Goal: Communication & Community: Answer question/provide support

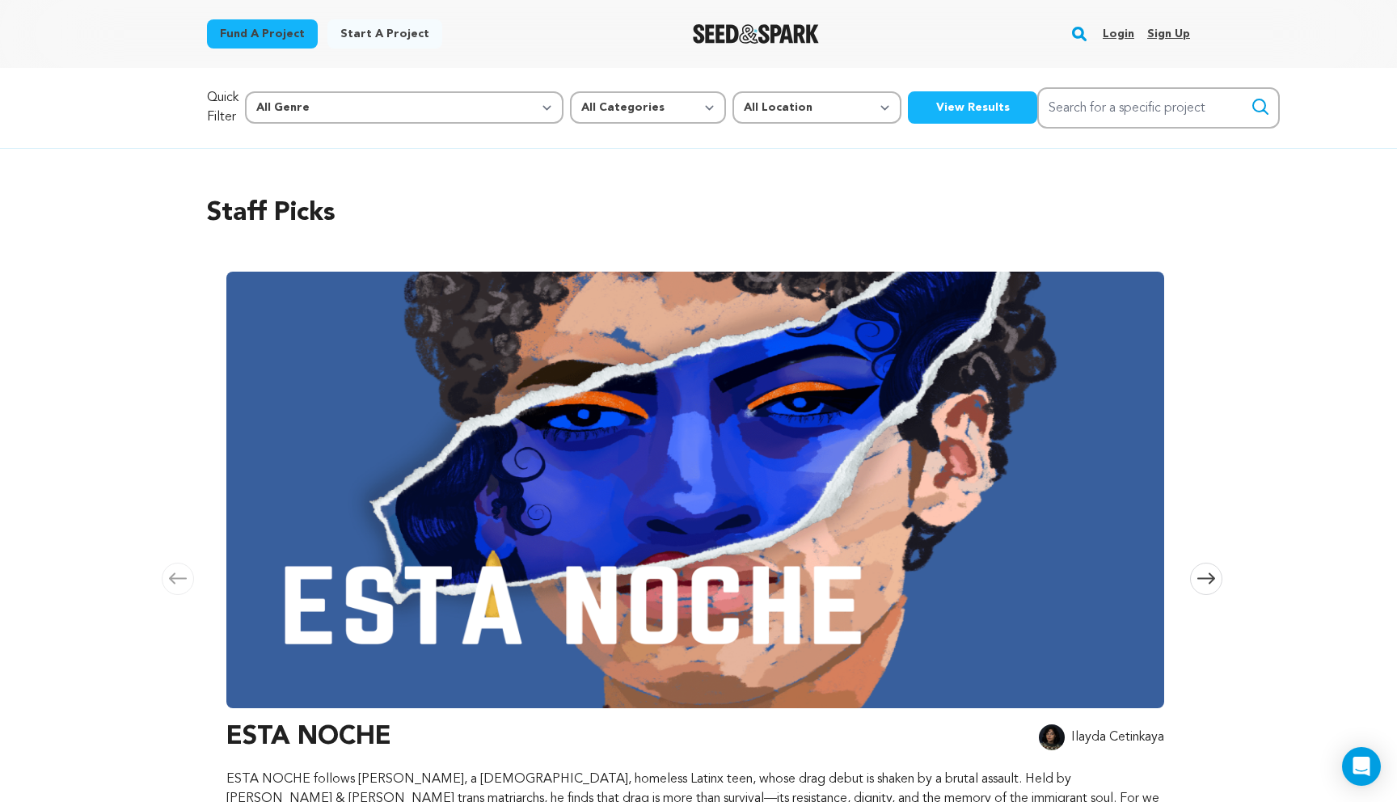
click at [1114, 40] on link "Login" at bounding box center [1118, 34] width 32 height 26
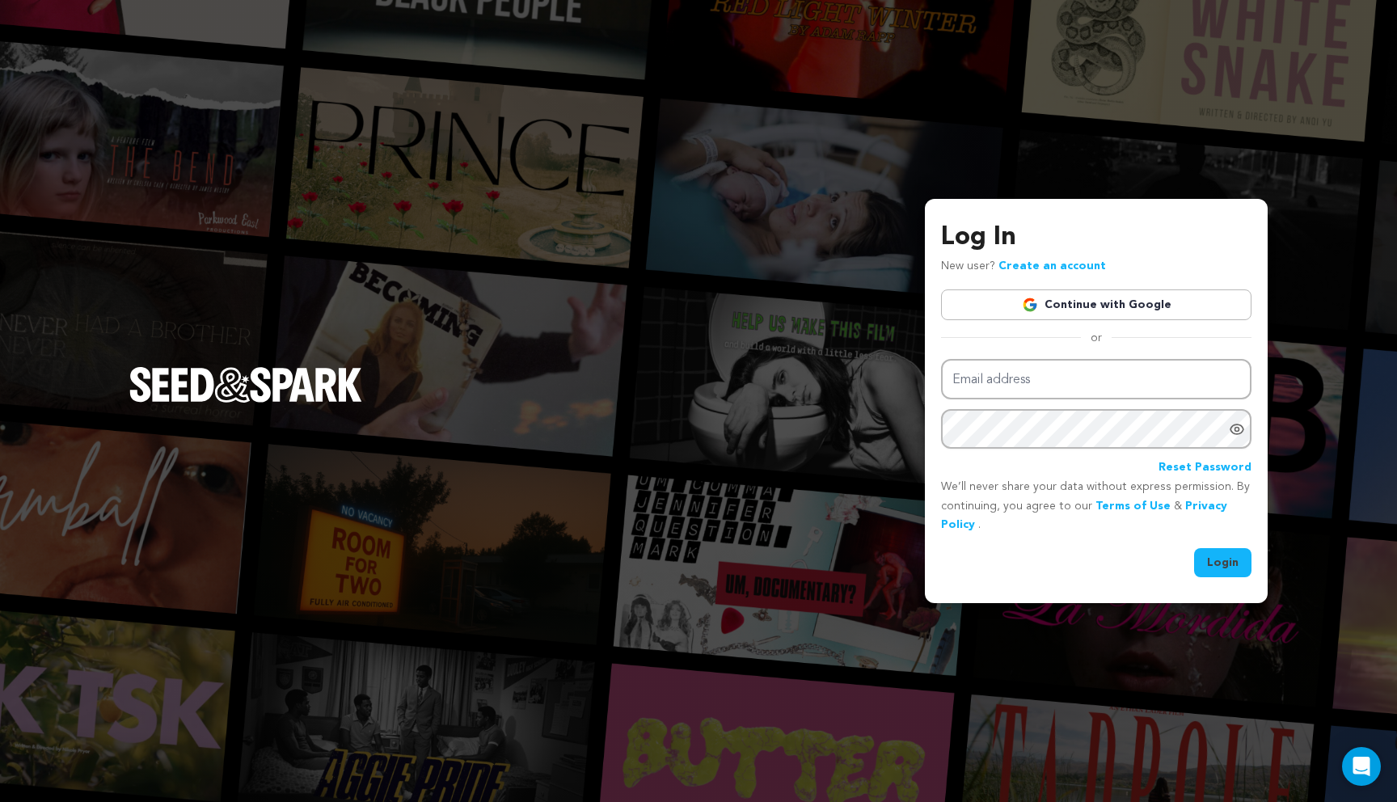
click at [1047, 301] on link "Continue with Google" at bounding box center [1096, 304] width 310 height 31
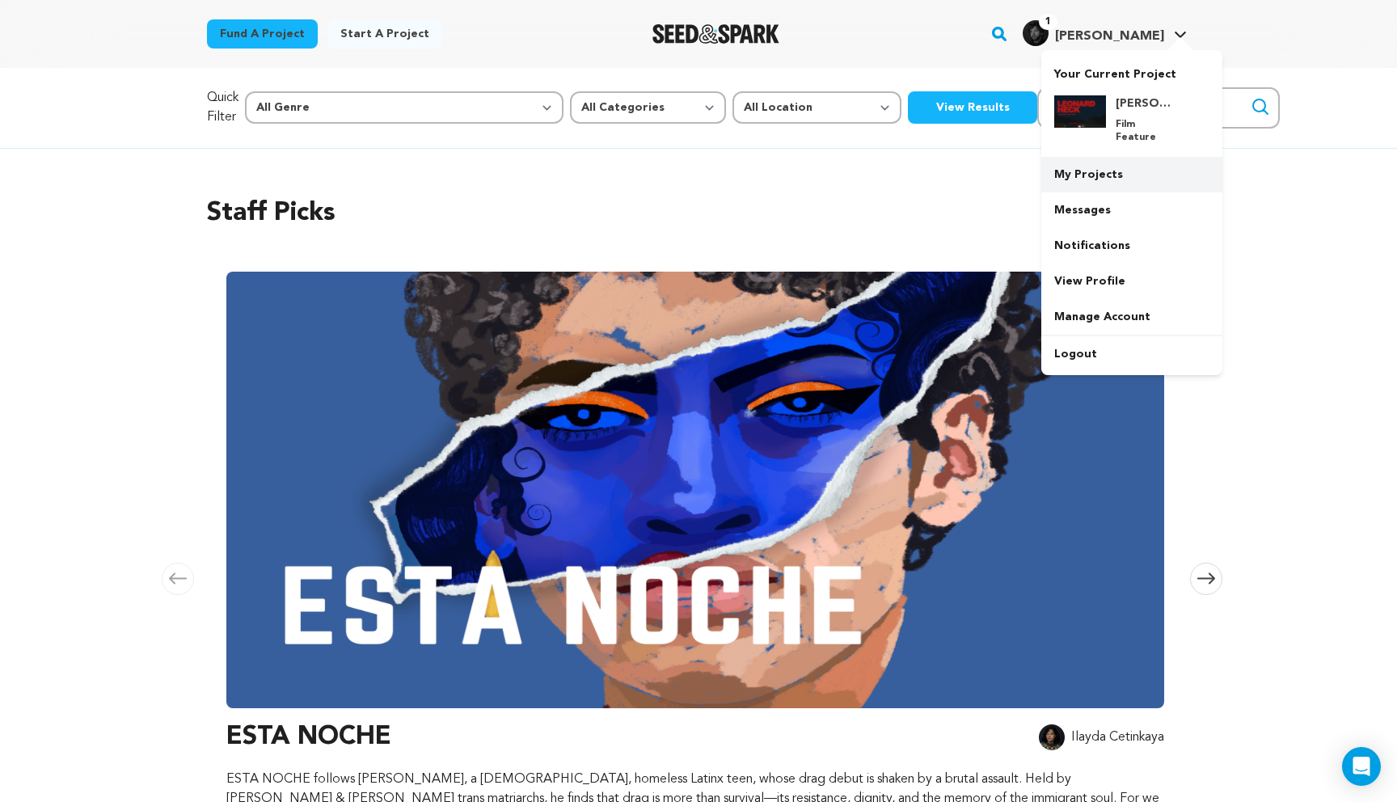
click at [1080, 166] on link "My Projects" at bounding box center [1131, 175] width 181 height 36
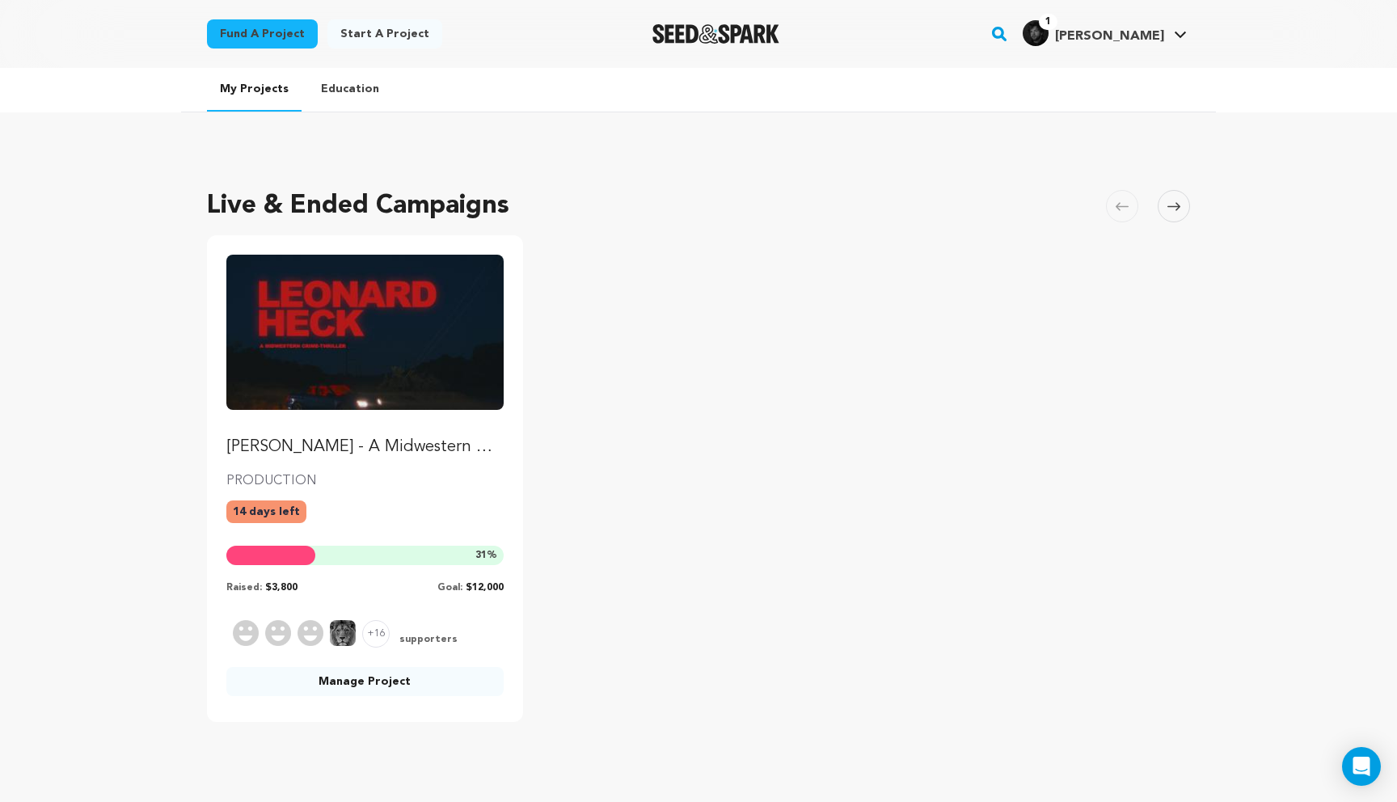
click at [365, 691] on link "Manage Project" at bounding box center [364, 681] width 277 height 29
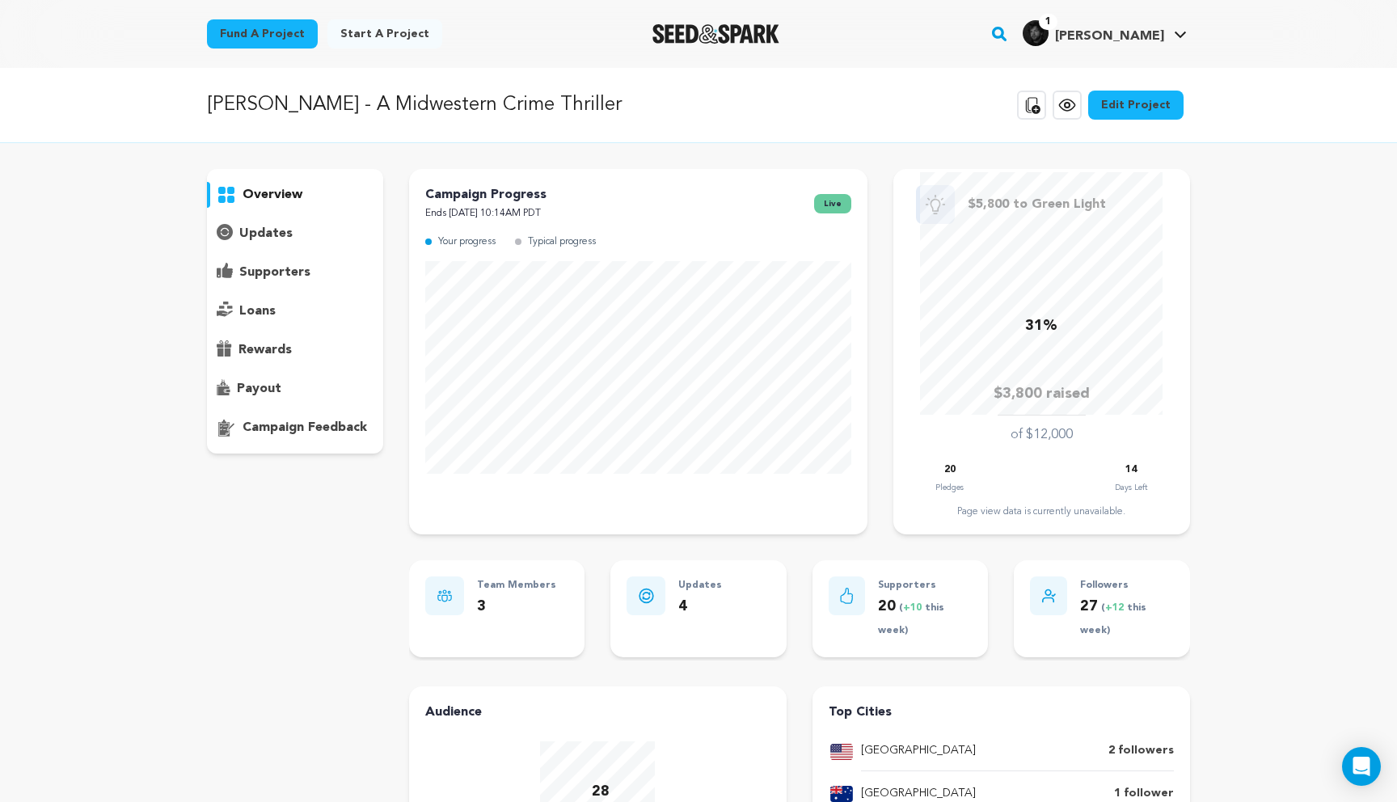
click at [268, 272] on p "supporters" at bounding box center [274, 272] width 71 height 19
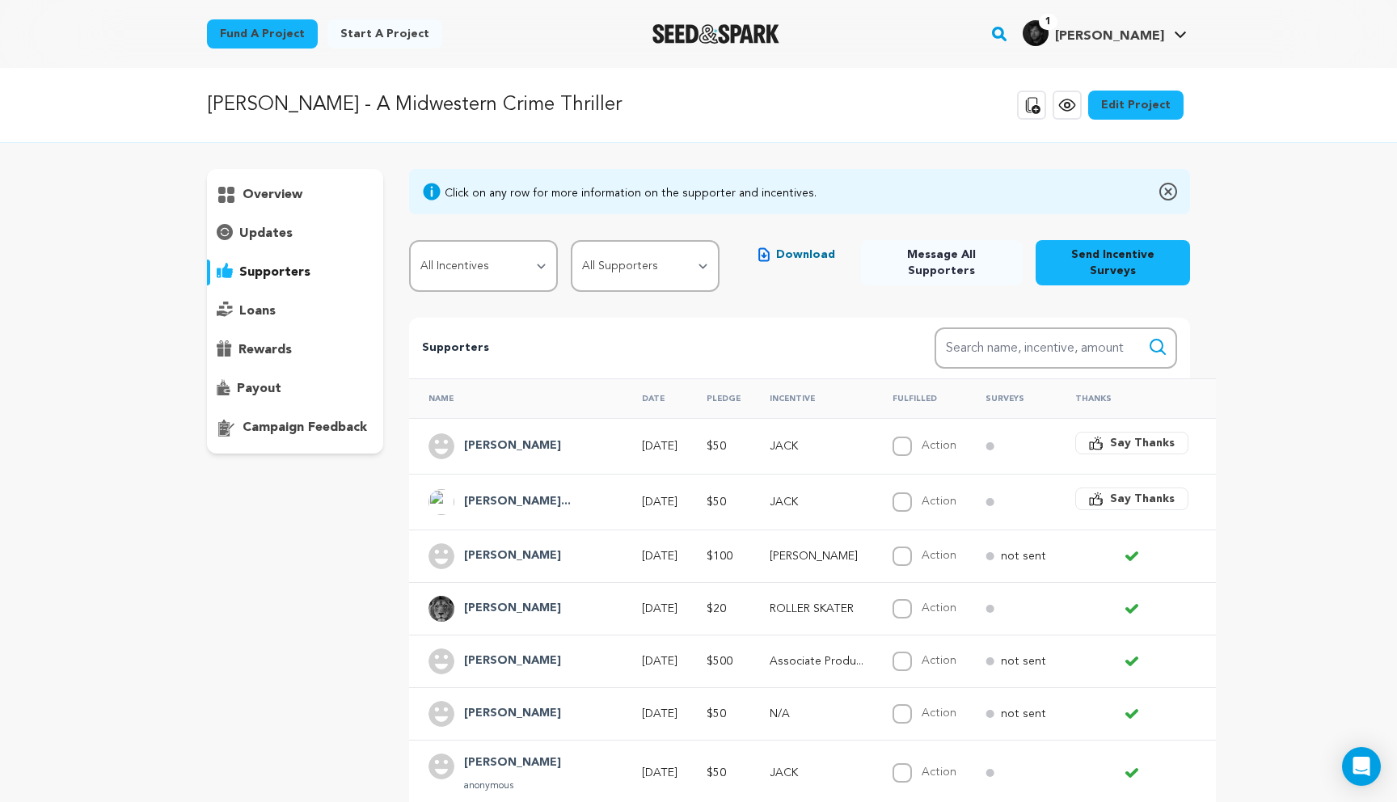
click at [499, 436] on div "Phillip" at bounding box center [512, 446] width 116 height 26
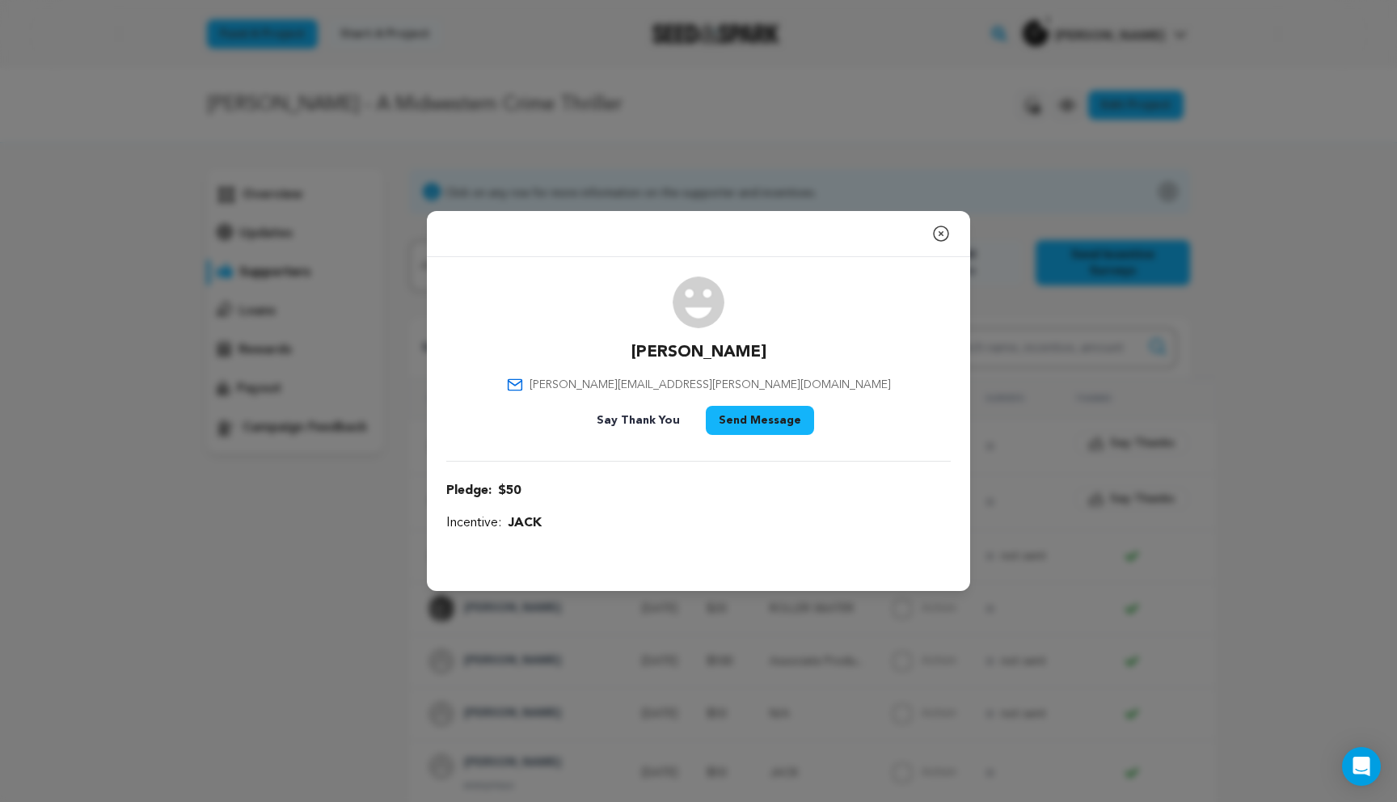
click at [938, 230] on icon "button" at bounding box center [940, 233] width 19 height 19
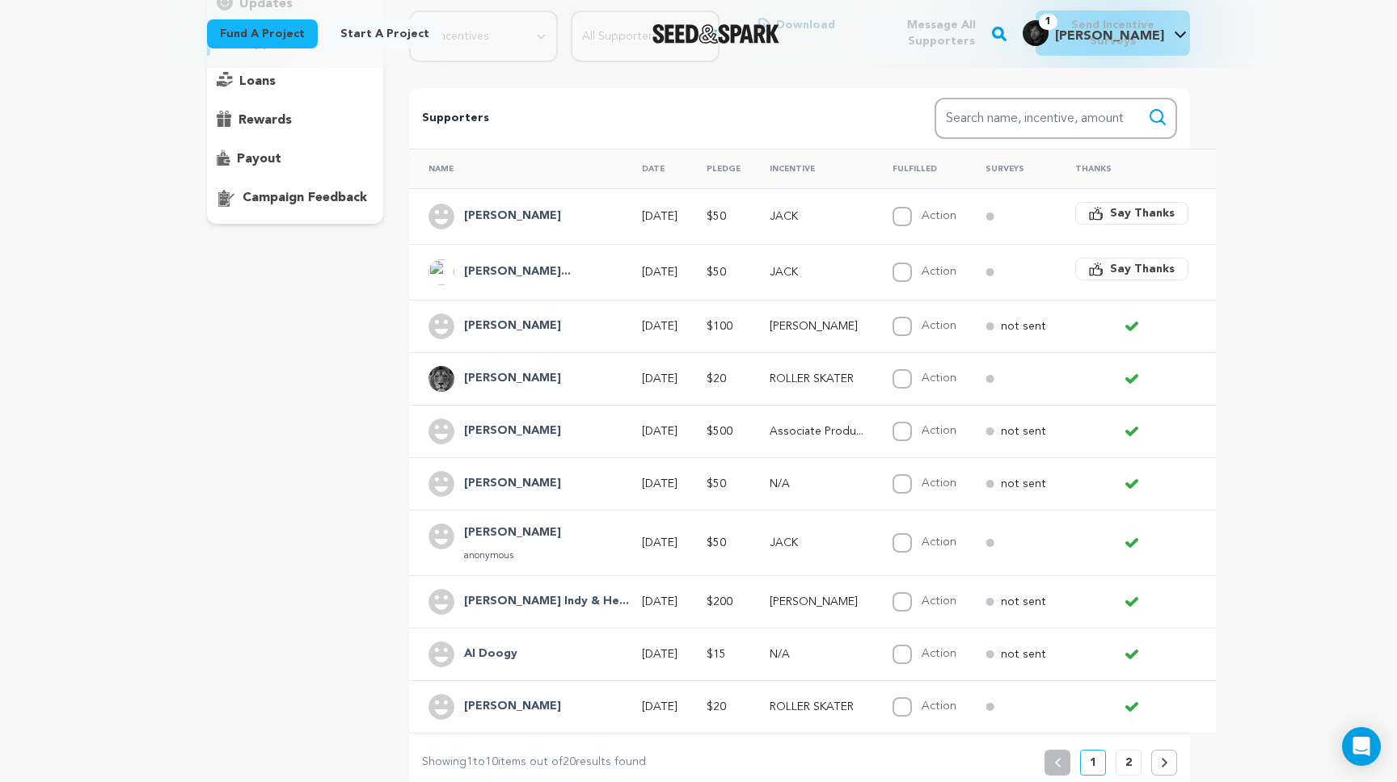
scroll to position [304, 0]
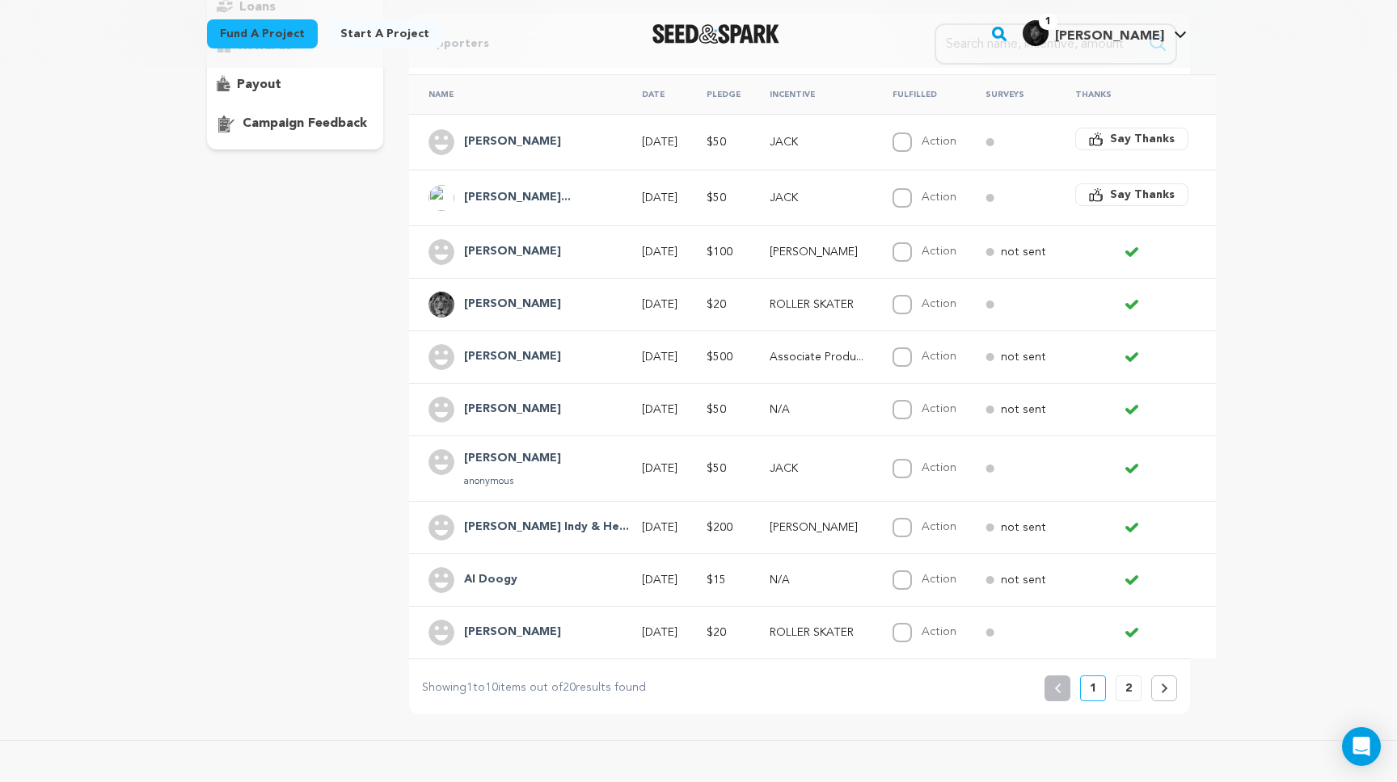
click at [1114, 676] on div "Previous 1 2" at bounding box center [1110, 689] width 133 height 26
click at [1123, 676] on button "2" at bounding box center [1128, 689] width 26 height 26
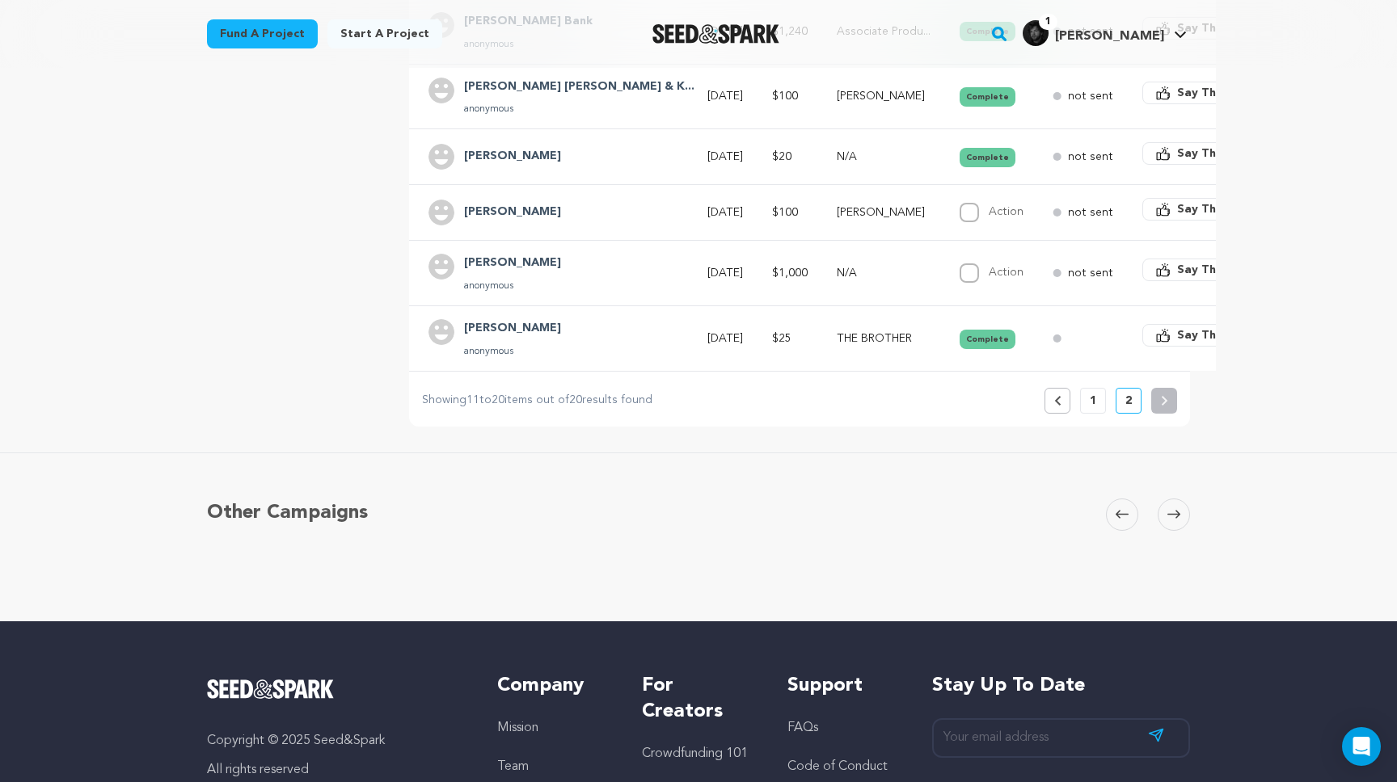
scroll to position [757, 0]
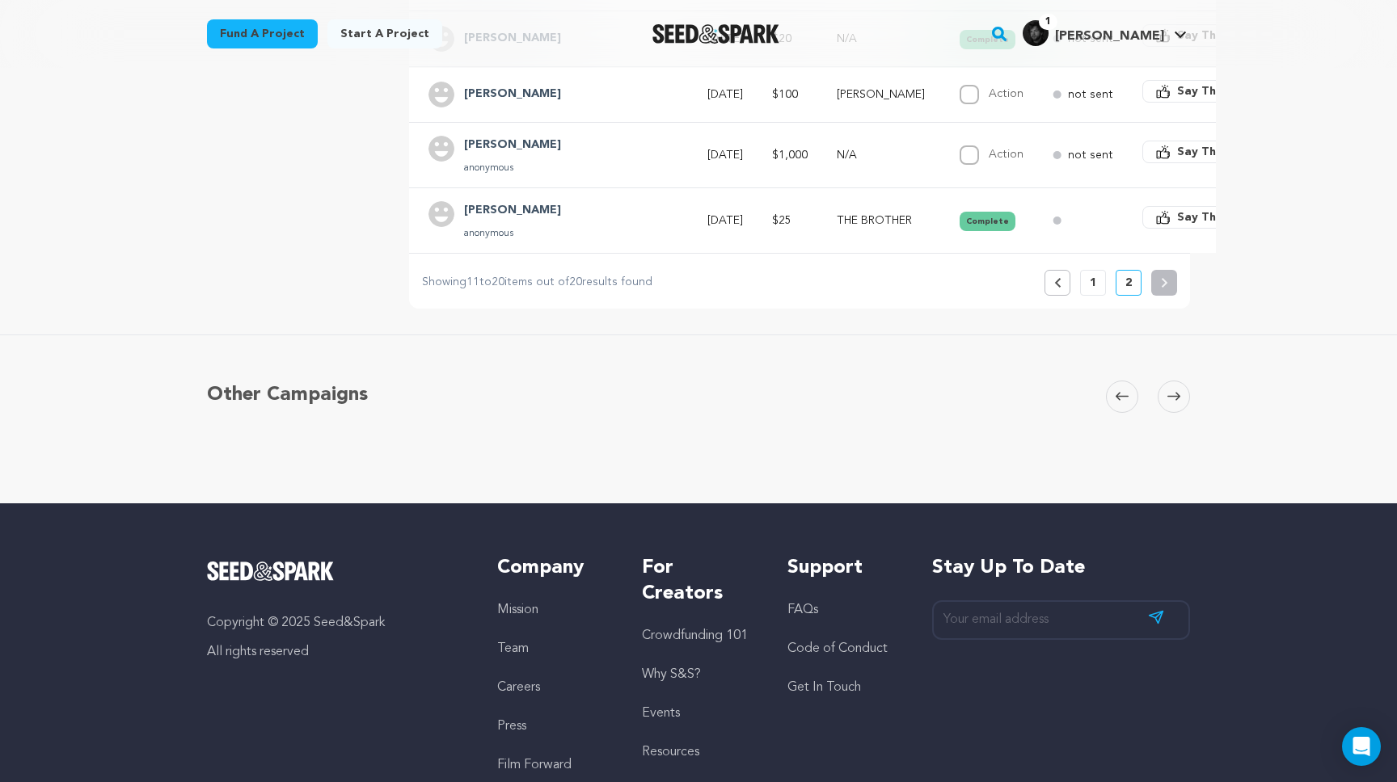
click at [1091, 275] on p "1" at bounding box center [1092, 283] width 6 height 16
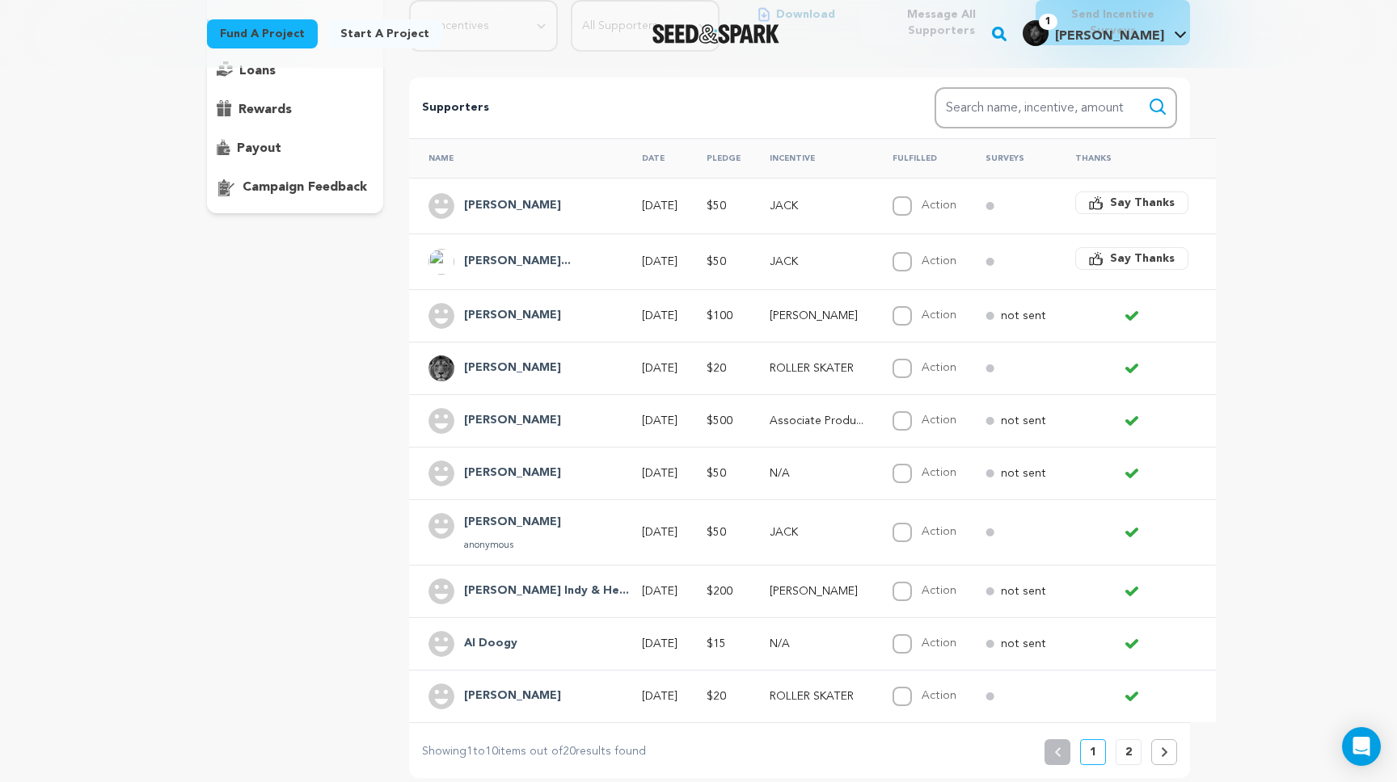
scroll to position [218, 0]
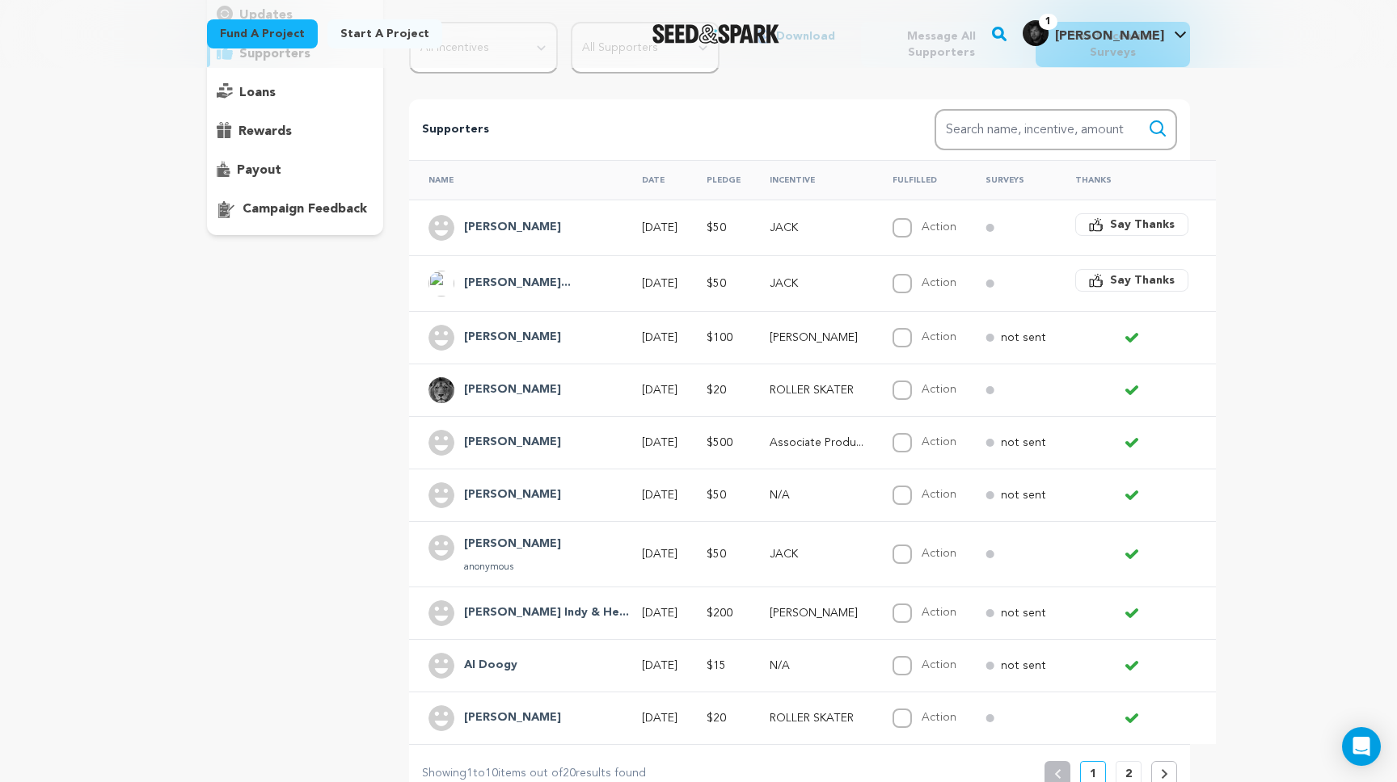
click at [569, 276] on div "Armendariz Grac..." at bounding box center [517, 284] width 126 height 26
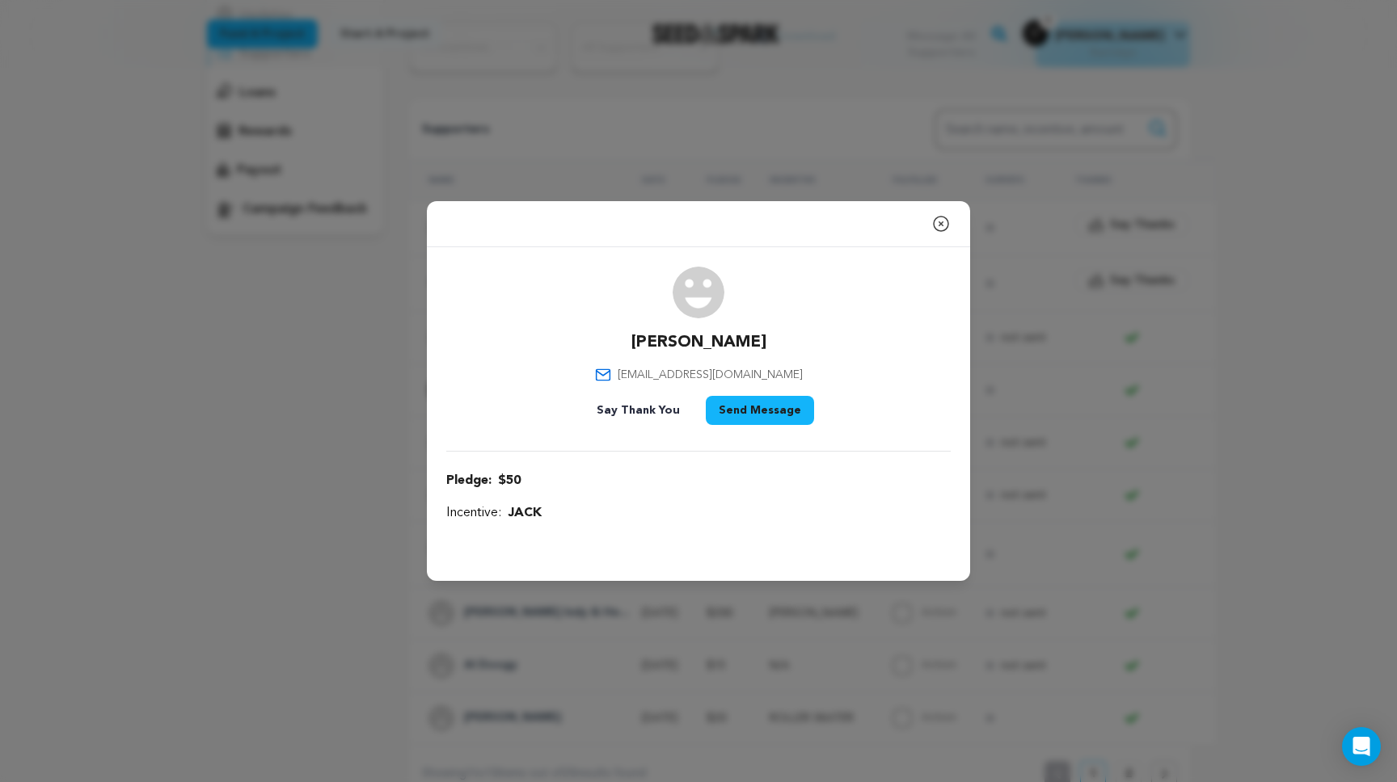
click at [689, 343] on p "[PERSON_NAME]" at bounding box center [698, 342] width 135 height 23
click at [268, 525] on div "Close modal Armendariz Gracen gracenmarie@gmail.com" at bounding box center [698, 391] width 1397 height 782
click at [921, 222] on div "Close modal" at bounding box center [698, 224] width 543 height 46
click at [946, 222] on icon "button" at bounding box center [940, 223] width 19 height 19
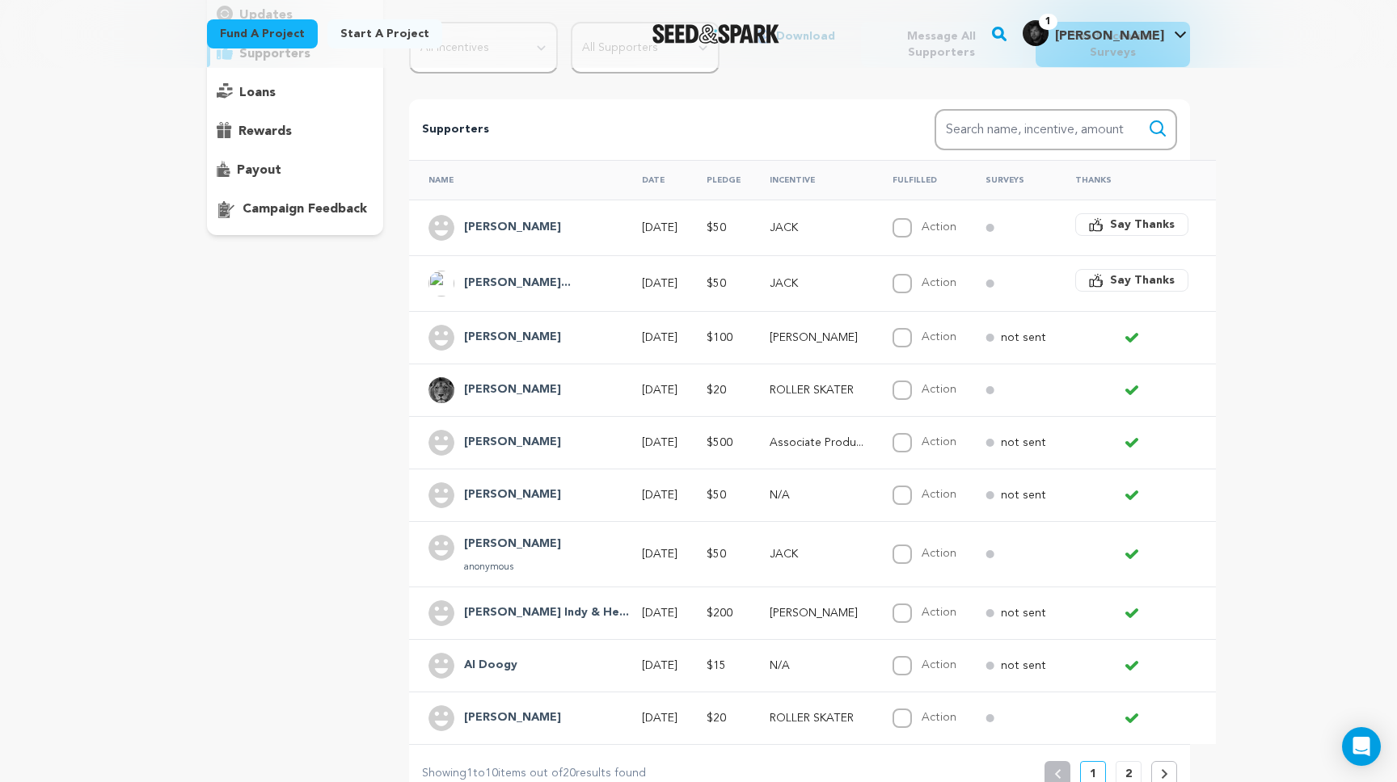
click at [554, 325] on div "[PERSON_NAME]" at bounding box center [512, 338] width 116 height 26
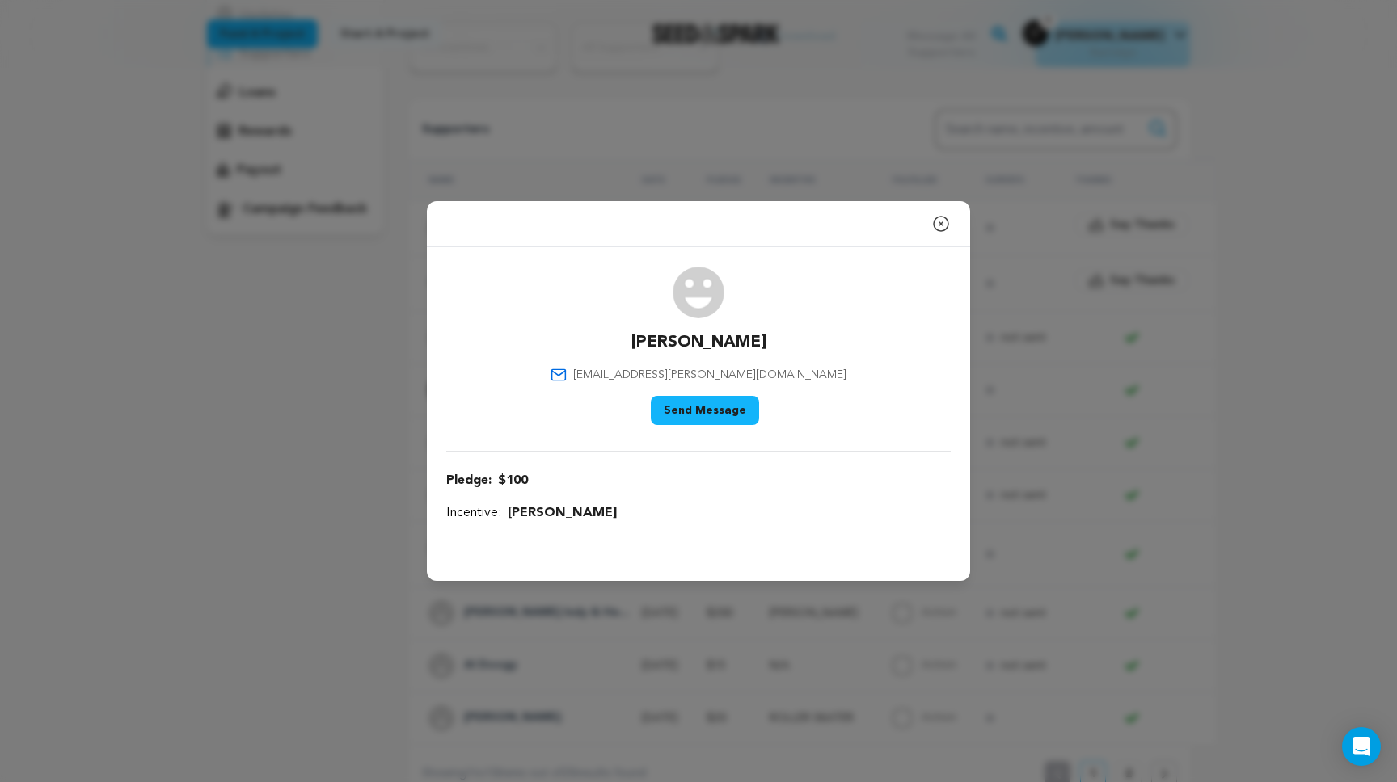
click at [949, 224] on icon "button" at bounding box center [940, 223] width 19 height 19
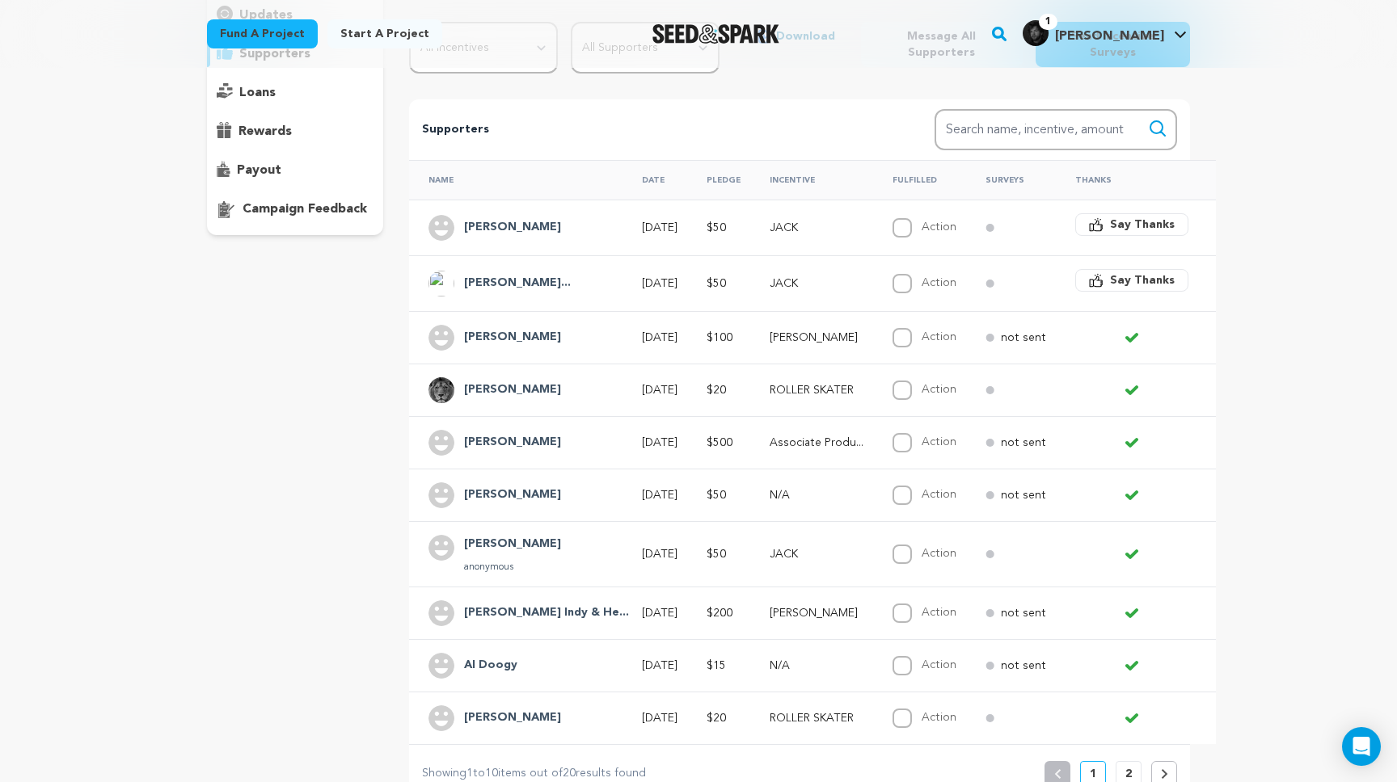
click at [582, 268] on td "Armendariz Grac..." at bounding box center [515, 283] width 213 height 56
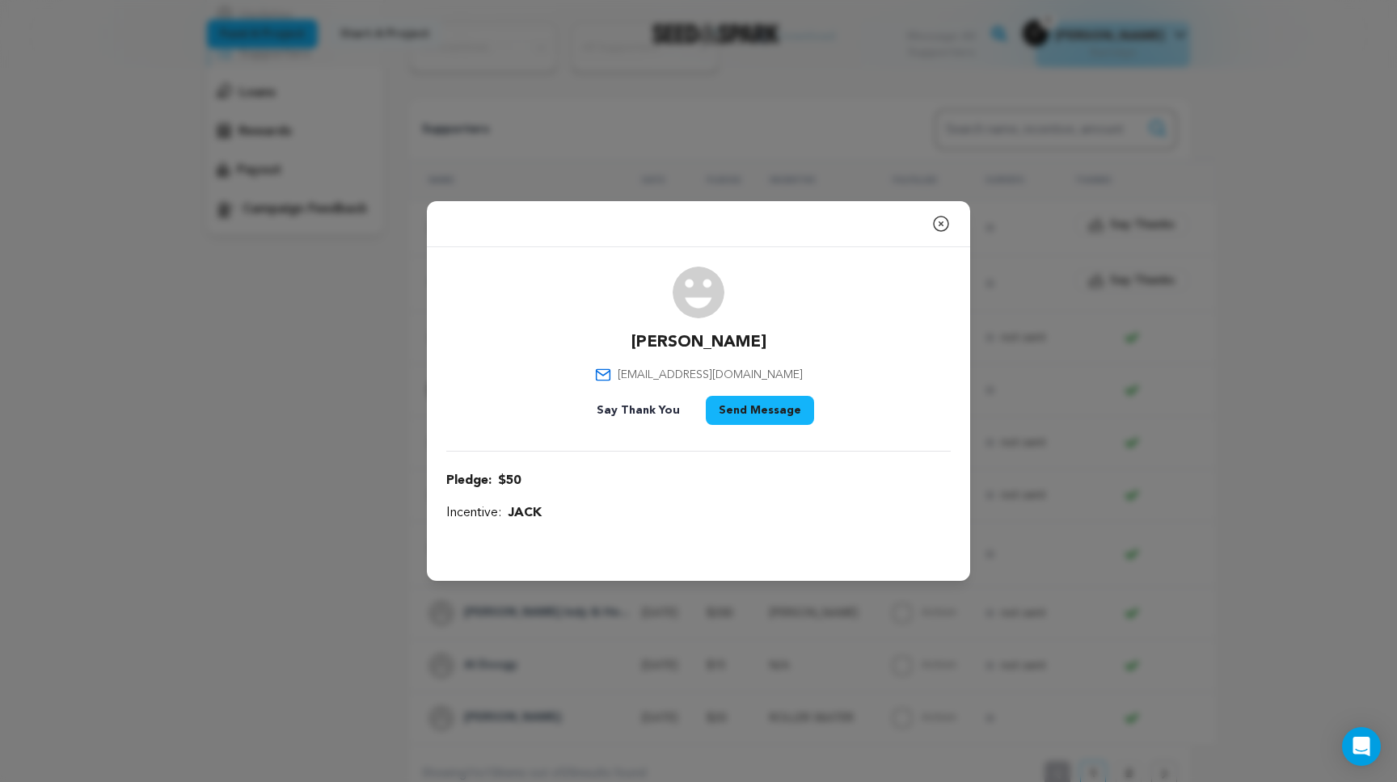
click at [942, 226] on icon "button" at bounding box center [940, 223] width 19 height 19
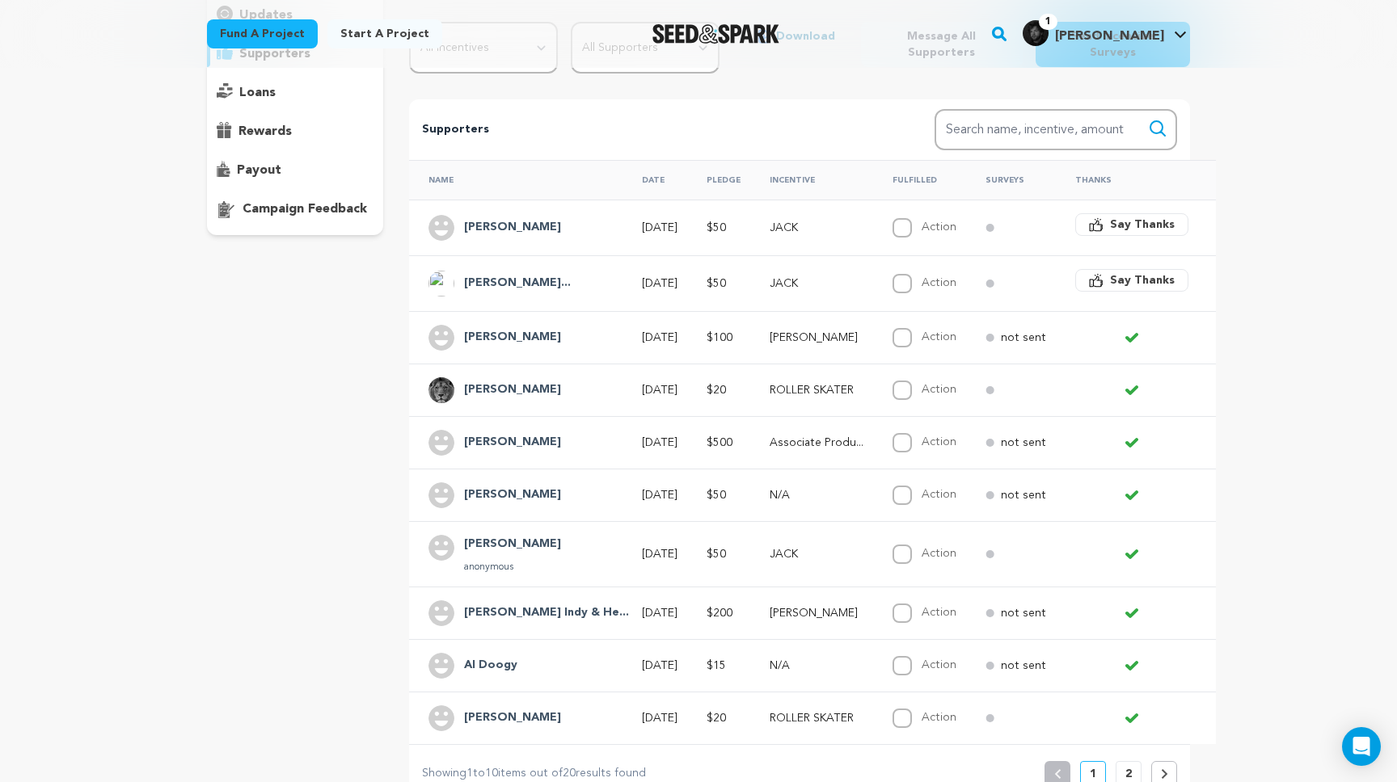
click at [674, 255] on td "Sep 20, 2025" at bounding box center [654, 283] width 65 height 56
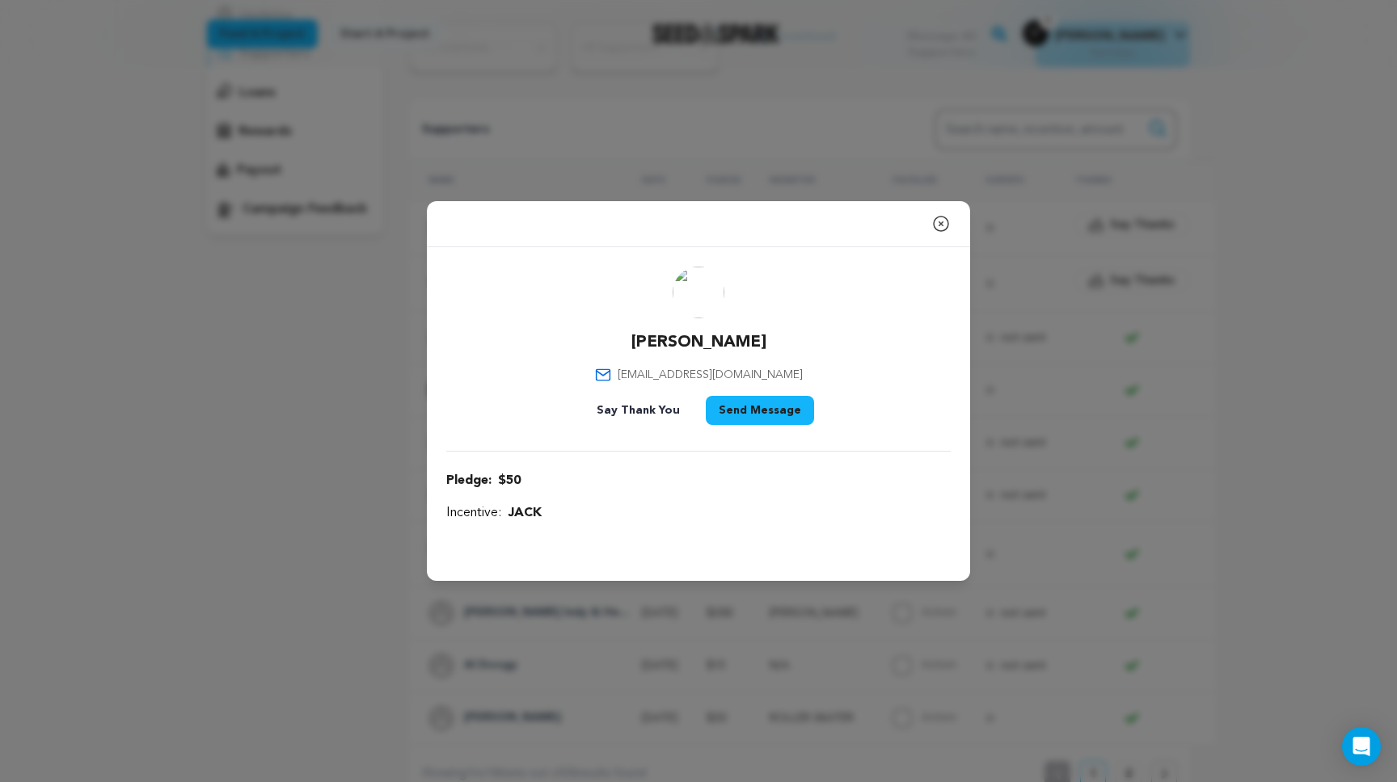
click at [946, 231] on icon "button" at bounding box center [940, 223] width 19 height 19
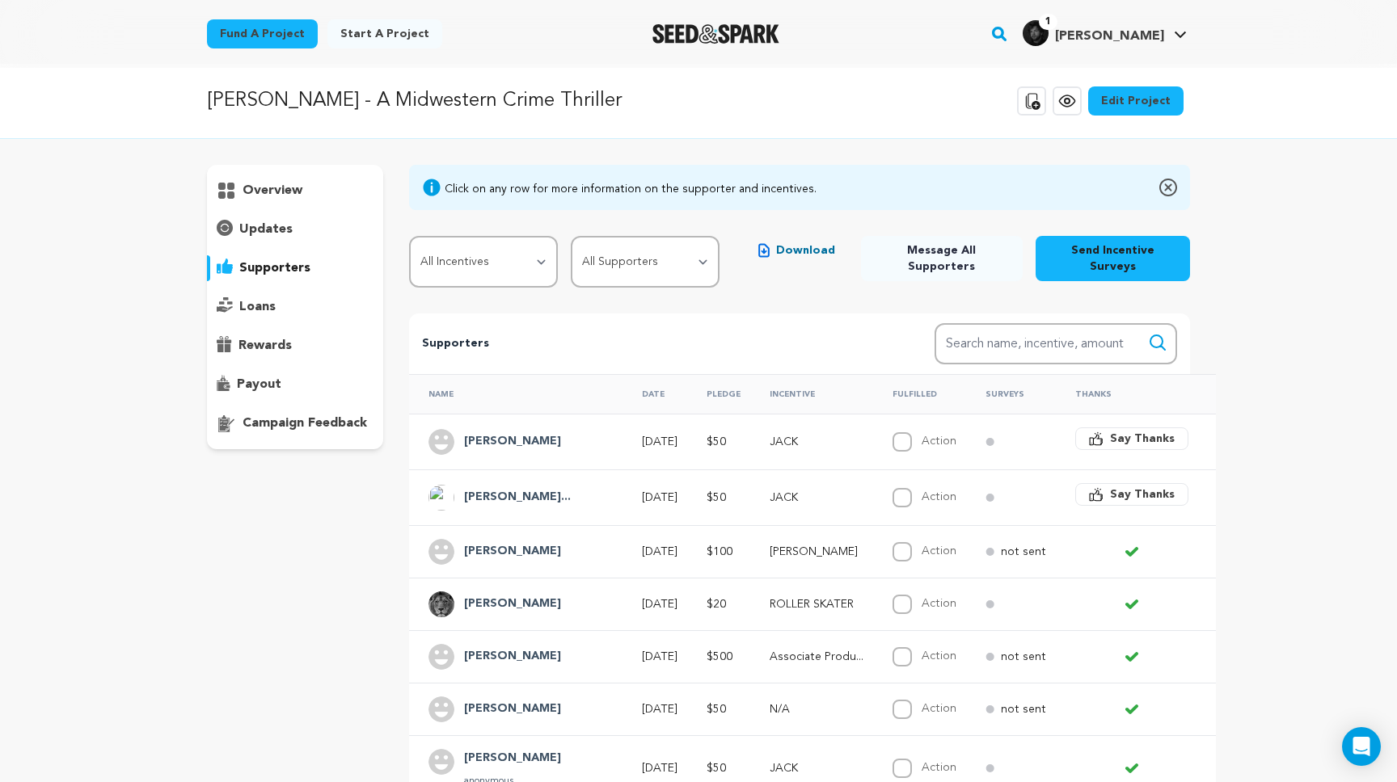
scroll to position [0, 0]
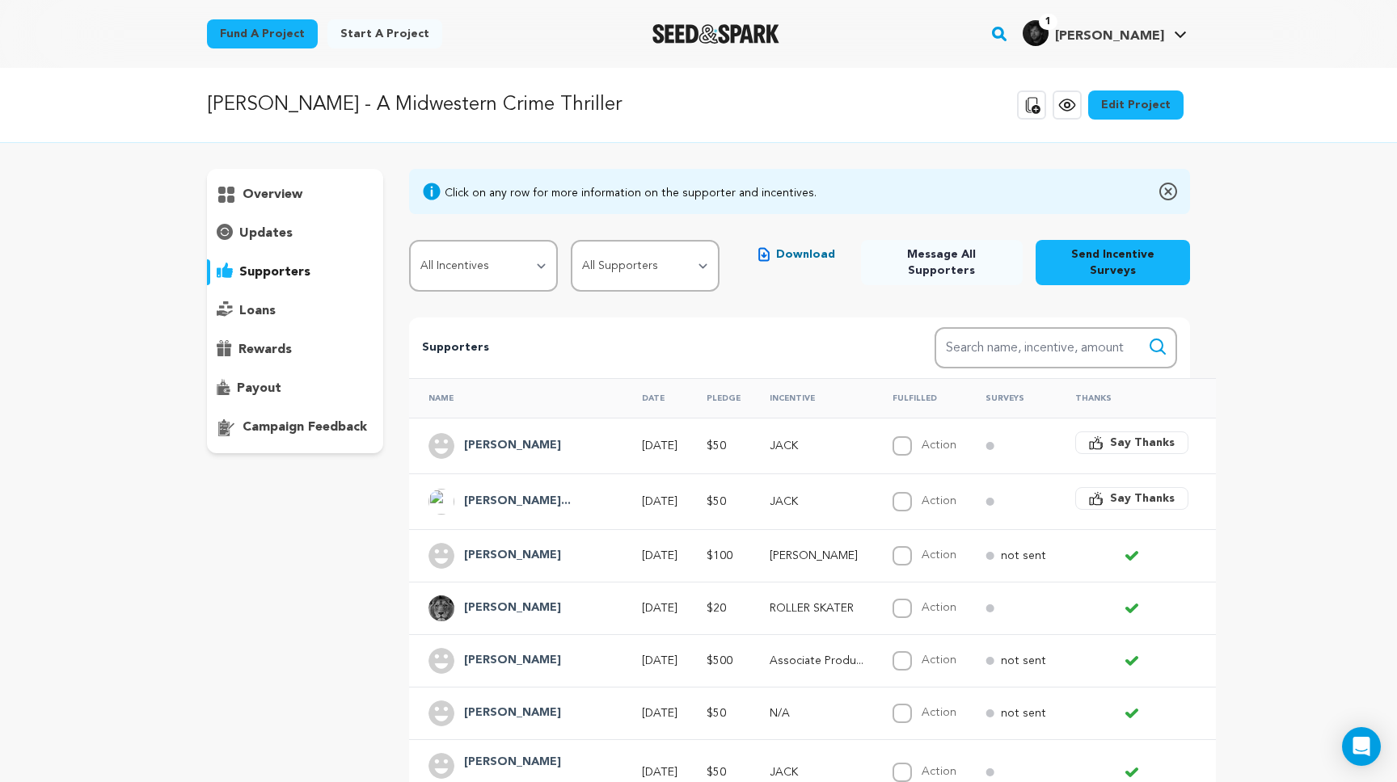
click at [1128, 492] on span "Say Thanks" at bounding box center [1142, 499] width 65 height 16
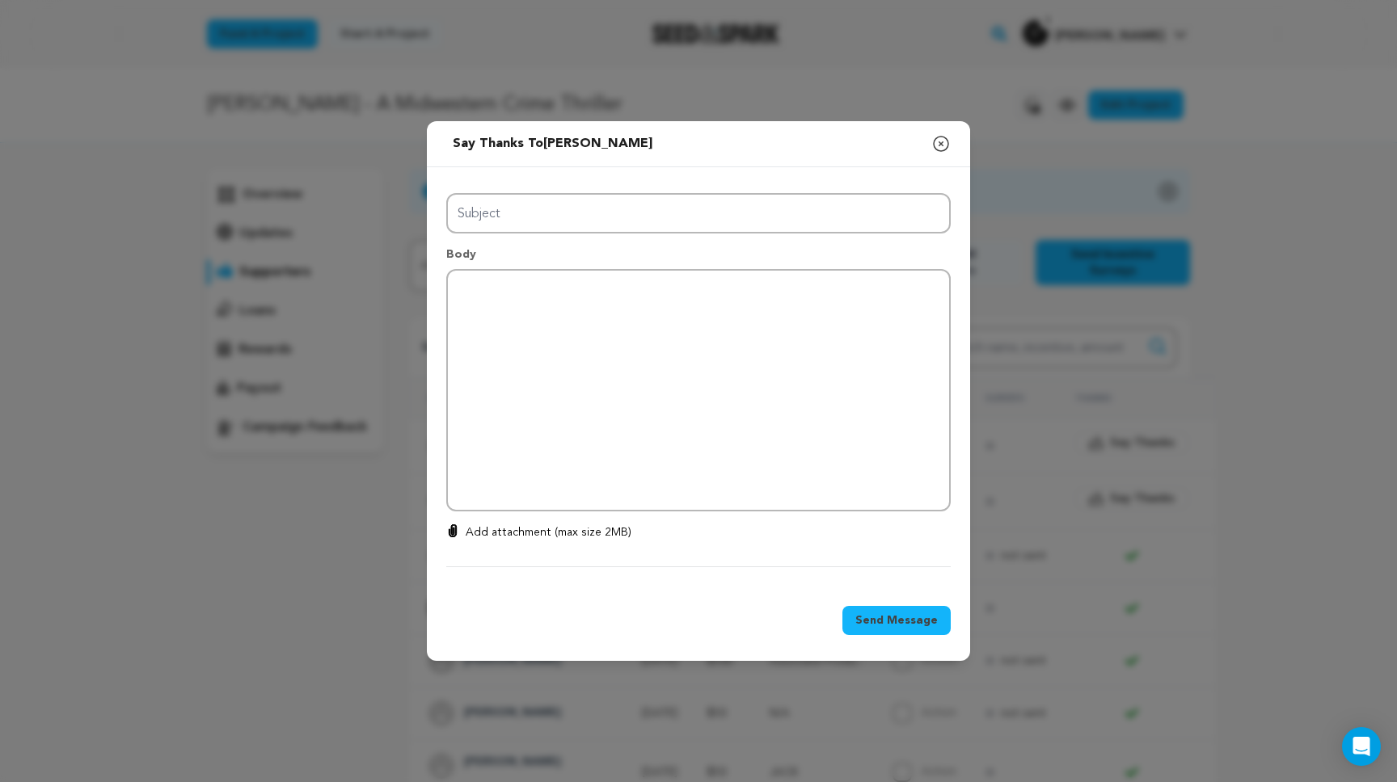
type input "Thanks for your support!"
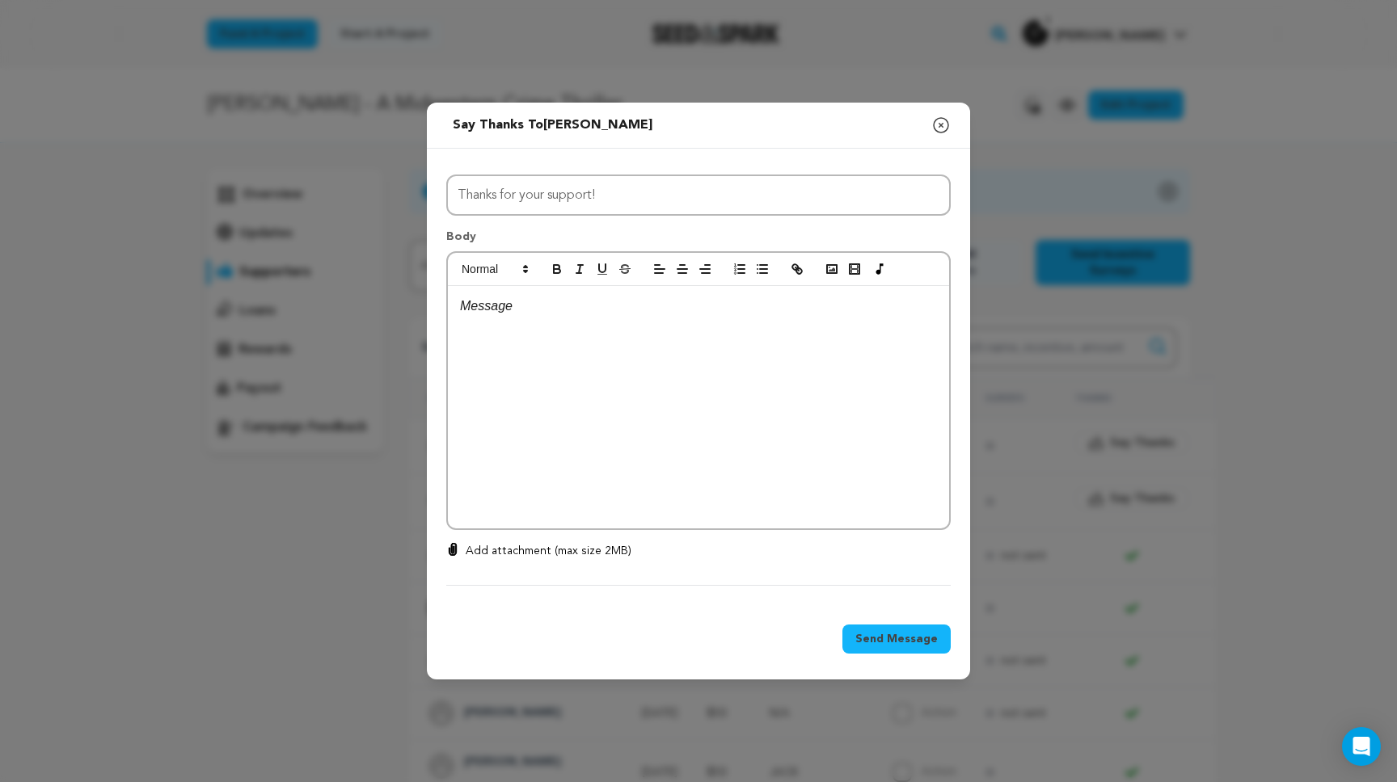
click at [554, 306] on p at bounding box center [698, 306] width 477 height 21
drag, startPoint x: 701, startPoint y: 361, endPoint x: 599, endPoint y: 356, distance: 102.0
click at [599, 356] on div "Hey there, Thank you so much for your support" at bounding box center [698, 407] width 501 height 242
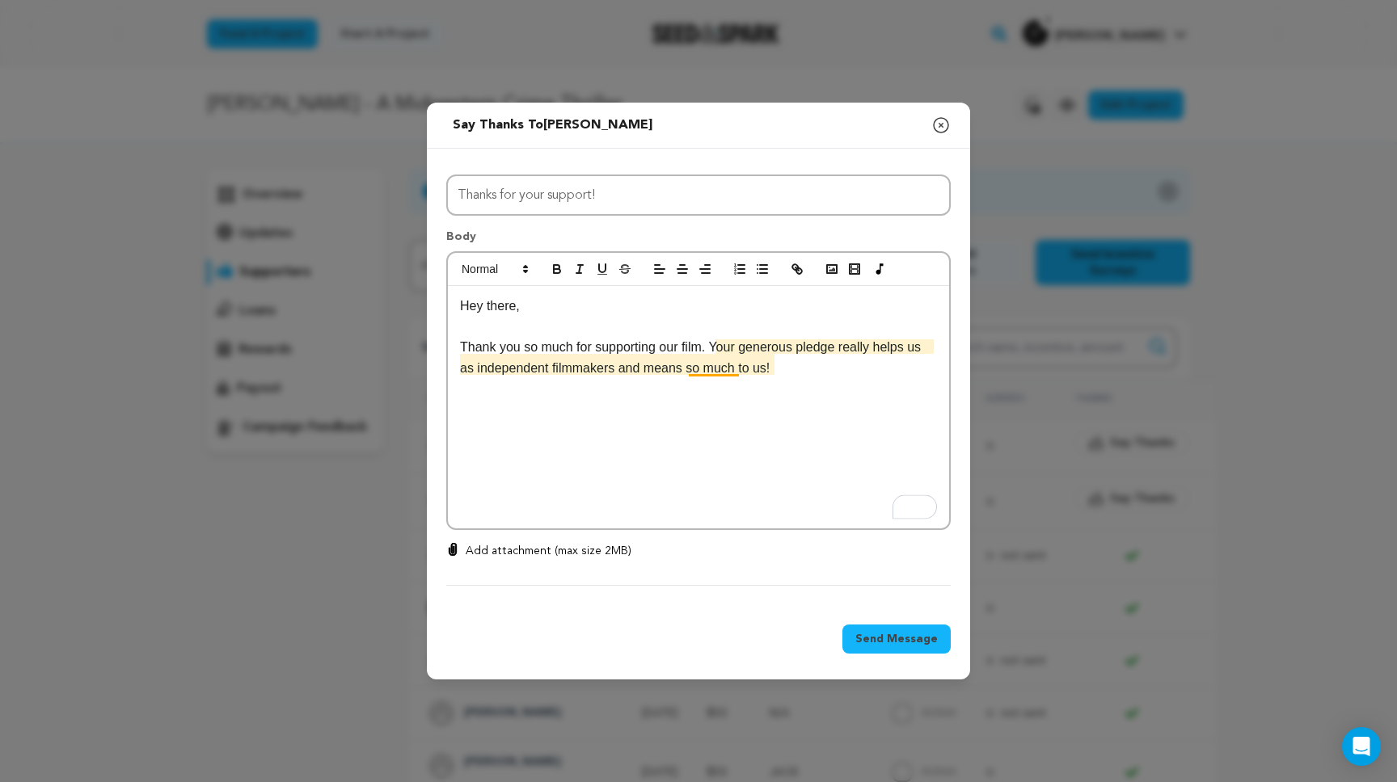
click at [719, 369] on p "Thank you so much for supporting our film. Your generous pledge really helps us…" at bounding box center [698, 357] width 477 height 41
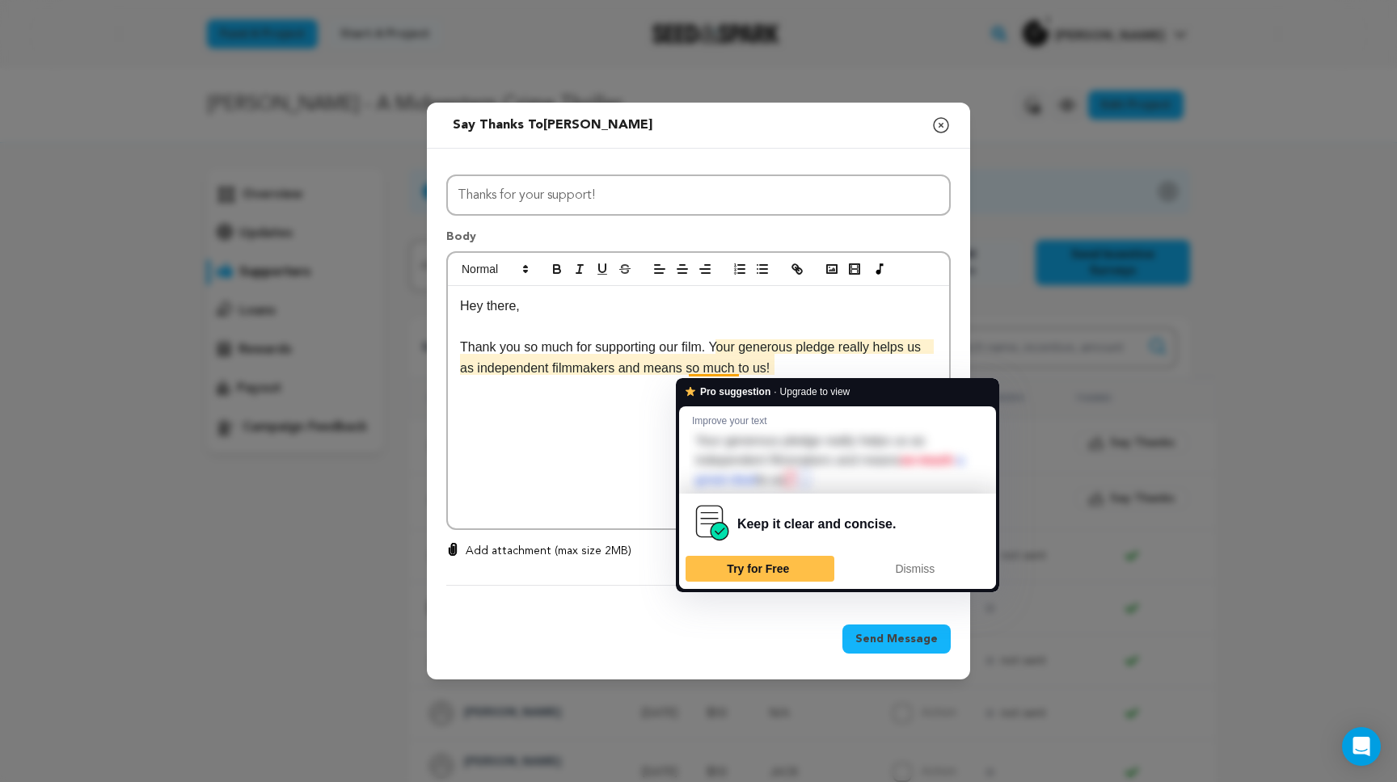
click at [657, 404] on p "To enrich screen reader interactions, please activate Accessibility in Grammarl…" at bounding box center [698, 409] width 477 height 21
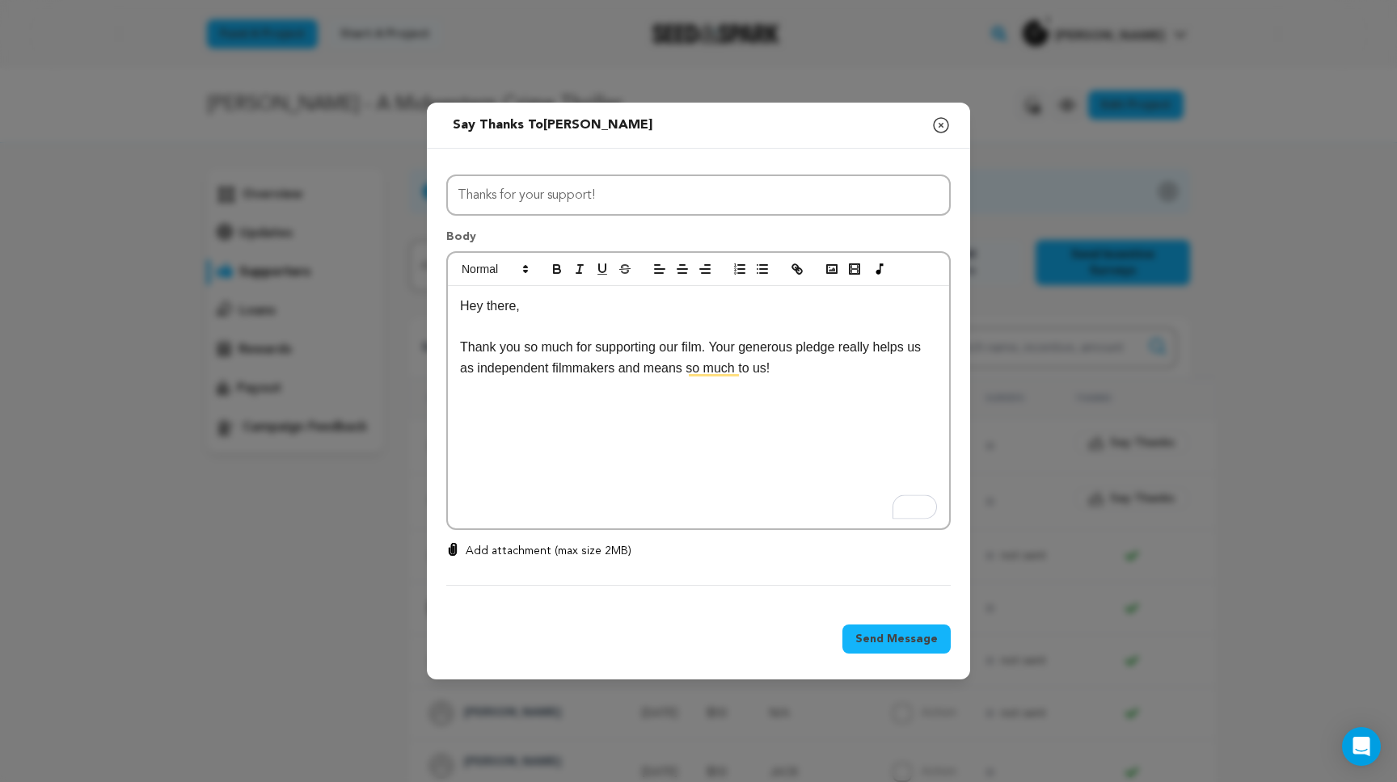
click at [497, 559] on div "0 % 0 % Add attachment (max size 2MB)" at bounding box center [698, 564] width 504 height 43
click at [507, 554] on p "Add attachment (max size 2MB)" at bounding box center [549, 551] width 166 height 16
click at [453, 543] on input "Add attachment (max size 2MB)" at bounding box center [453, 542] width 1 height 1
type input "C:\fakepath\support post.jpg"
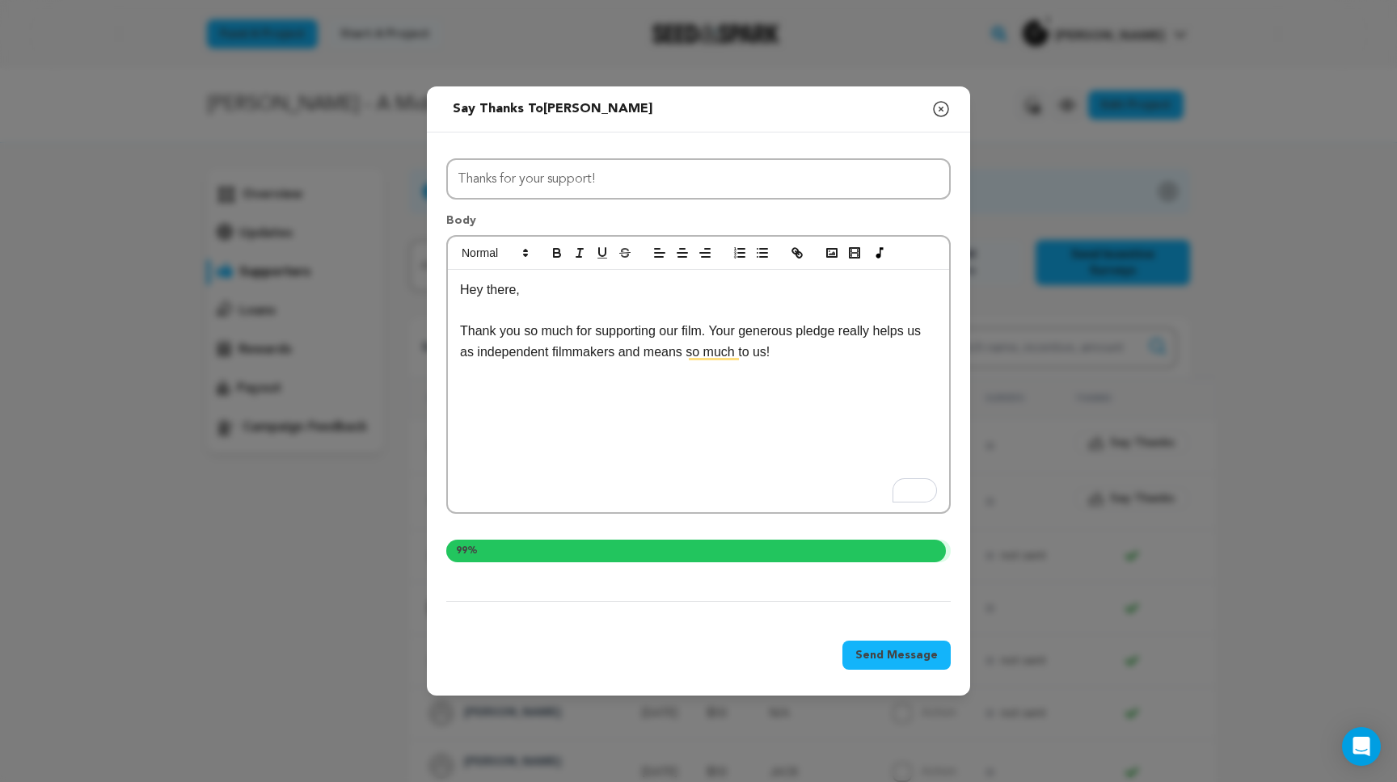
click at [784, 359] on p "Thank you so much for supporting our film. Your generous pledge really helps us…" at bounding box center [698, 341] width 477 height 41
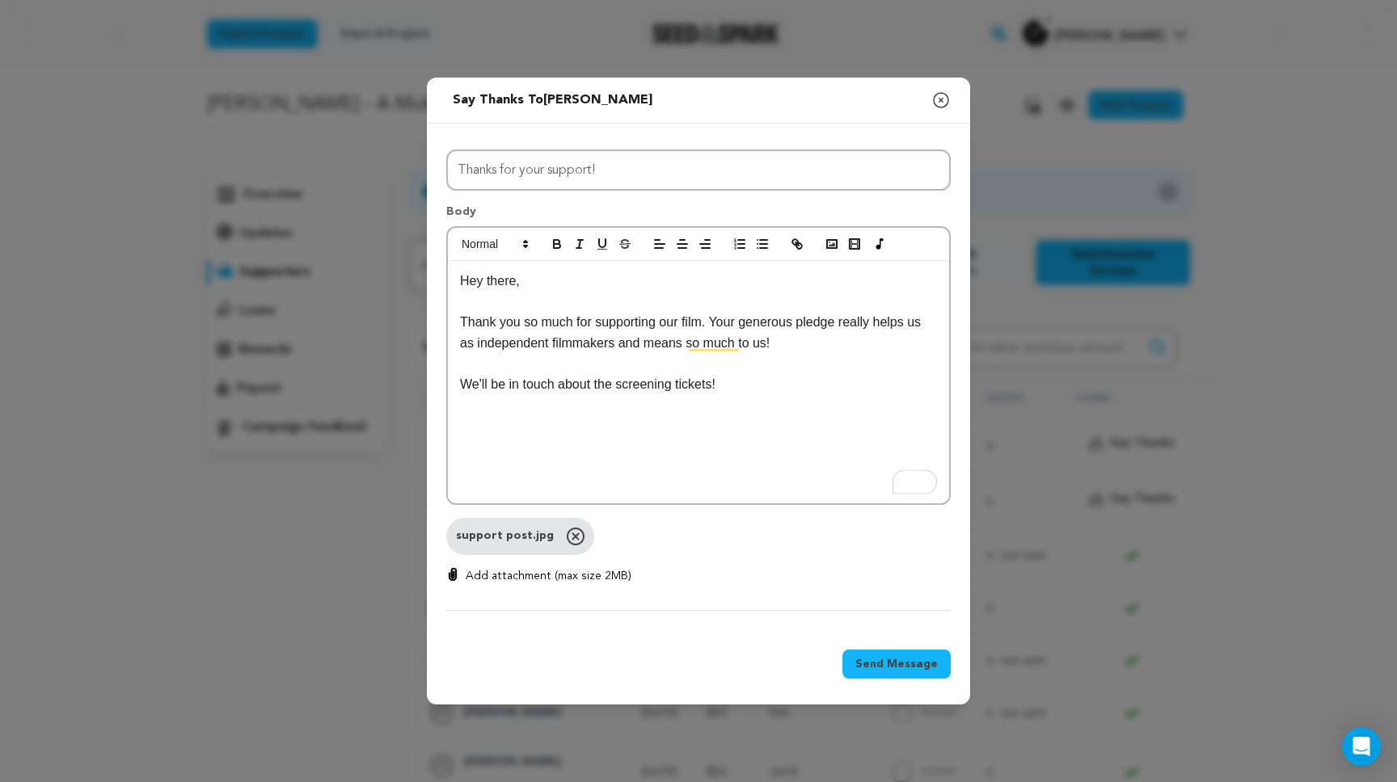
click at [725, 386] on p "We'll be in touch about the screening tickets!" at bounding box center [698, 384] width 477 height 21
click at [803, 393] on p "We'll be in touch about the screening tickets and behind the scenes updates down" at bounding box center [698, 384] width 477 height 21
click at [807, 381] on p "We'll be in touch about the screening tickets and behind the scenes updates down" at bounding box center [698, 384] width 477 height 21
click at [797, 393] on p "We'll be in touch about the screening tickets and behind the scenes updates down" at bounding box center [698, 384] width 477 height 21
click at [769, 382] on p "We'll be in touch about the screening tickets and behind the scenes updates down" at bounding box center [698, 384] width 477 height 21
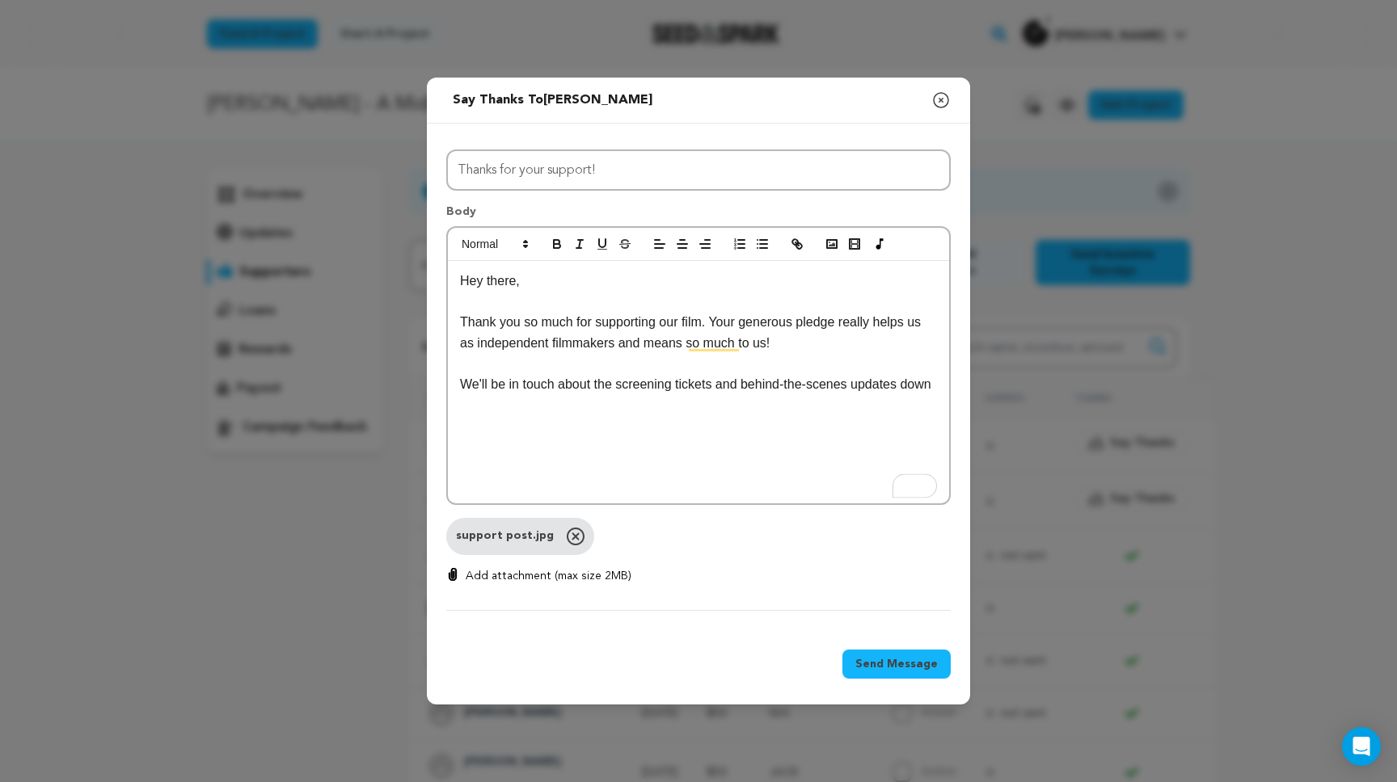
click at [630, 395] on p "We'll be in touch about the screening tickets and behind-the-scenes updates down" at bounding box center [698, 384] width 477 height 21
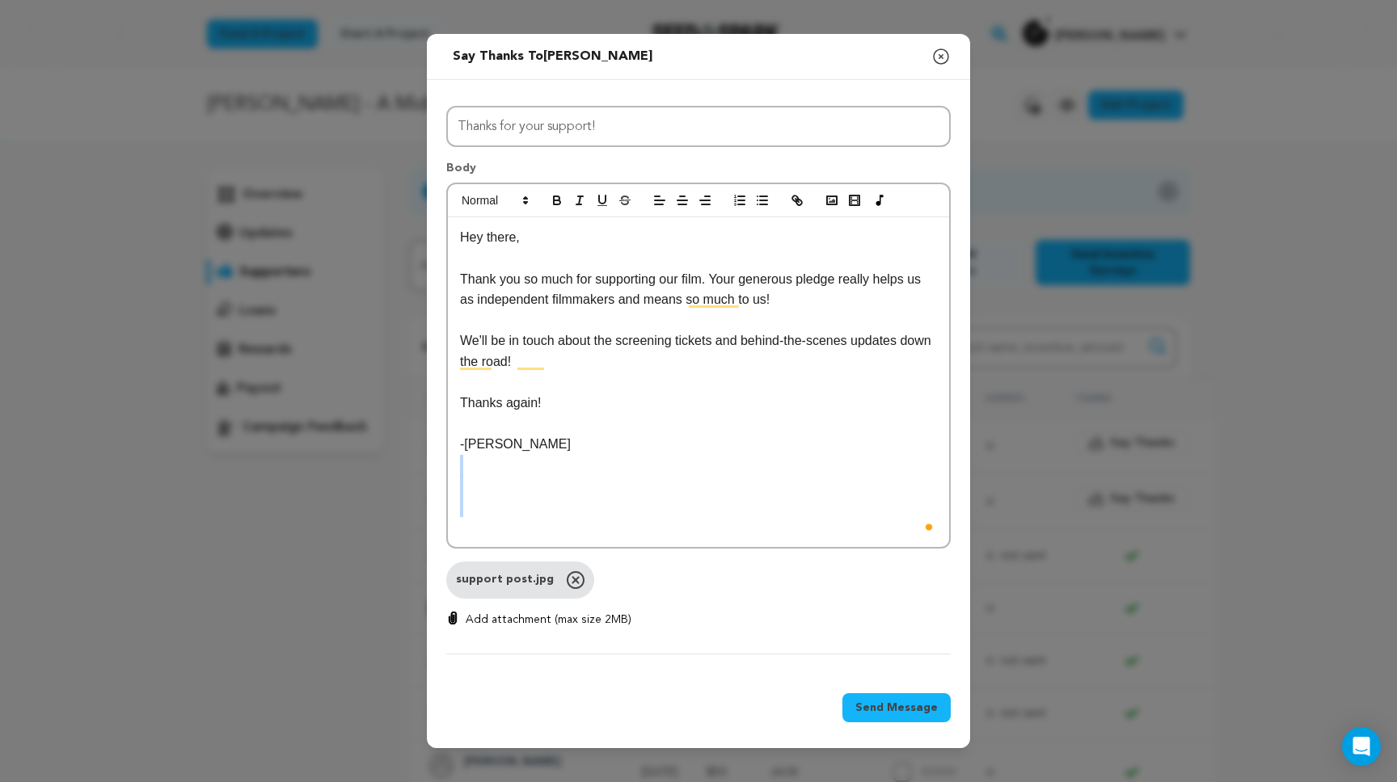
drag, startPoint x: 524, startPoint y: 514, endPoint x: 483, endPoint y: 462, distance: 66.8
click at [483, 462] on div "Hey there, Thank you so much for supporting our film. Your generous pledge real…" at bounding box center [698, 382] width 501 height 330
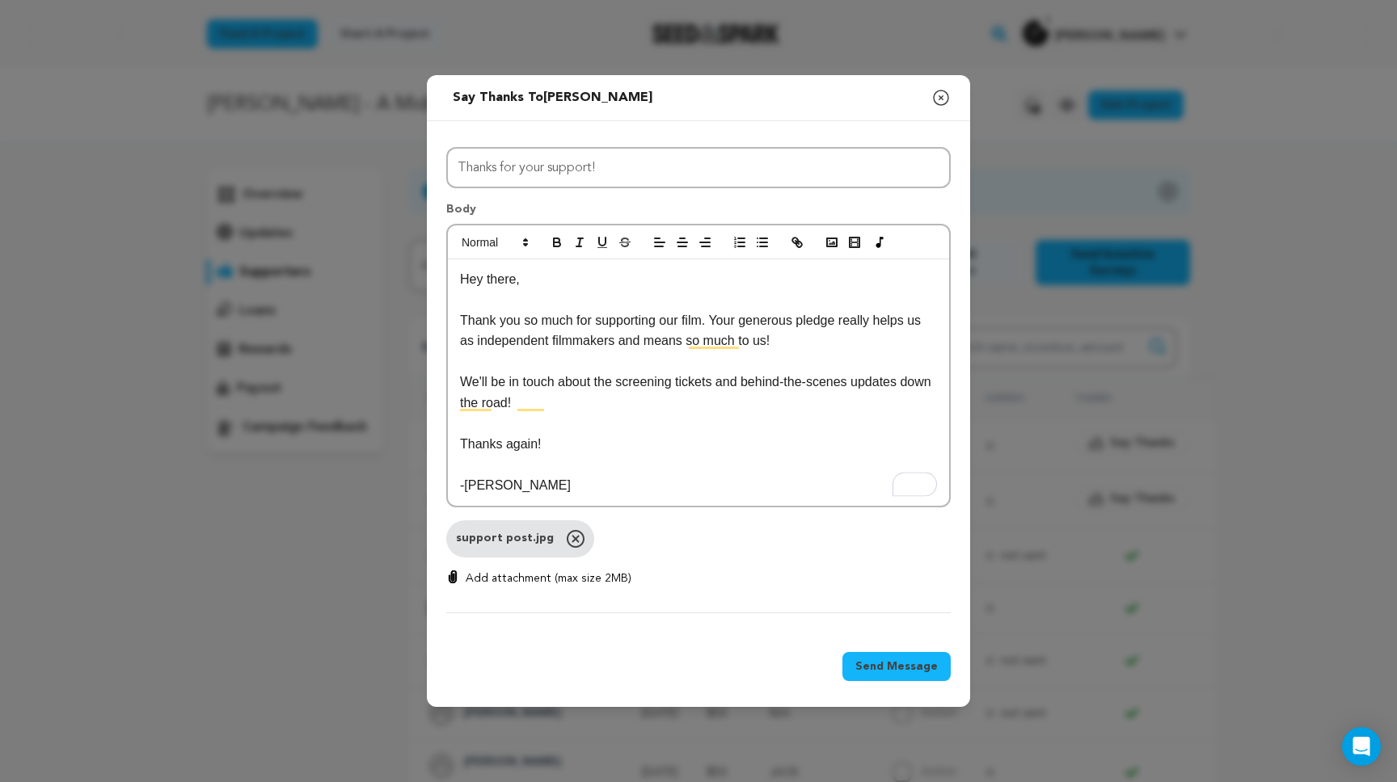
click at [518, 315] on p "Thank you so much for supporting our film. Your generous pledge really helps us…" at bounding box center [698, 330] width 477 height 41
click at [619, 334] on p "Thank you so much for supporting our film. Your generous pledge really helps us…" at bounding box center [698, 330] width 477 height 41
click at [766, 324] on p "Thank you so much for supporting our film. Your generous pledge really helps us…" at bounding box center [698, 330] width 477 height 41
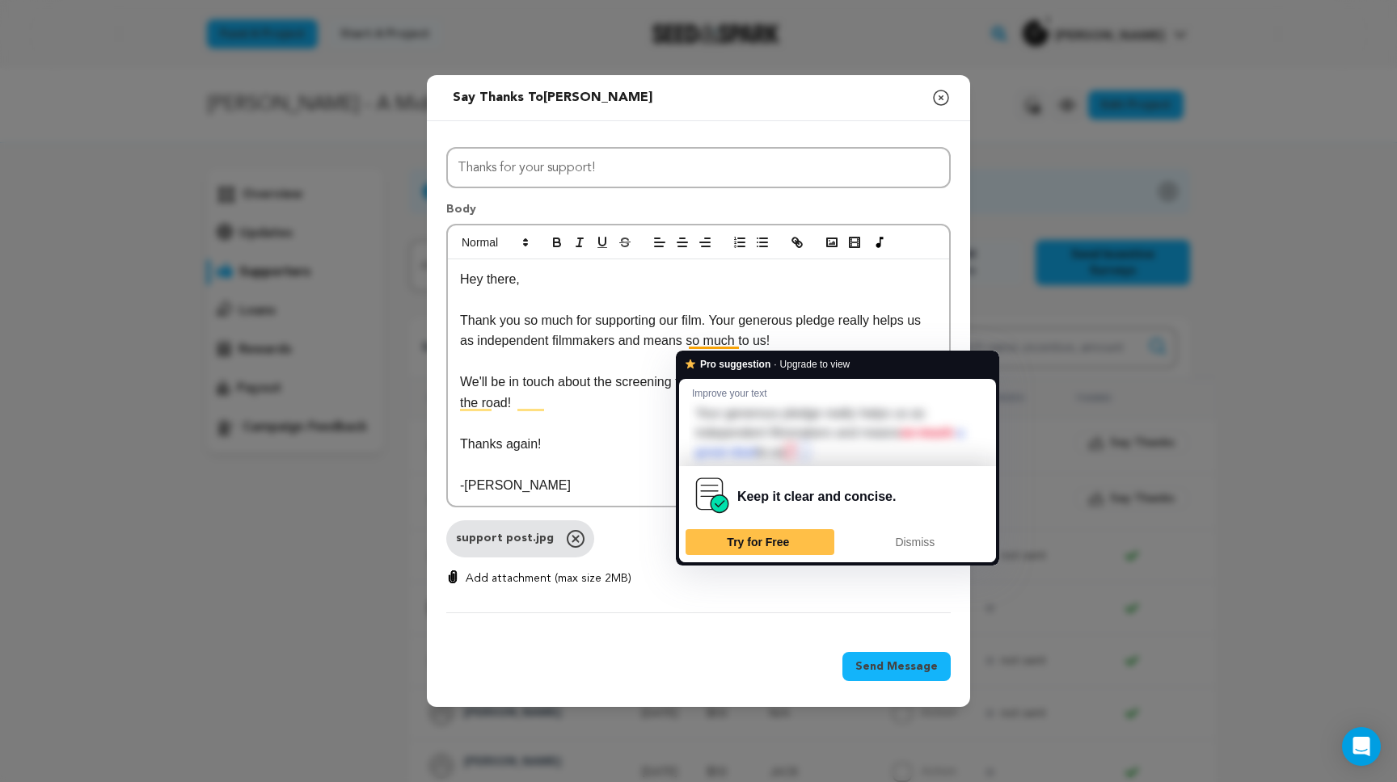
click at [621, 348] on p "Thank you so much for supporting our film. Your generous pledge really helps us…" at bounding box center [698, 330] width 477 height 41
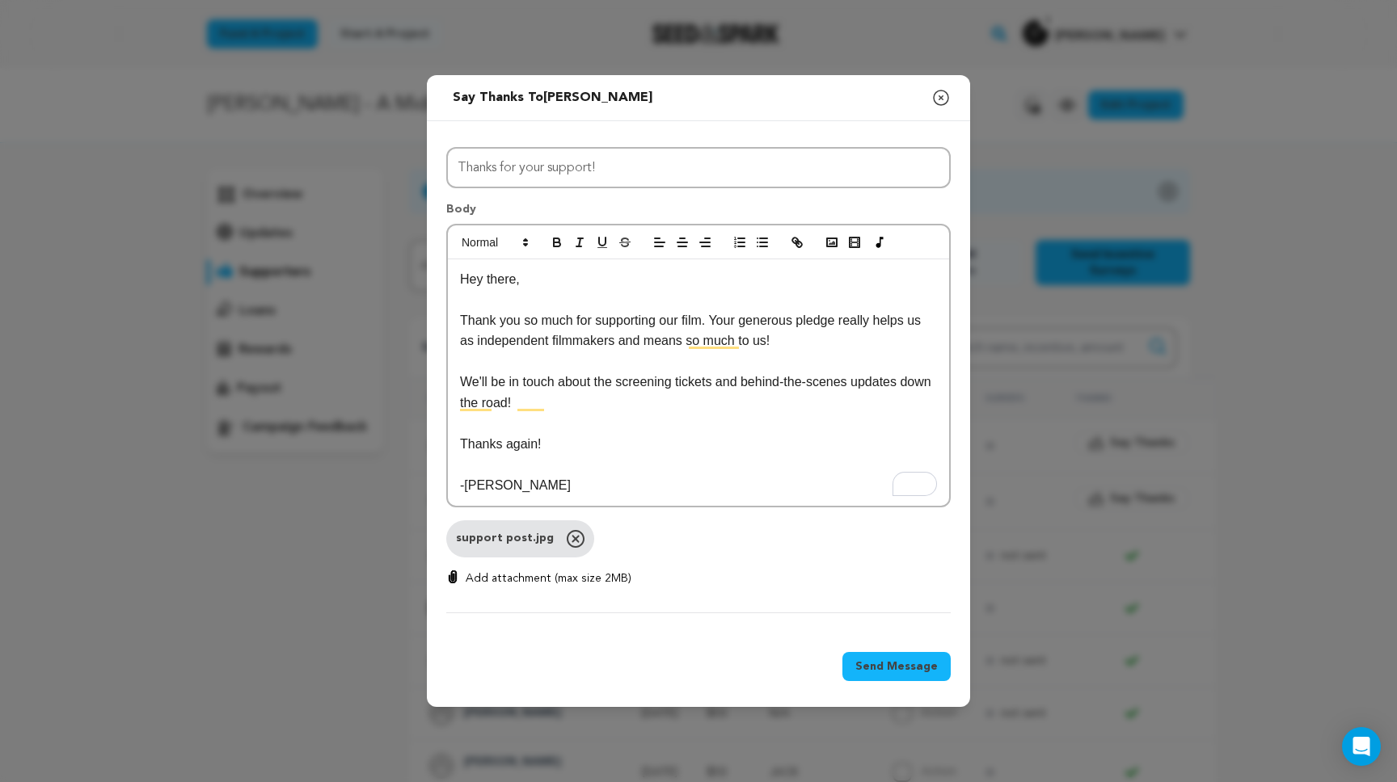
click at [593, 392] on p "We'll be in touch about the screening tickets and behind-the-scenes updates dow…" at bounding box center [698, 392] width 477 height 41
click at [581, 449] on p "Thanks again!" at bounding box center [698, 444] width 477 height 21
click at [900, 670] on span "Send Message" at bounding box center [896, 667] width 82 height 16
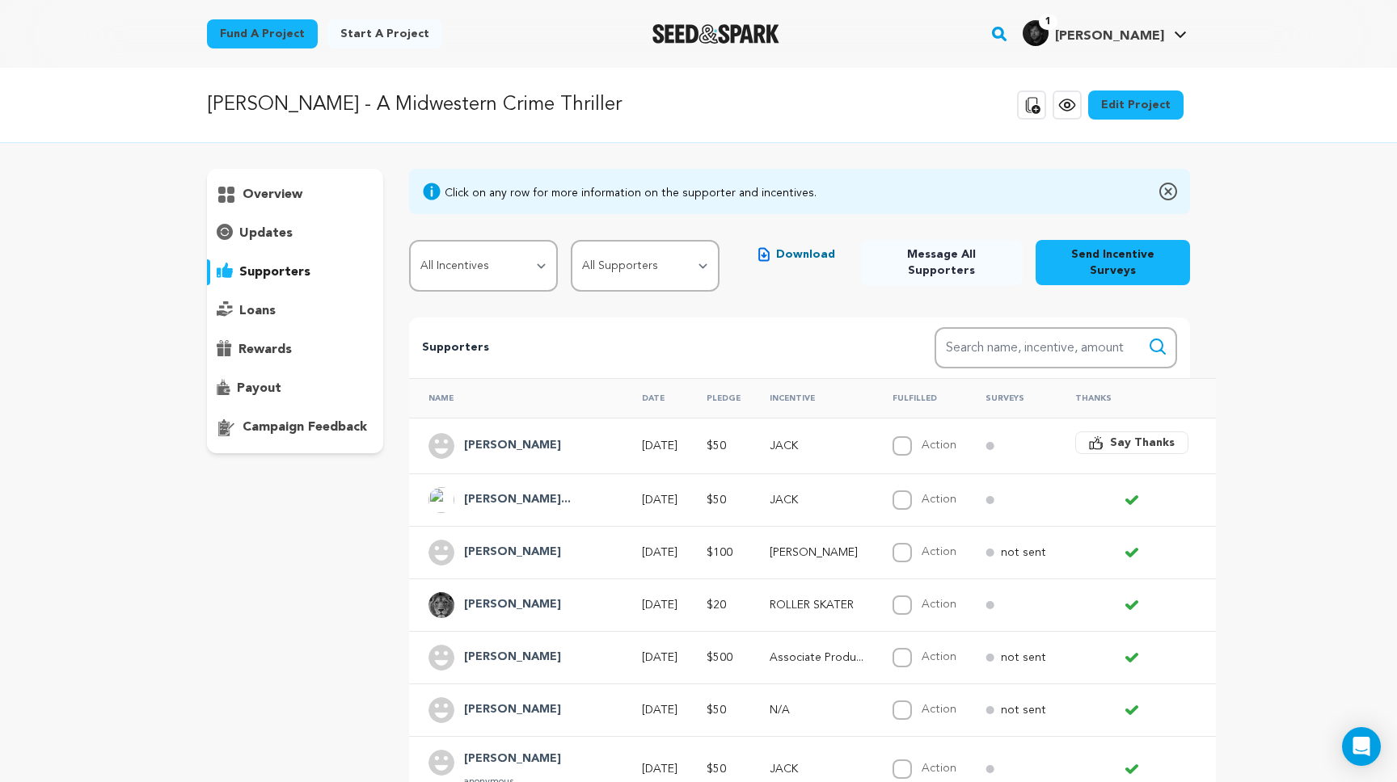
click at [1110, 435] on span "Say Thanks" at bounding box center [1142, 443] width 65 height 16
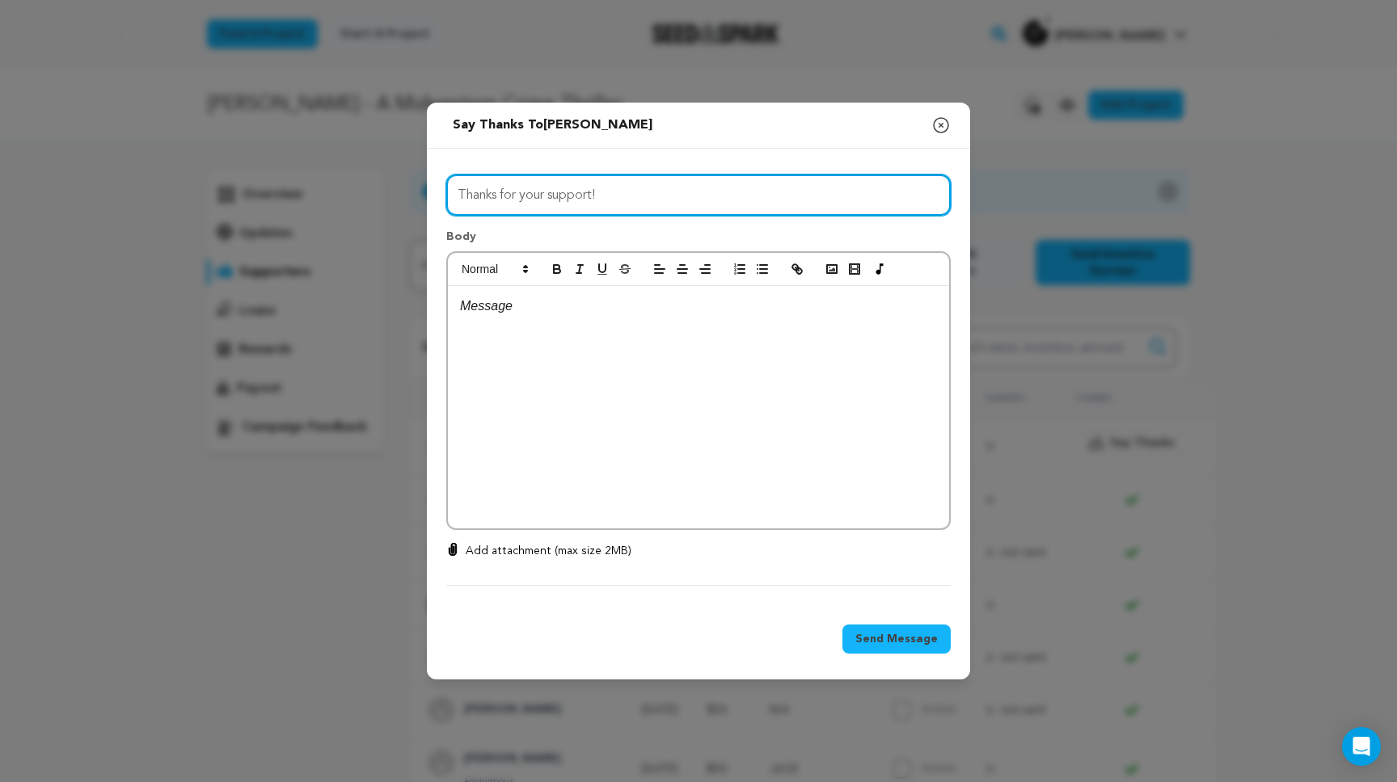
click at [554, 195] on input "Thanks for your support!" at bounding box center [698, 195] width 504 height 41
type input "Thanks so much!"
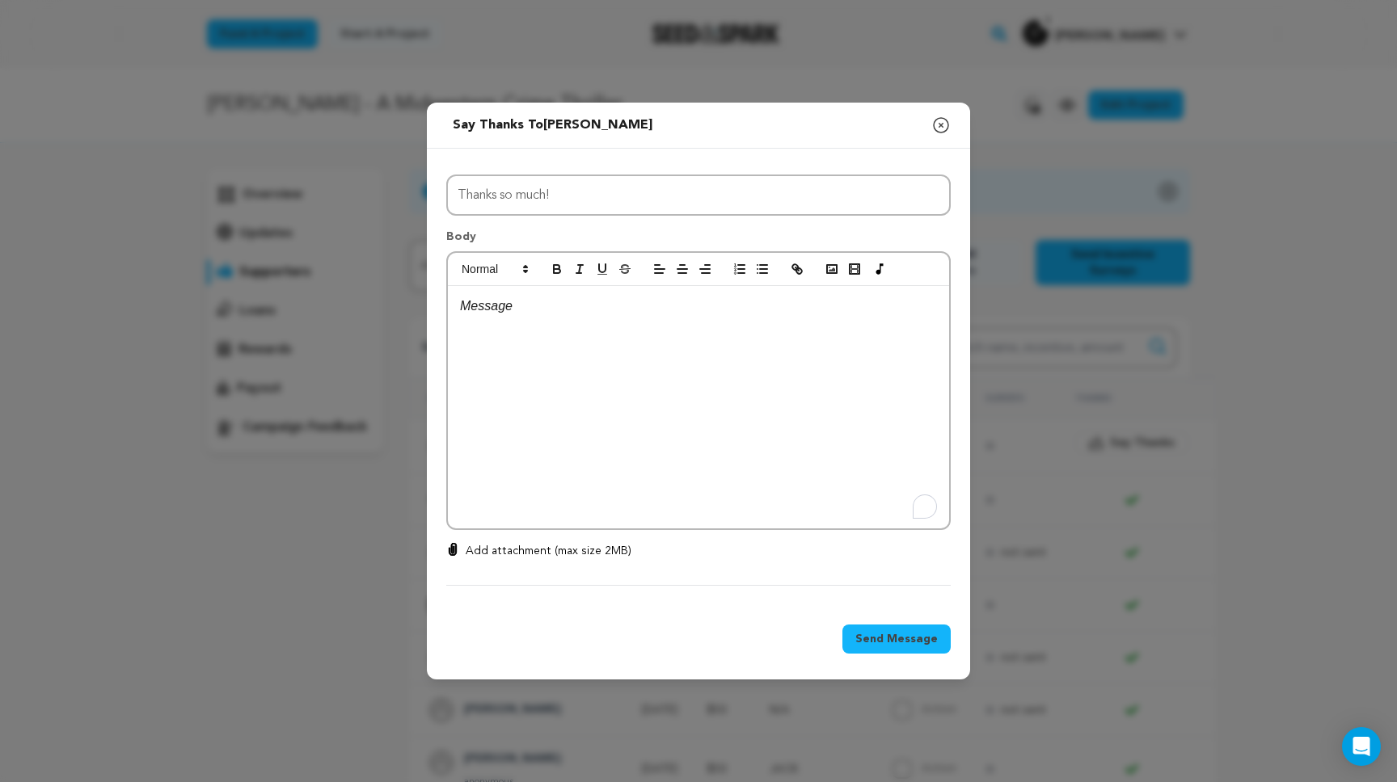
click at [478, 355] on div "To enrich screen reader interactions, please activate Accessibility in Grammarl…" at bounding box center [698, 407] width 501 height 242
click at [929, 129] on div "Send message to Phillip Say thanks to Phillip Compose New Message Close modal" at bounding box center [698, 126] width 543 height 46
click at [936, 126] on icon "button" at bounding box center [940, 125] width 19 height 19
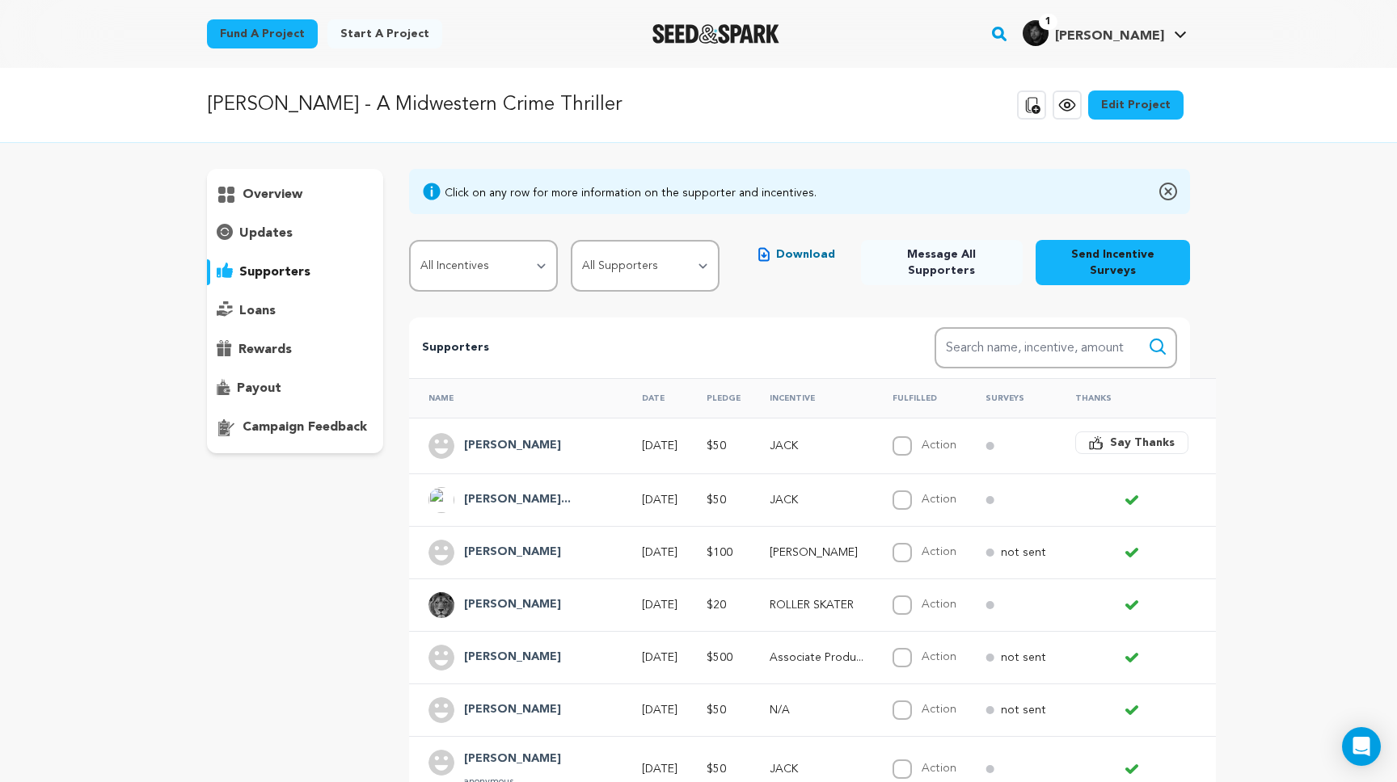
click at [1140, 435] on span "Say Thanks" at bounding box center [1142, 443] width 65 height 16
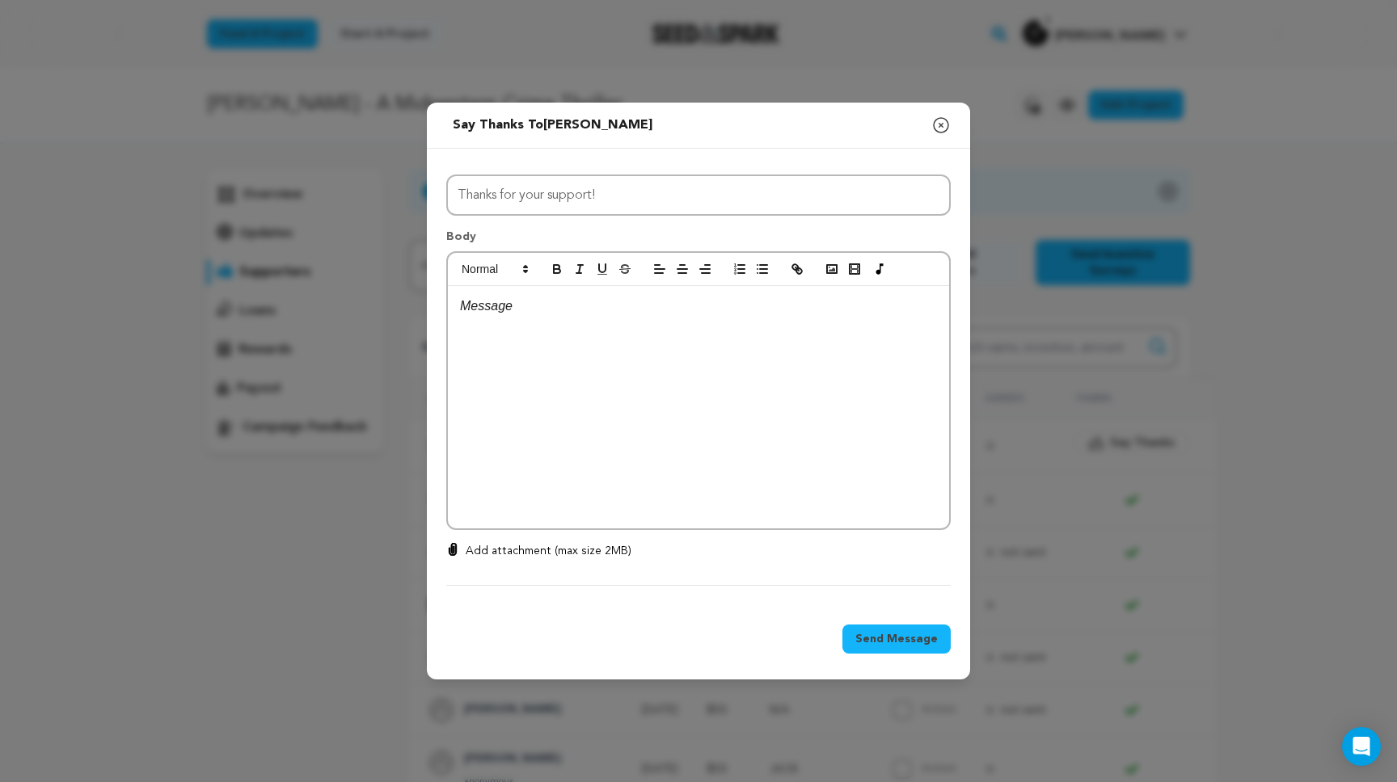
click at [529, 163] on div "All Incentives ROLLER SKATER THE BROTHER JACK AUBREY GETAWAY DRIVER Associate P…" at bounding box center [698, 377] width 543 height 457
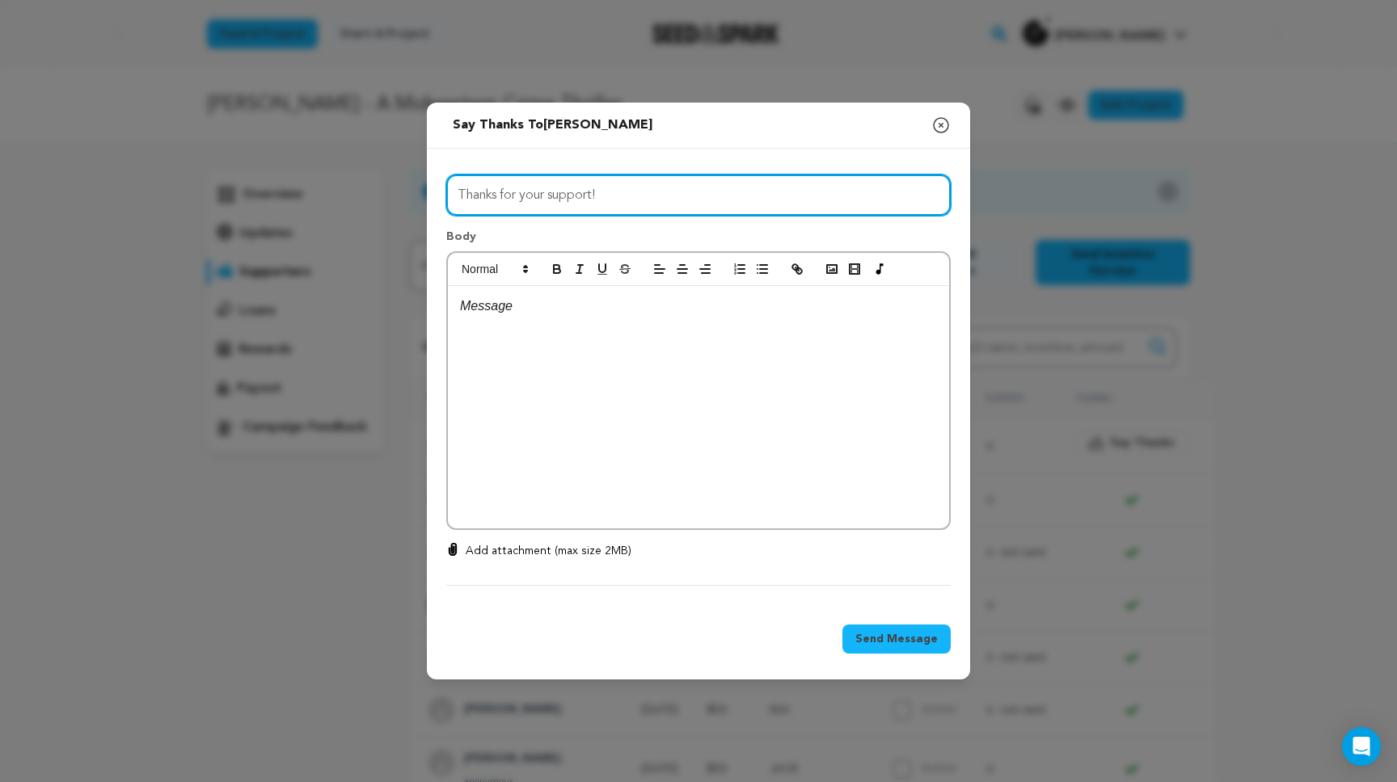
click at [529, 196] on input "Thanks for your support!" at bounding box center [698, 195] width 504 height 41
type input "H"
type input "Thanks so much!!"
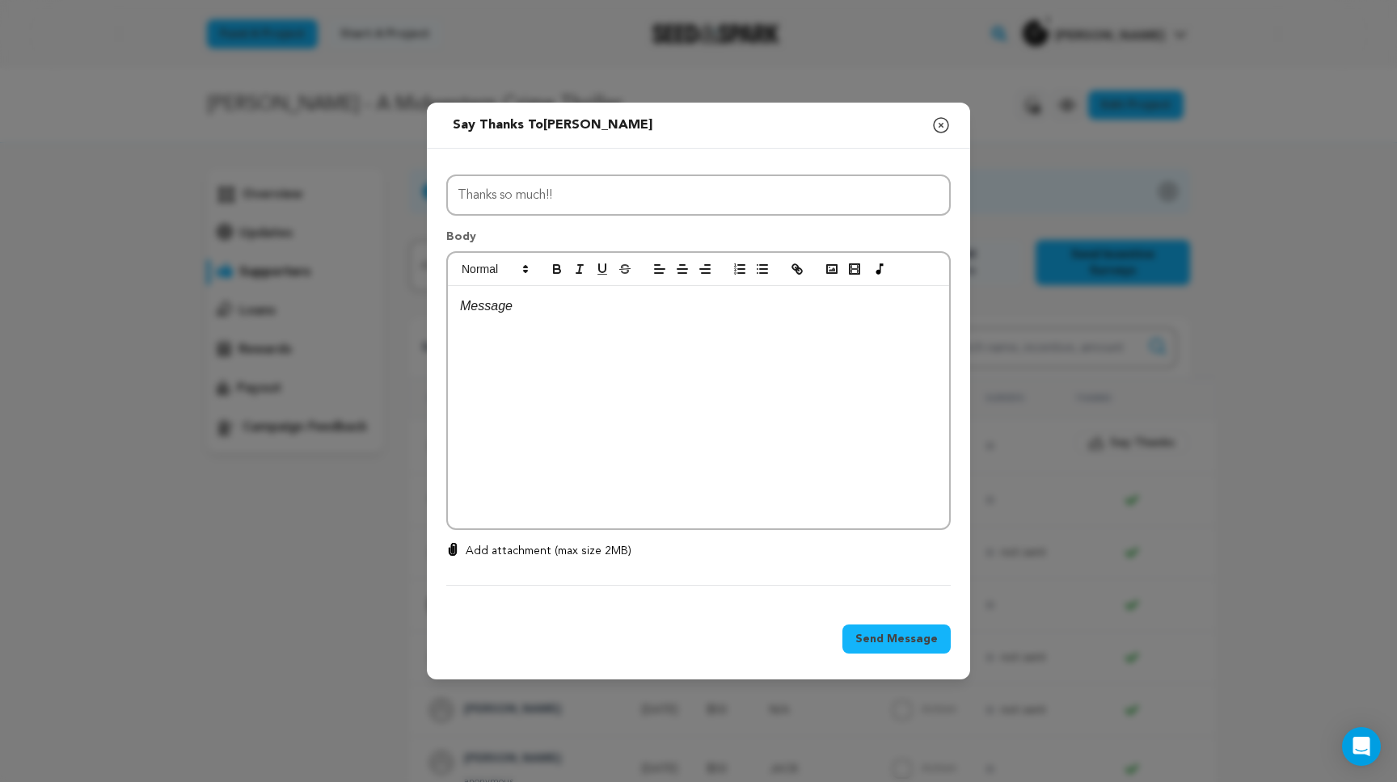
click at [505, 320] on div at bounding box center [698, 407] width 501 height 242
click at [669, 343] on p "Thanks so much for supporting our film, it really means so much!" at bounding box center [698, 347] width 477 height 21
click at [866, 353] on p "Thanks so much for supporting our film; it really means so much!" at bounding box center [698, 347] width 477 height 21
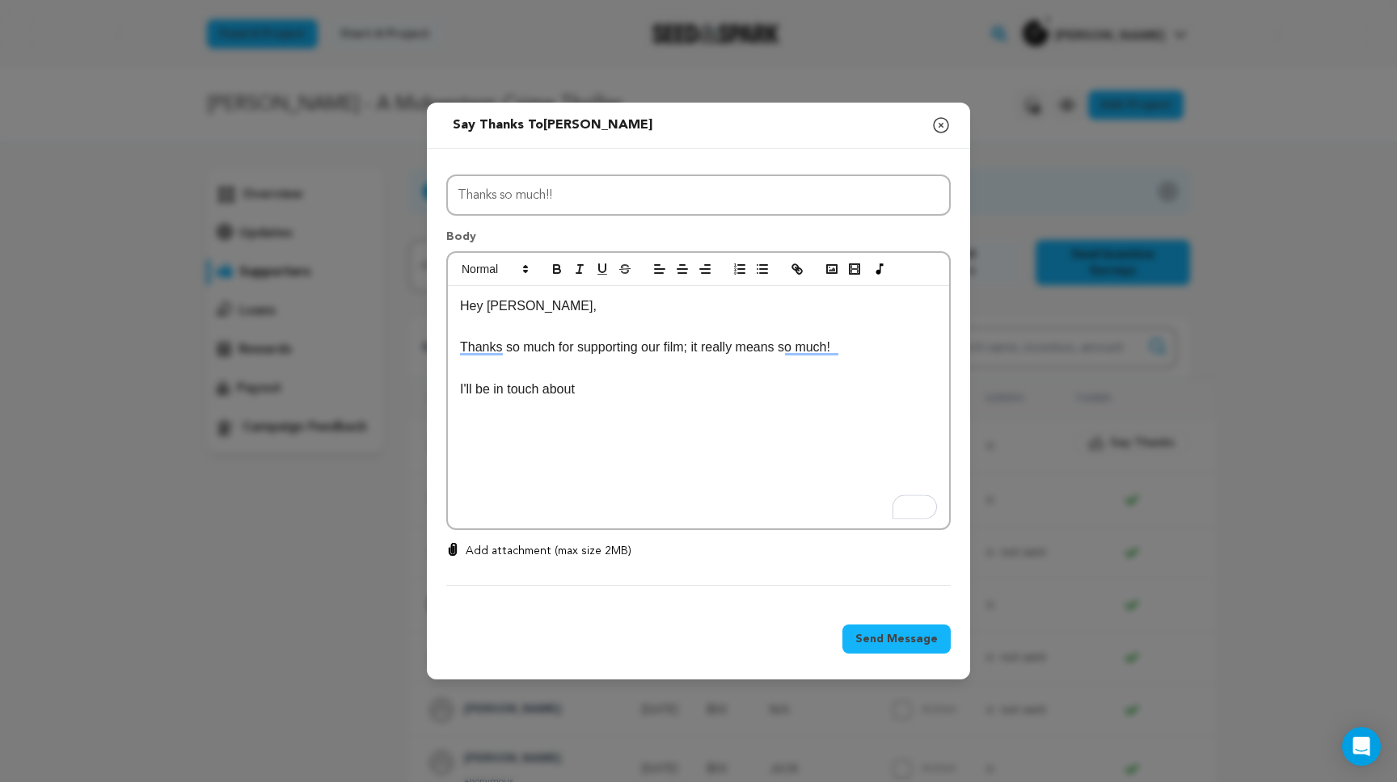
click at [516, 460] on div "Hey Phillip, Thanks so much for supporting our film; it really means so much! I…" at bounding box center [698, 407] width 501 height 242
click at [610, 392] on p "I'll be in touch about" at bounding box center [698, 389] width 477 height 21
click at [710, 392] on p "I'll be in touch about the behind the scenes and screening tickets" at bounding box center [698, 389] width 477 height 21
click at [885, 397] on p "I'll be in touch about the behind the scenes stuff and screening tickets" at bounding box center [698, 389] width 477 height 21
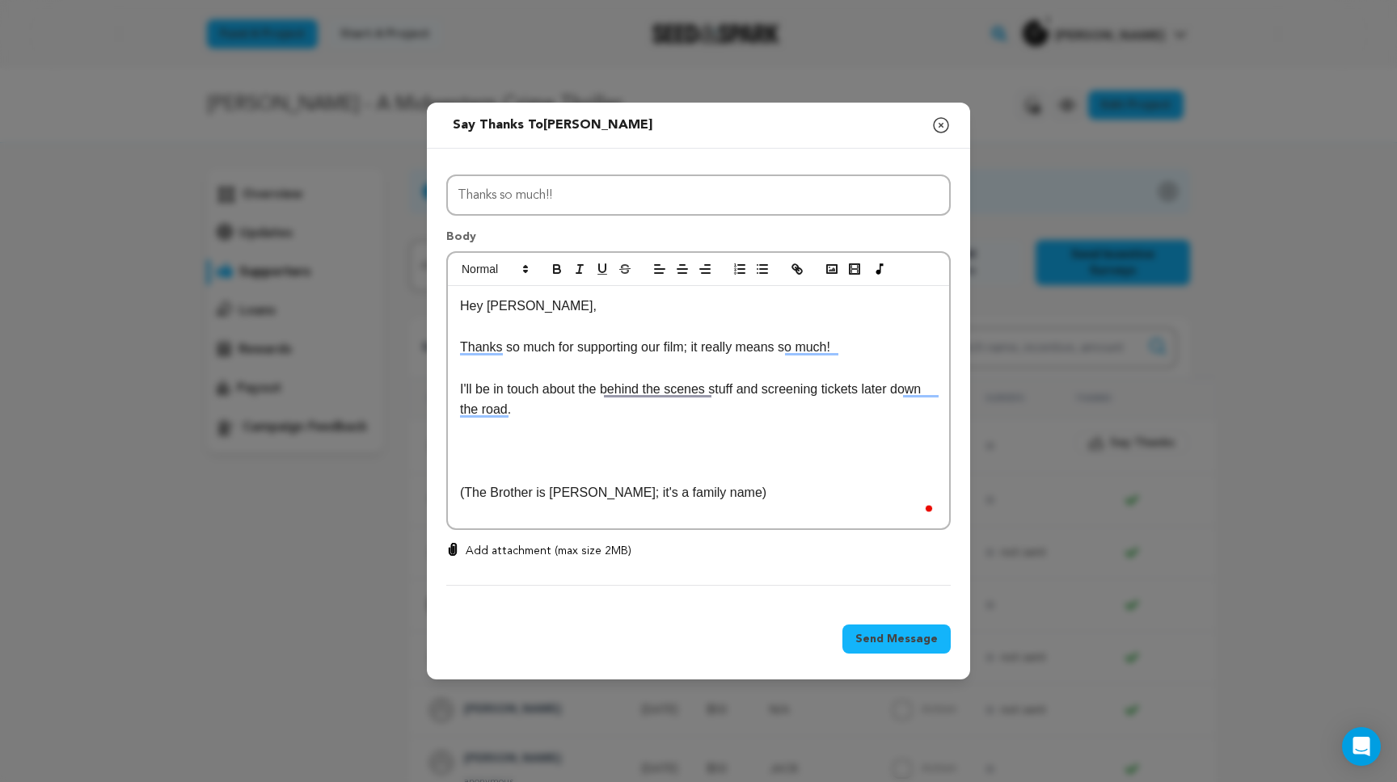
click at [883, 352] on p "Thanks so much for supporting our film; it really means so much!" at bounding box center [698, 347] width 477 height 21
click at [775, 417] on p "I'll be in touch about the behind the scenes stuff and screening tickets later …" at bounding box center [698, 399] width 477 height 41
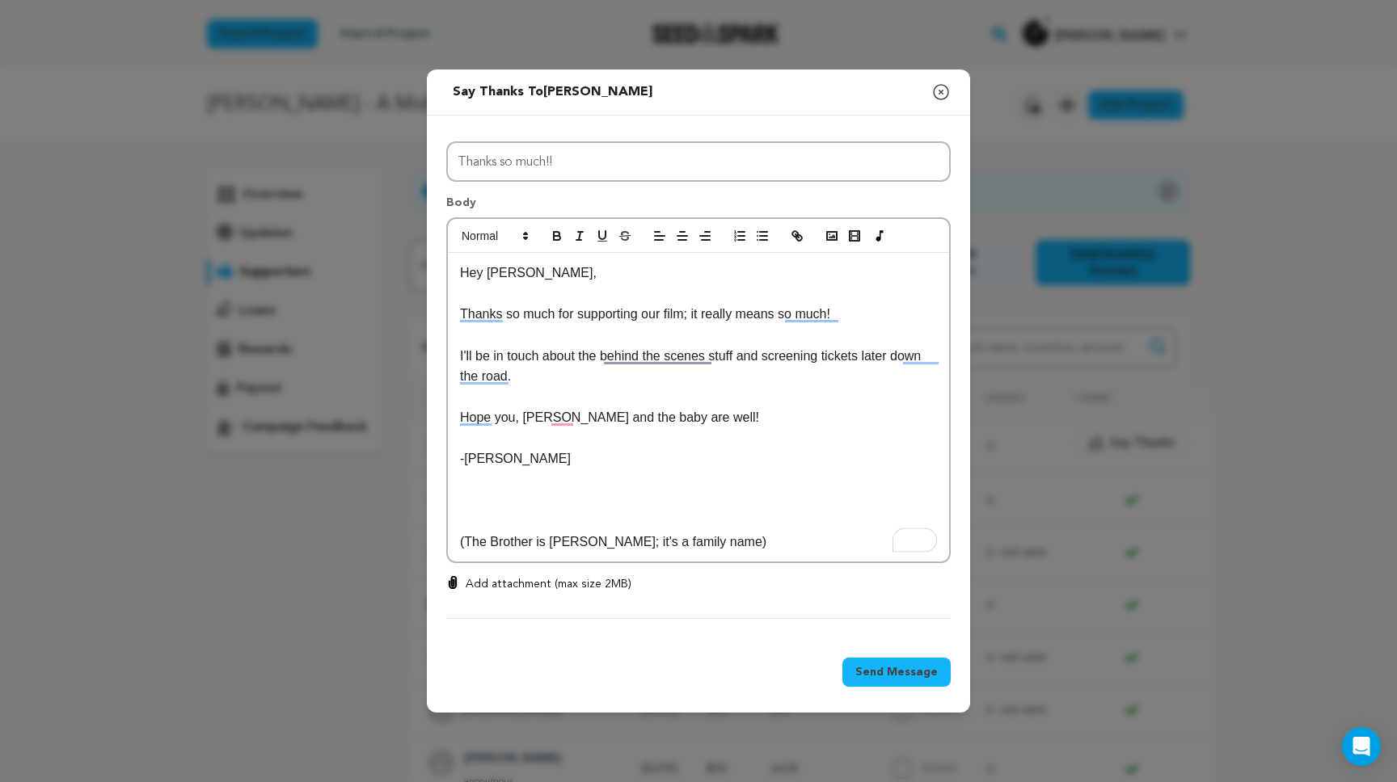
click at [465, 442] on p "To enrich screen reader interactions, please activate Accessibility in Grammarl…" at bounding box center [698, 438] width 477 height 21
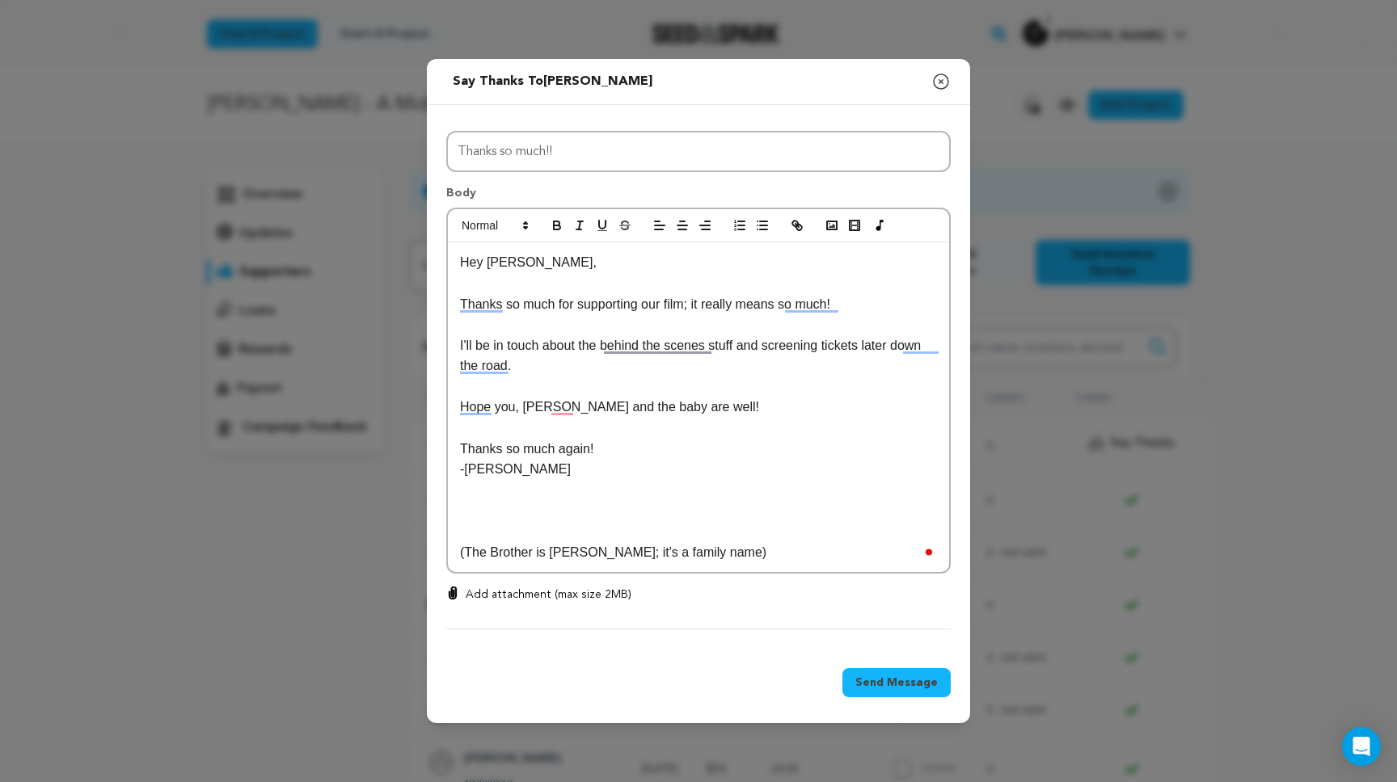
click at [702, 410] on p "Hope you, Tina and the baby are well!" at bounding box center [698, 407] width 477 height 21
click at [642, 306] on p "Thanks so much for supporting our film; it really means so much!" at bounding box center [698, 304] width 477 height 21
click at [853, 308] on p "Thanks so much for supporting our film; it really means so much!" at bounding box center [698, 304] width 477 height 21
click at [801, 306] on p "Thanks so much for supporting our film; it really means so much!" at bounding box center [698, 304] width 477 height 21
drag, startPoint x: 834, startPoint y: 307, endPoint x: 790, endPoint y: 310, distance: 44.5
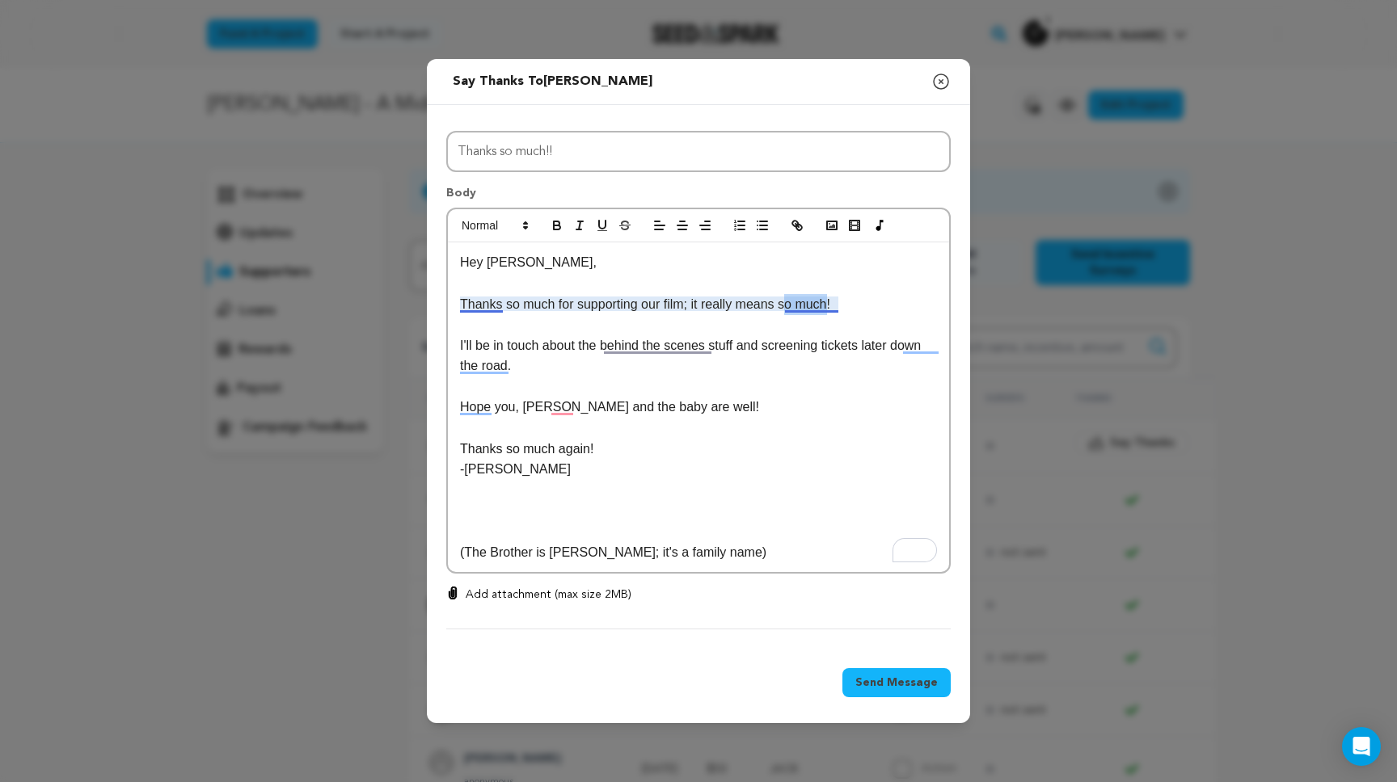
click at [790, 310] on p "Thanks so much for supporting our film; it really means so much!" at bounding box center [698, 304] width 477 height 21
click at [862, 315] on p "To enrich screen reader interactions, please activate Accessibility in Grammarl…" at bounding box center [698, 324] width 477 height 21
click at [838, 300] on p "Thanks so much for supporting our film; it really means a lot!" at bounding box center [698, 304] width 477 height 21
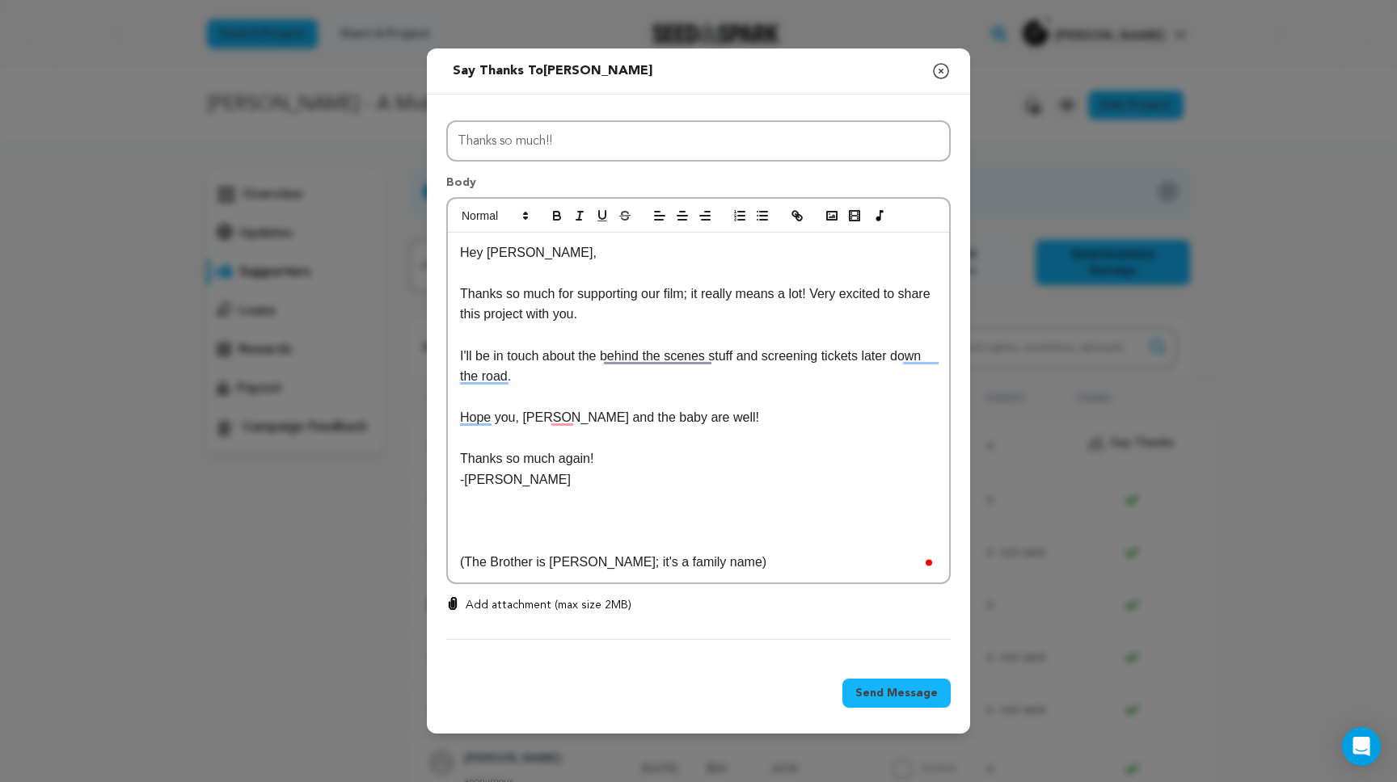
click at [748, 377] on p "I'll be in touch about the behind the scenes stuff and screening tickets later …" at bounding box center [698, 366] width 477 height 41
click at [758, 356] on p "I'll be in touch about the behind the scenes stuff and screening tickets later …" at bounding box center [698, 366] width 477 height 41
click at [682, 373] on p "I'll be in touch about the behind the scenes stuff and screening tickets later …" at bounding box center [698, 366] width 477 height 41
click at [707, 408] on p "Hope you, Tina and the baby are well!" at bounding box center [698, 417] width 477 height 21
click at [684, 457] on p "Thanks so much again!" at bounding box center [698, 459] width 477 height 21
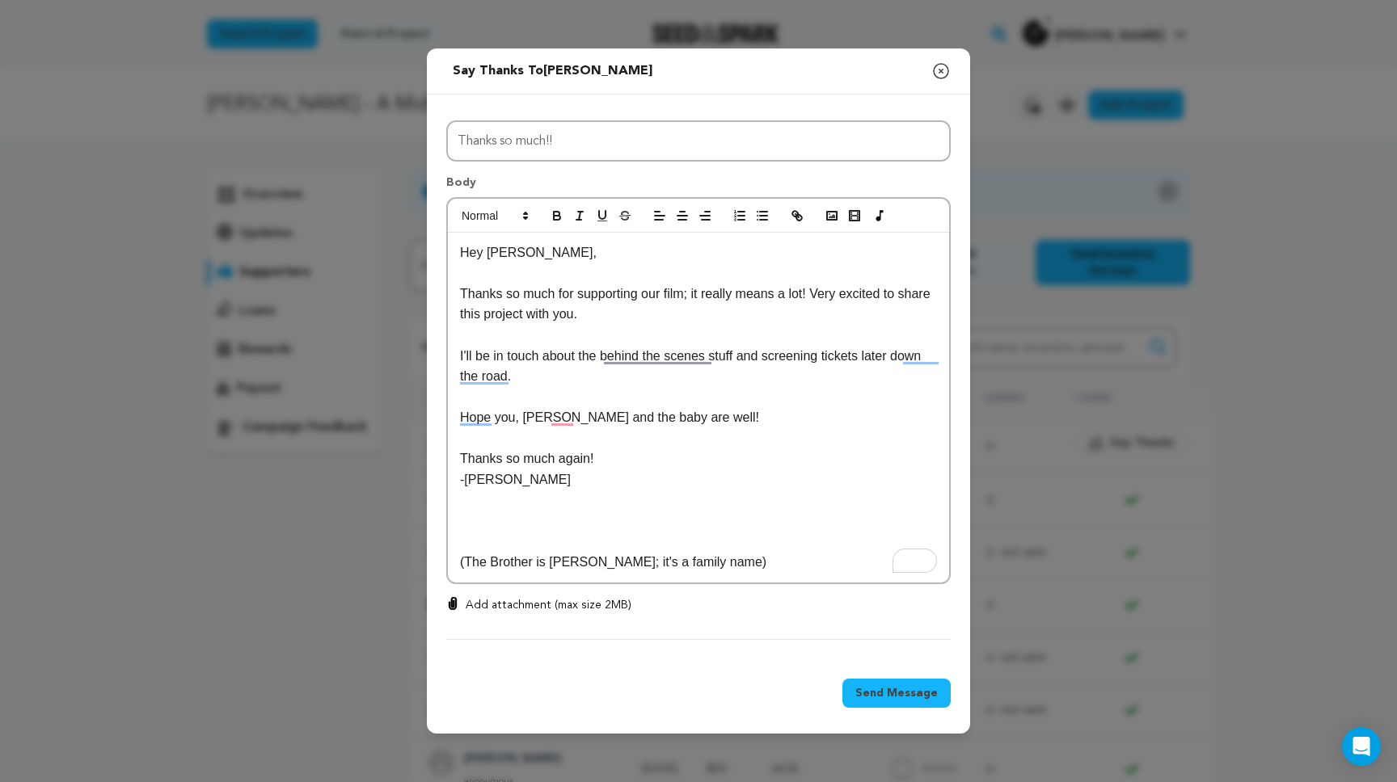
click at [640, 487] on p "-[PERSON_NAME]" at bounding box center [698, 480] width 477 height 21
click at [580, 605] on p "Add attachment (max size 2MB)" at bounding box center [549, 605] width 166 height 16
click at [453, 597] on input "Add attachment (max size 2MB)" at bounding box center [453, 596] width 1 height 1
type input "C:\fakepath\support post.jpg"
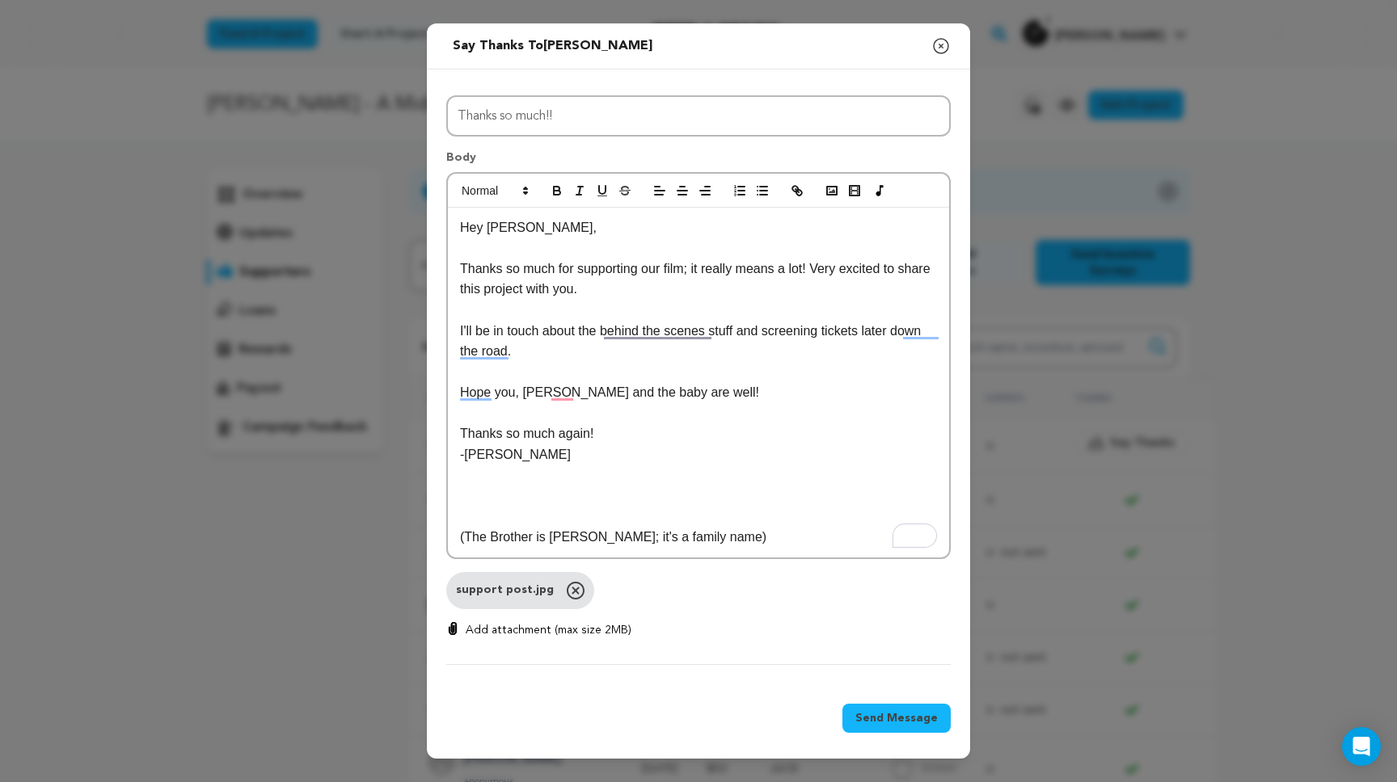
click at [879, 723] on span "Send Message" at bounding box center [896, 718] width 82 height 16
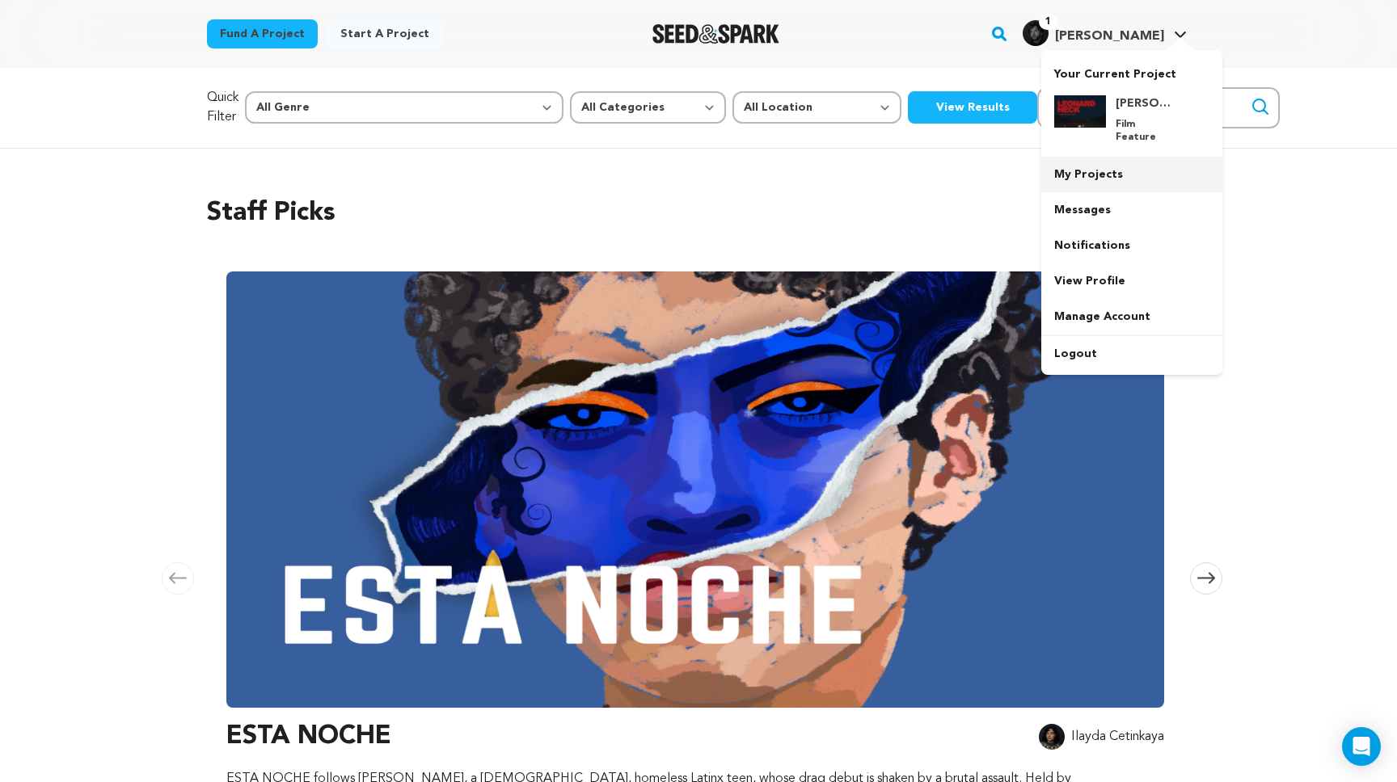
click at [1089, 161] on link "My Projects" at bounding box center [1131, 175] width 181 height 36
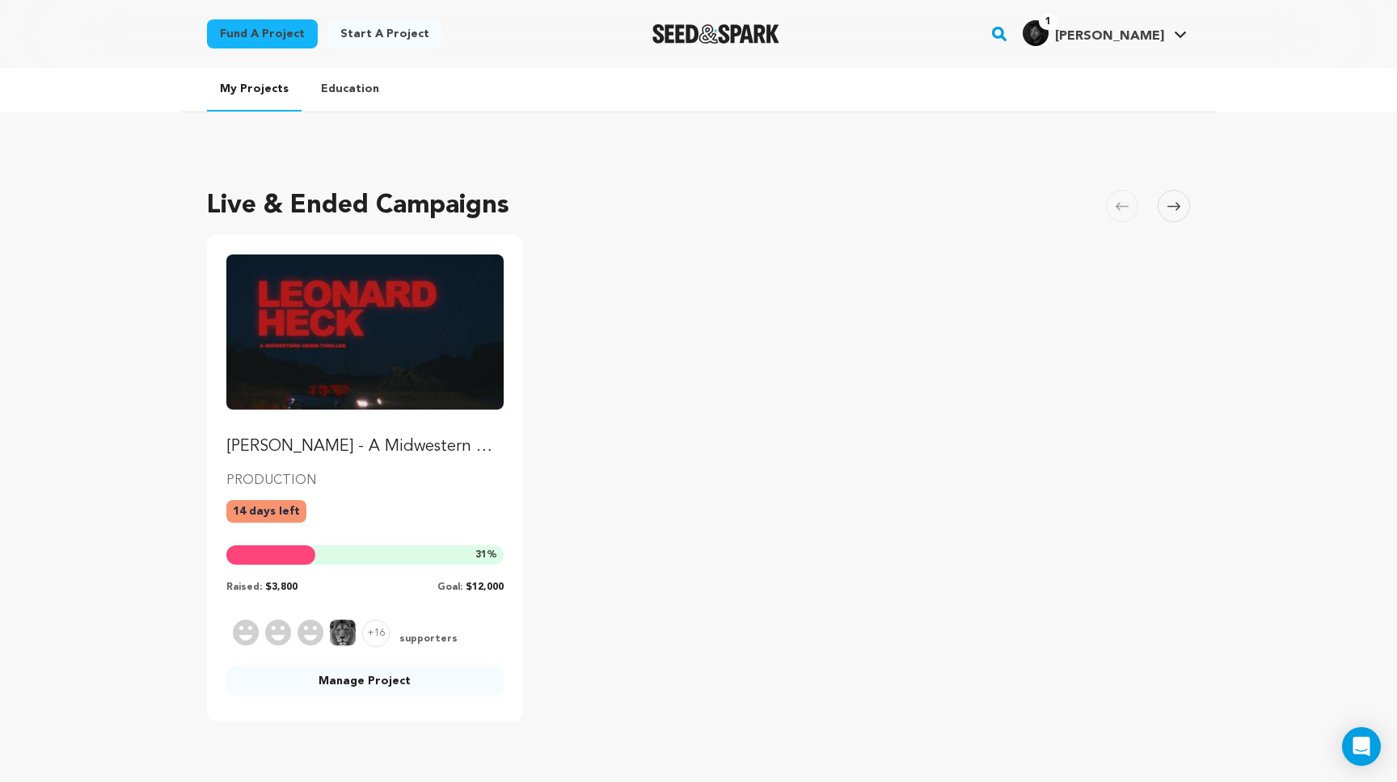
click at [412, 688] on link "Manage Project" at bounding box center [364, 681] width 277 height 29
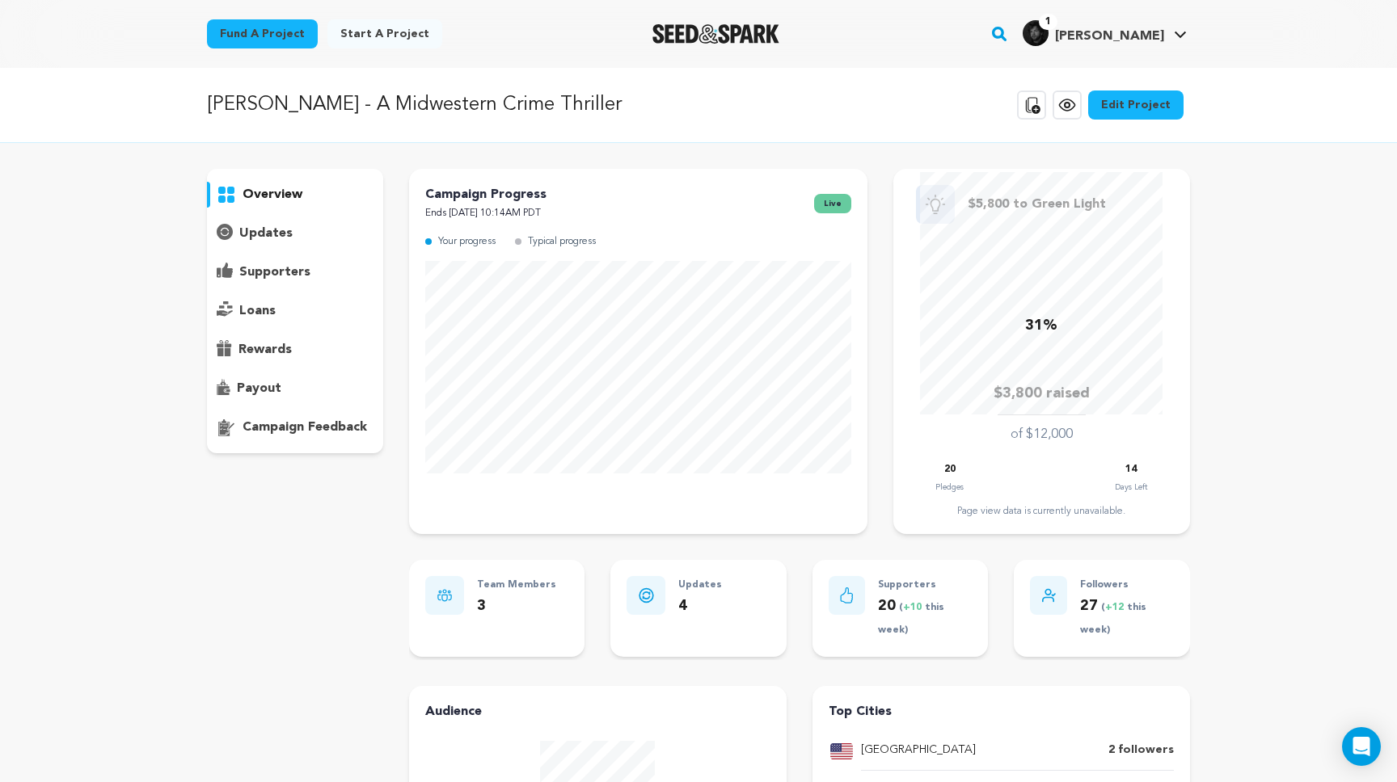
click at [276, 269] on p "supporters" at bounding box center [274, 272] width 71 height 19
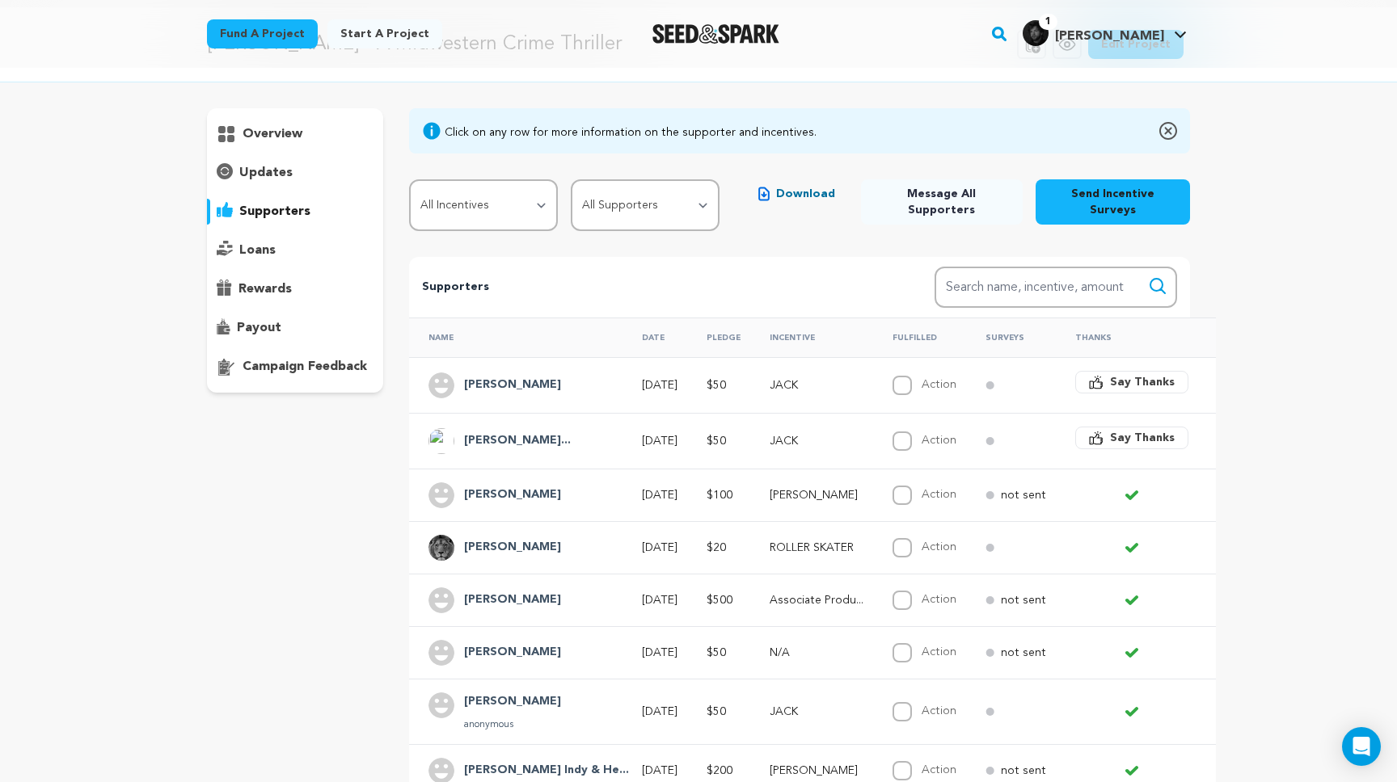
scroll to position [64, 0]
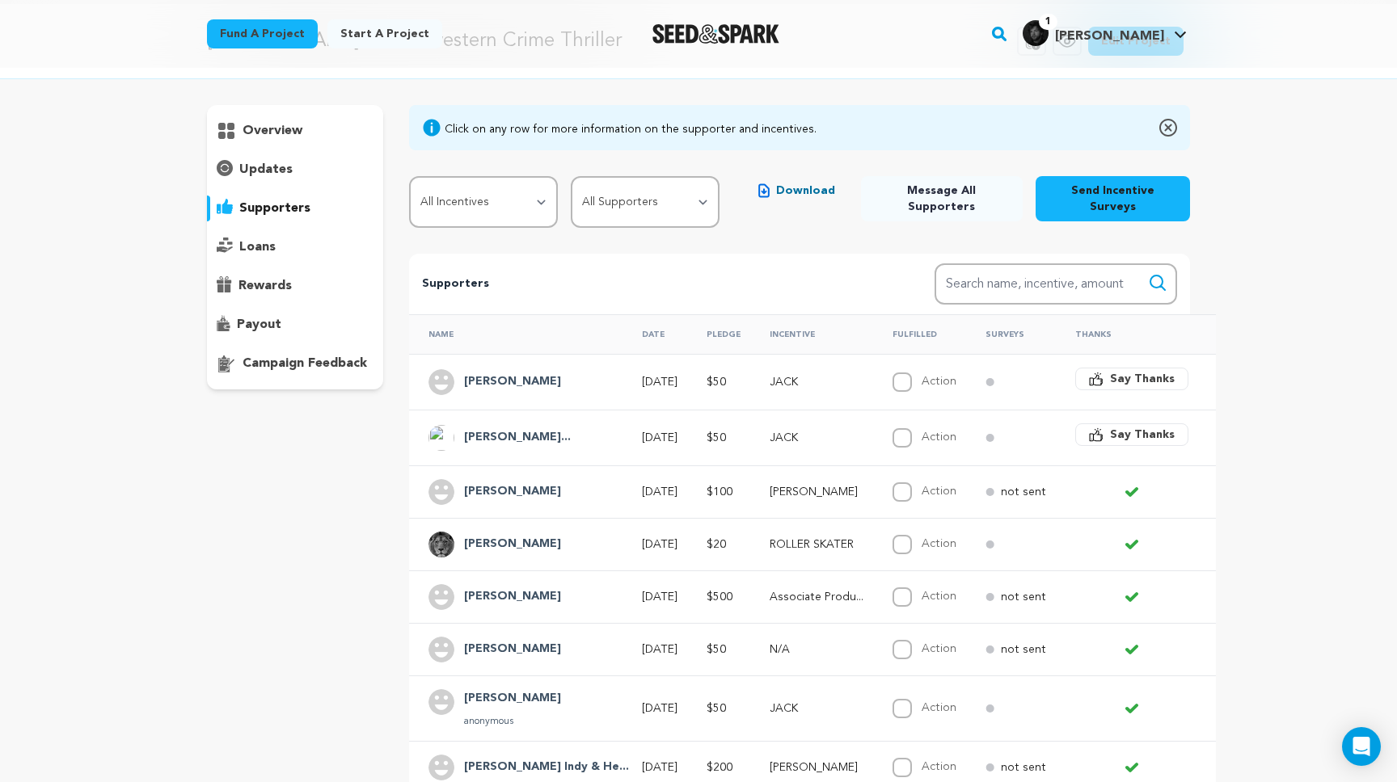
click at [525, 428] on h4 "Armendariz Grac..." at bounding box center [517, 437] width 107 height 19
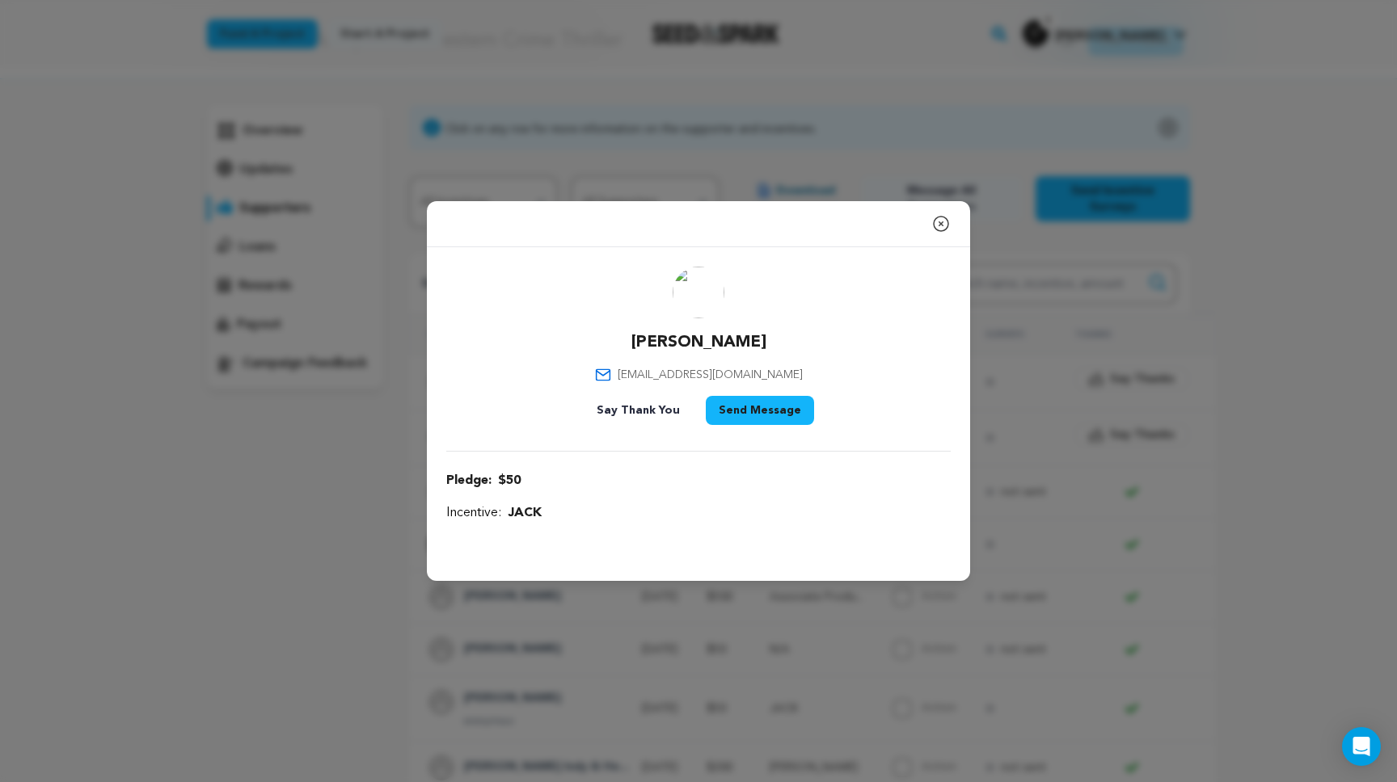
click at [944, 219] on icon "button" at bounding box center [940, 223] width 19 height 19
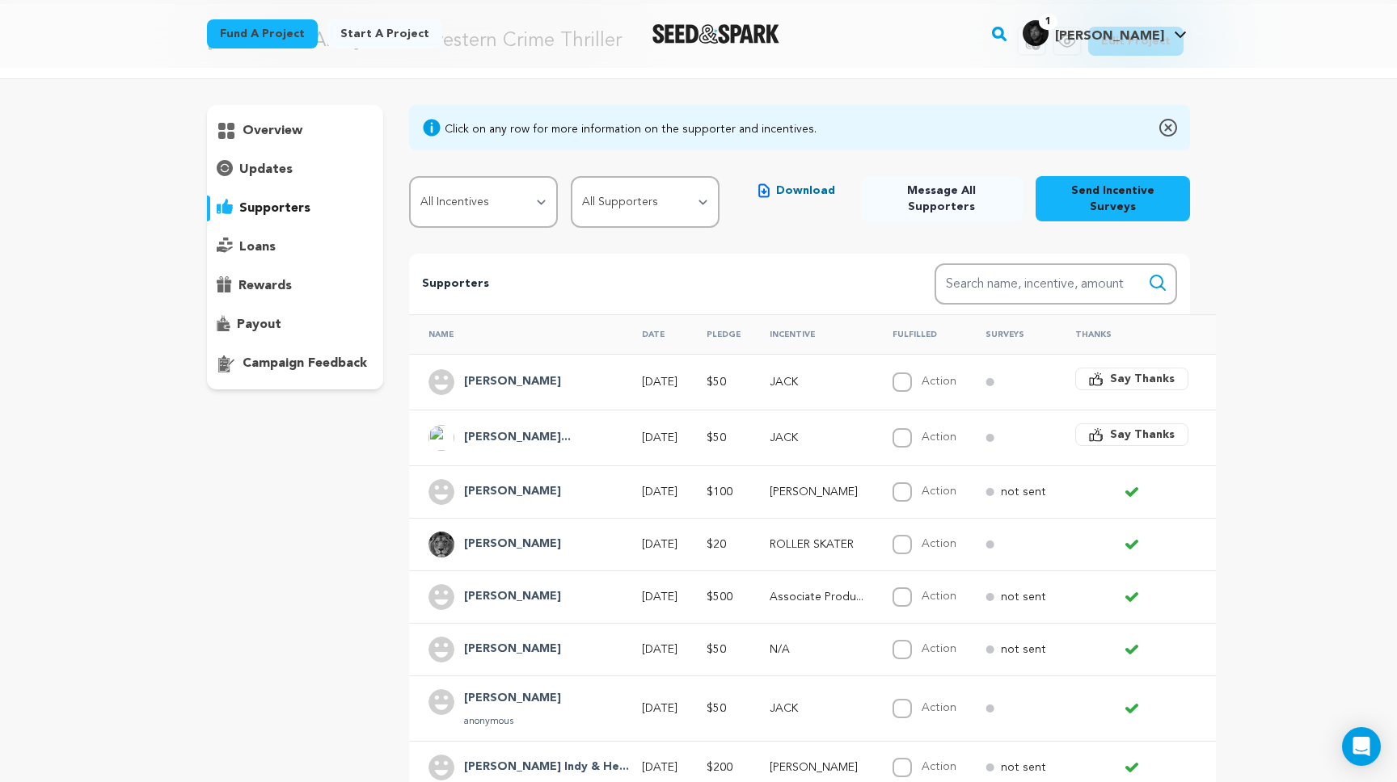
click at [772, 374] on p "JACK" at bounding box center [816, 382] width 94 height 16
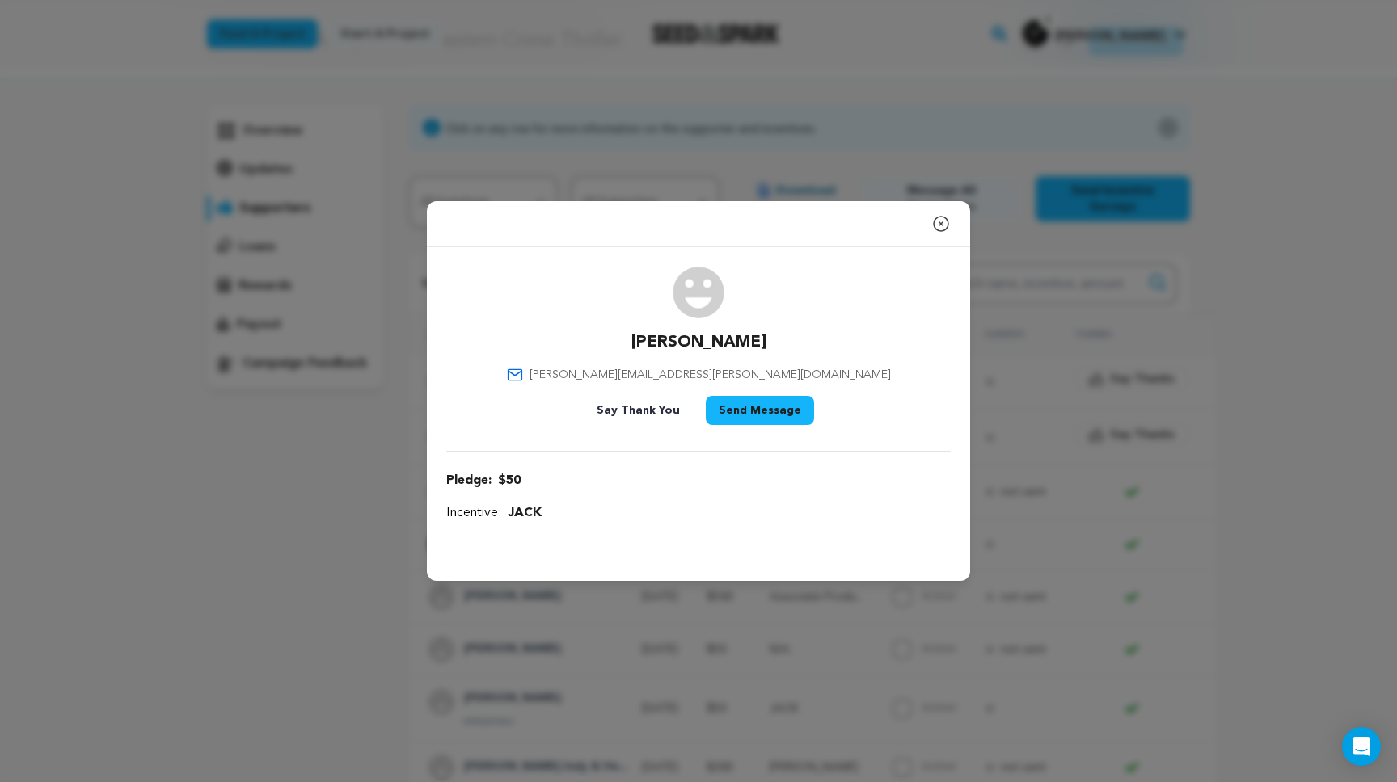
click at [946, 221] on icon "button" at bounding box center [940, 223] width 19 height 19
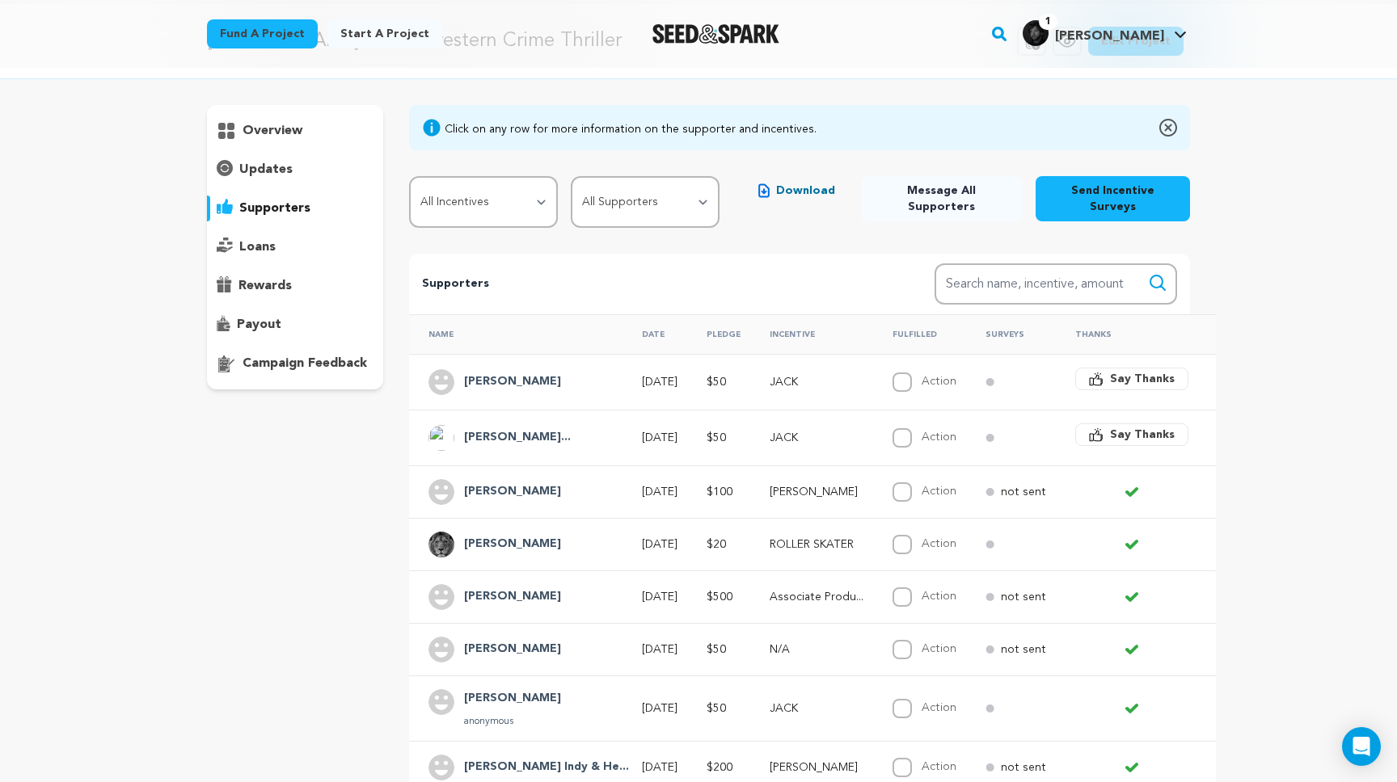
click at [259, 289] on p "rewards" at bounding box center [264, 285] width 53 height 19
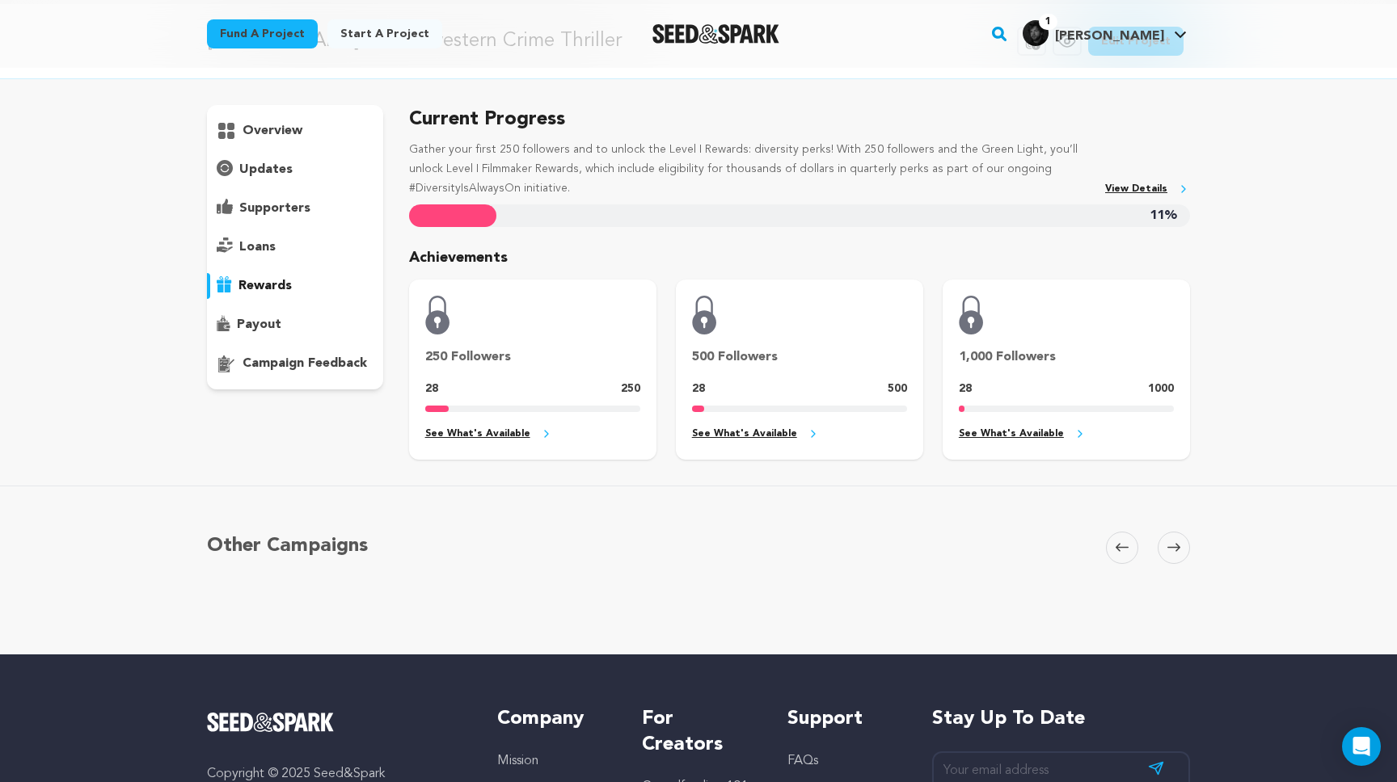
click at [264, 322] on p "payout" at bounding box center [259, 324] width 44 height 19
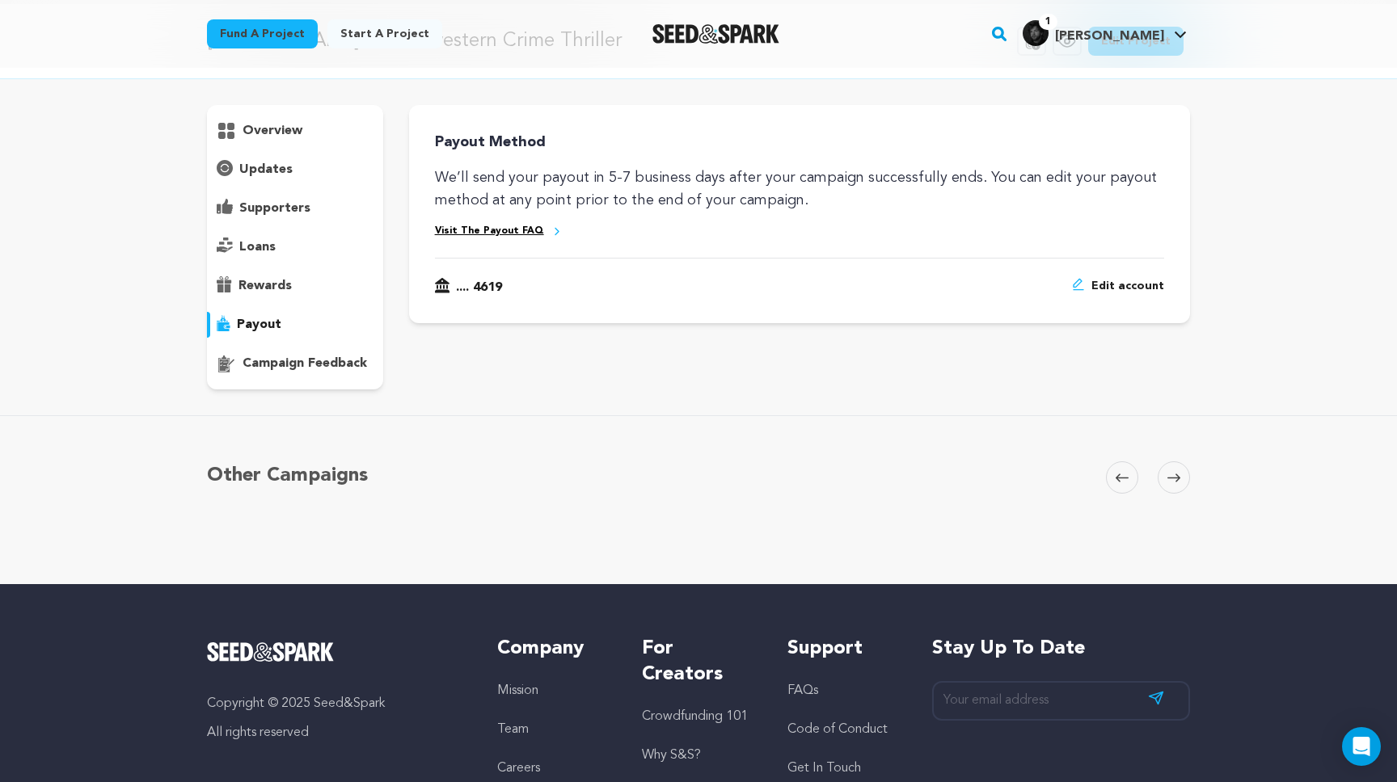
click at [268, 361] on p "campaign feedback" at bounding box center [304, 363] width 124 height 19
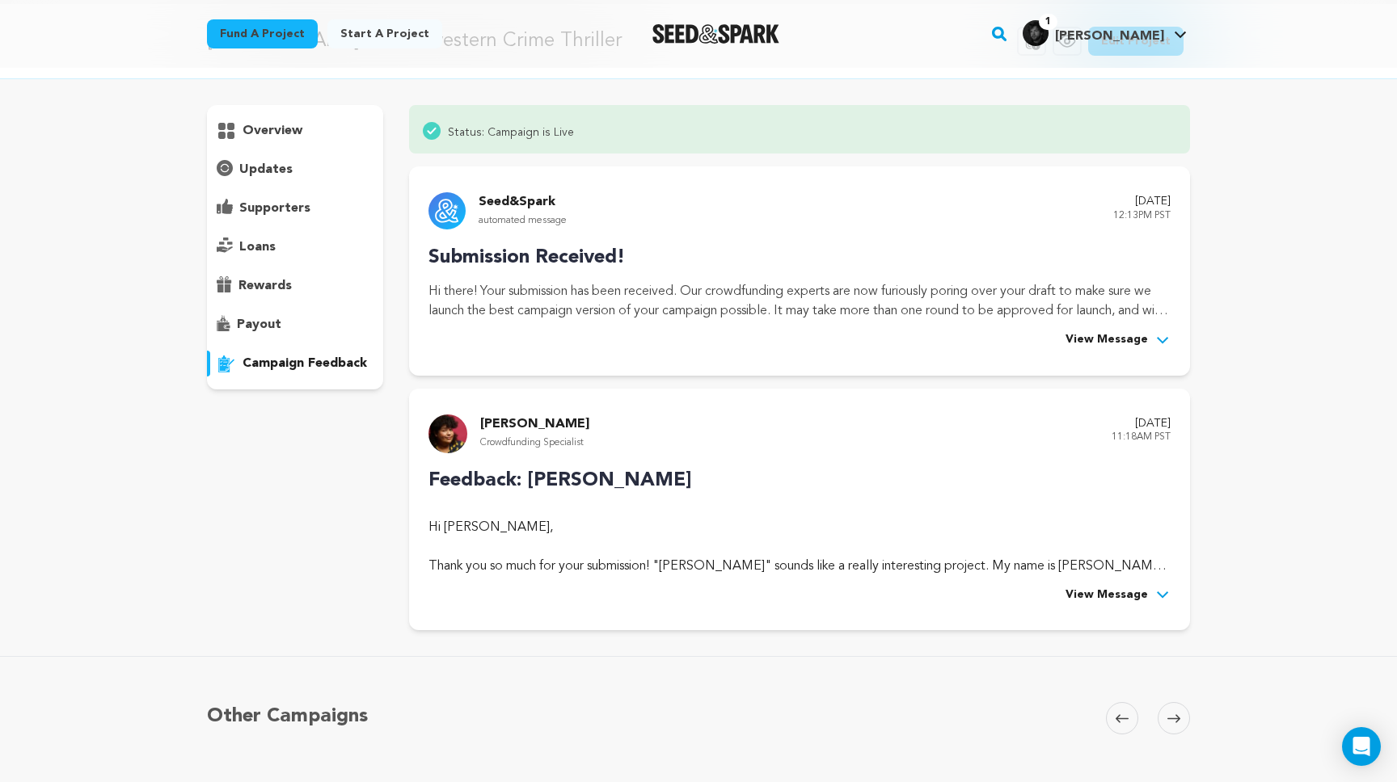
click at [265, 324] on p "payout" at bounding box center [259, 324] width 44 height 19
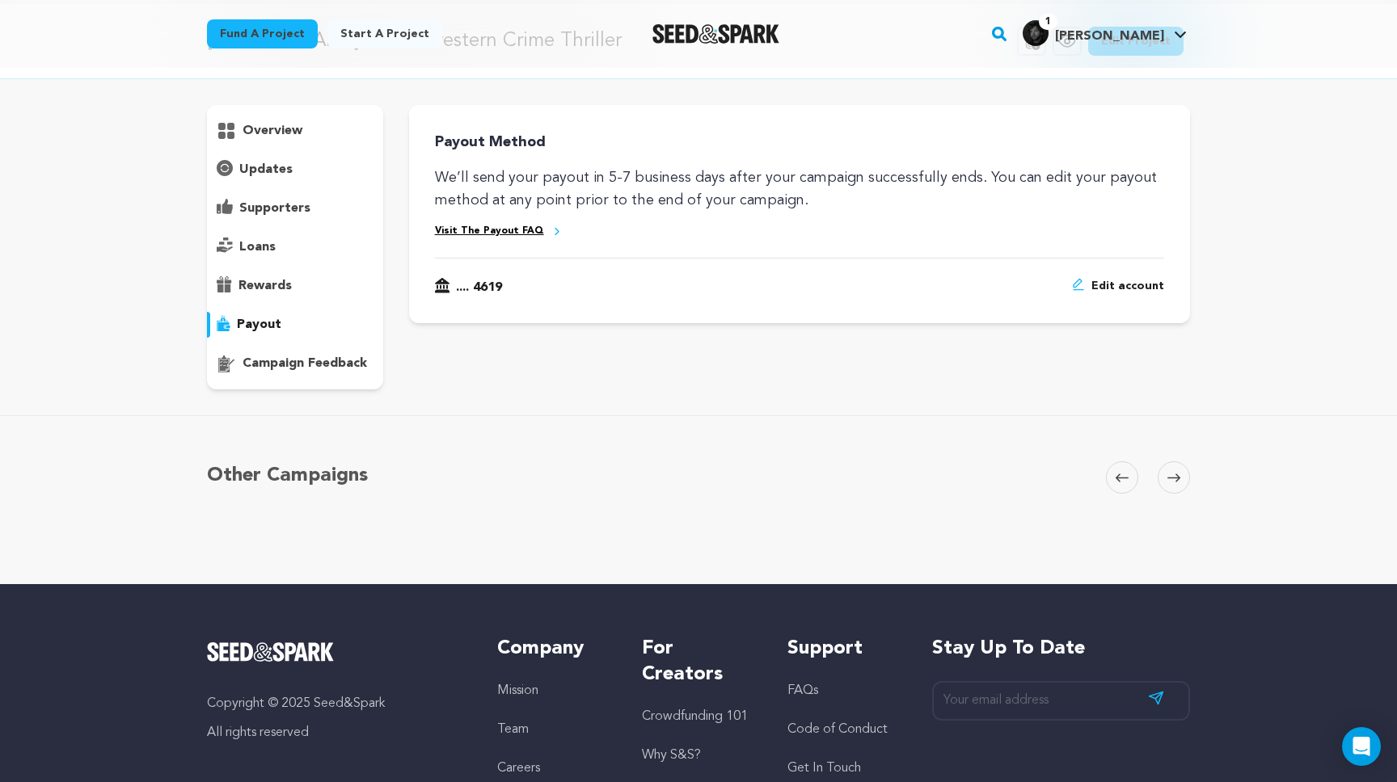
click at [272, 217] on p "supporters" at bounding box center [274, 208] width 71 height 19
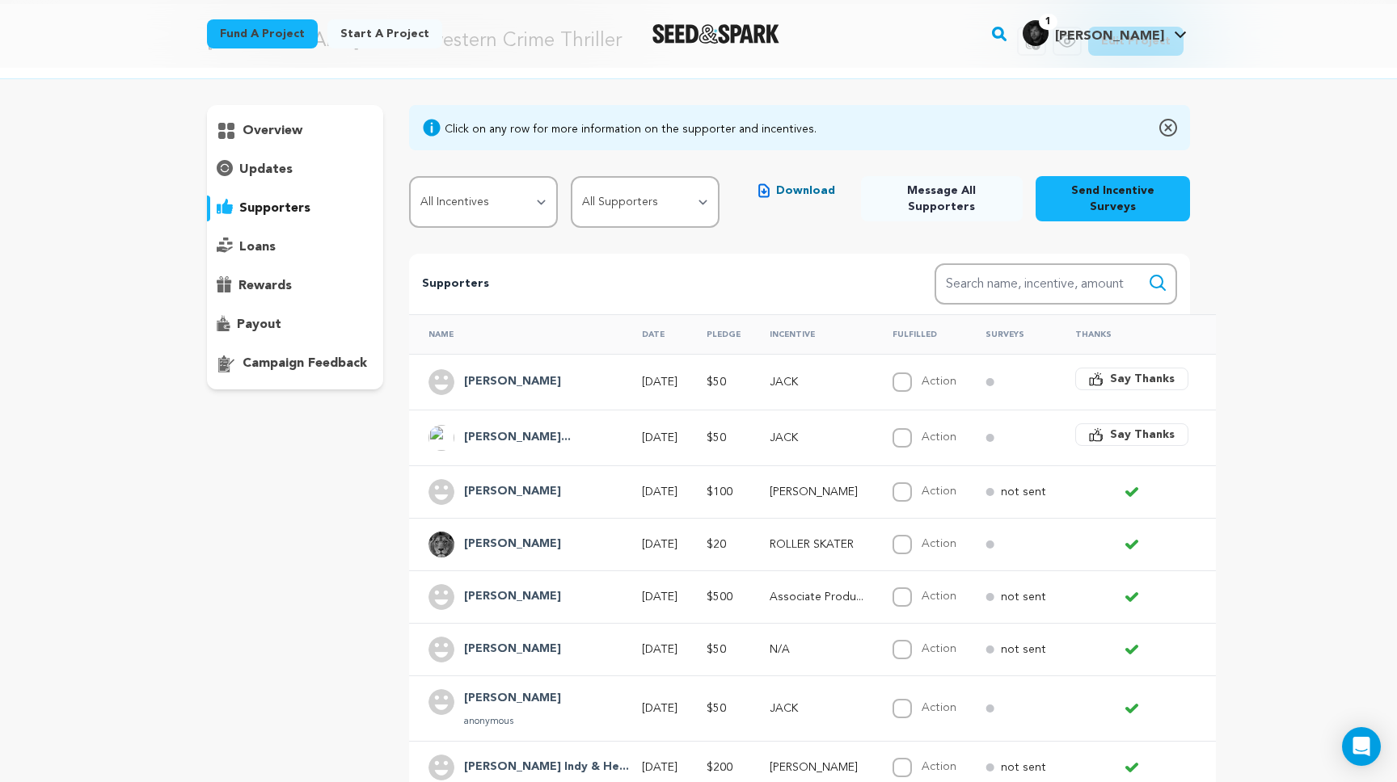
click at [272, 155] on div "overview" at bounding box center [295, 247] width 176 height 284
click at [268, 167] on p "updates" at bounding box center [265, 169] width 53 height 19
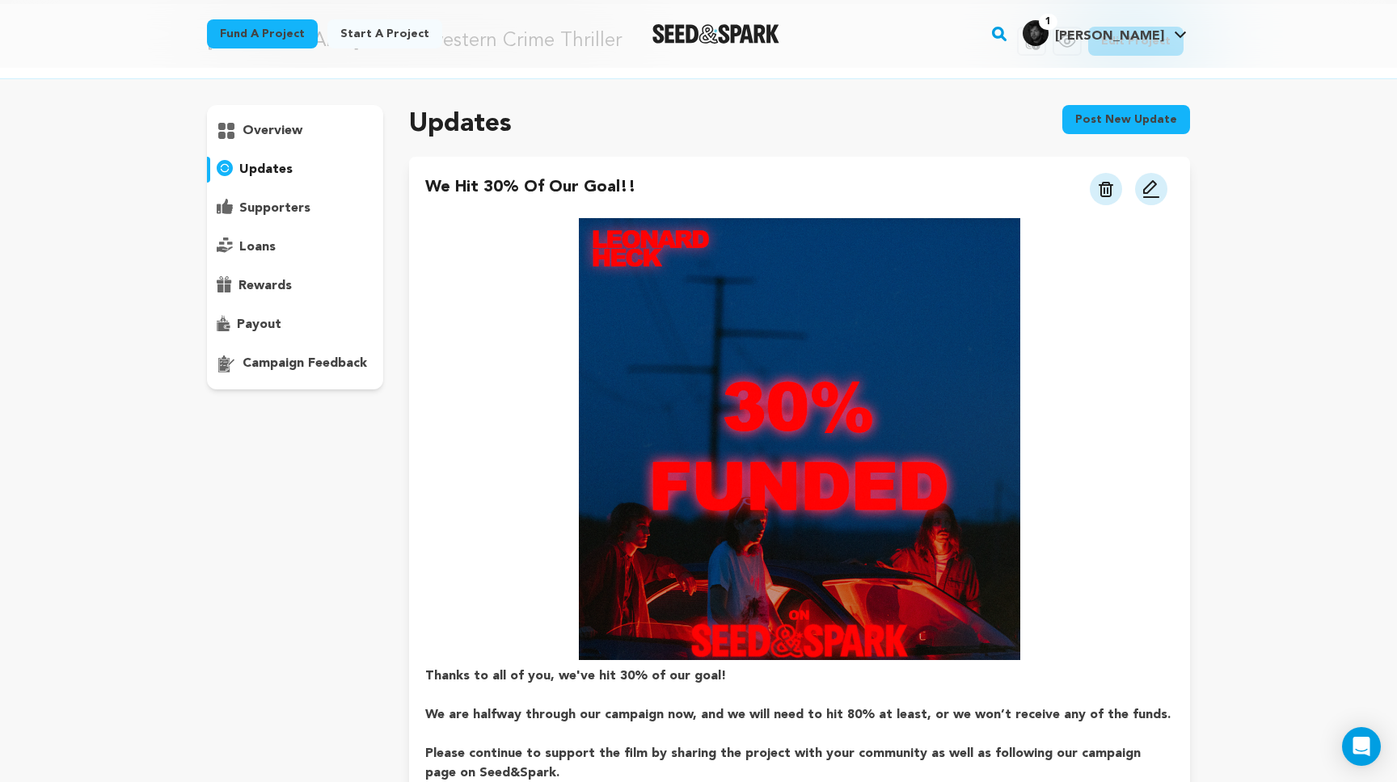
click at [283, 128] on p "overview" at bounding box center [272, 130] width 60 height 19
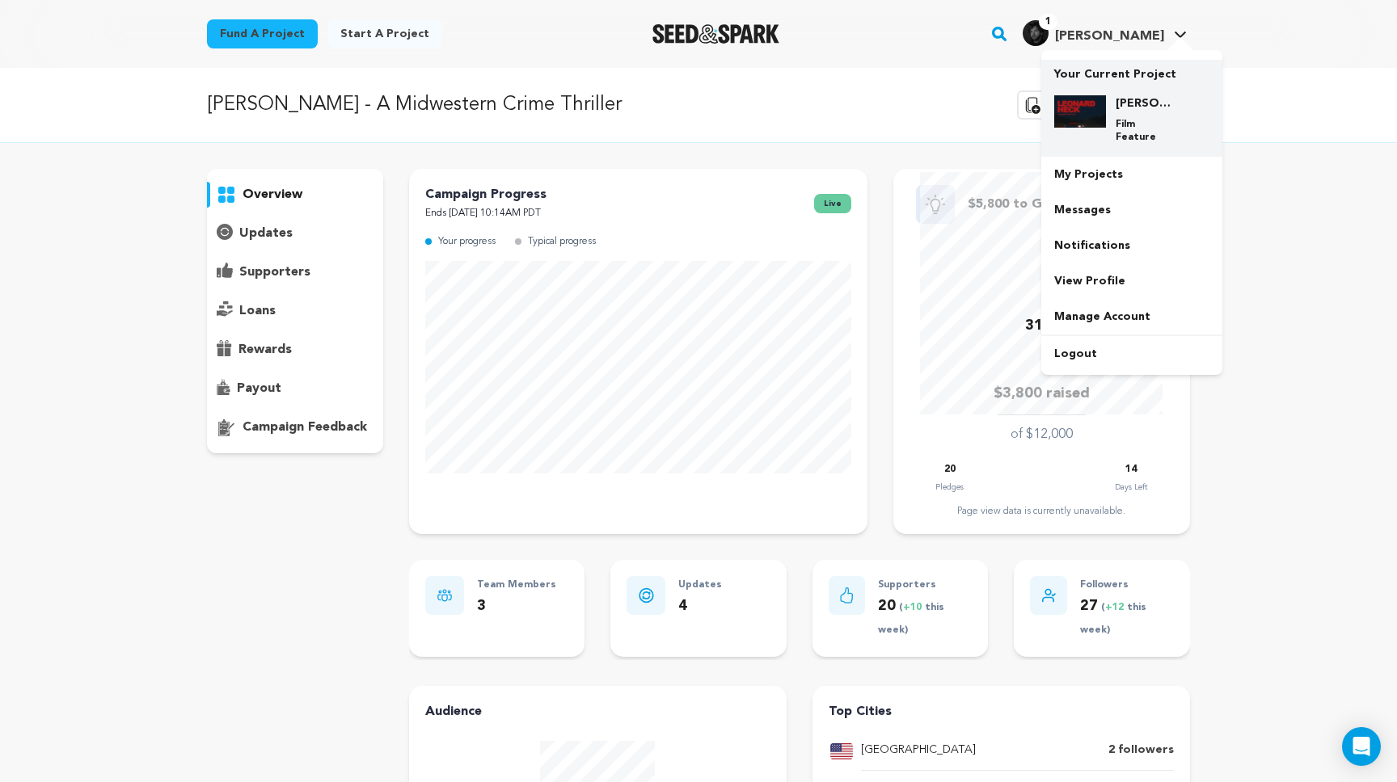
click at [1113, 105] on div "LEONARD HECK - A Midwestern Crime Thriller Film Feature" at bounding box center [1145, 119] width 78 height 48
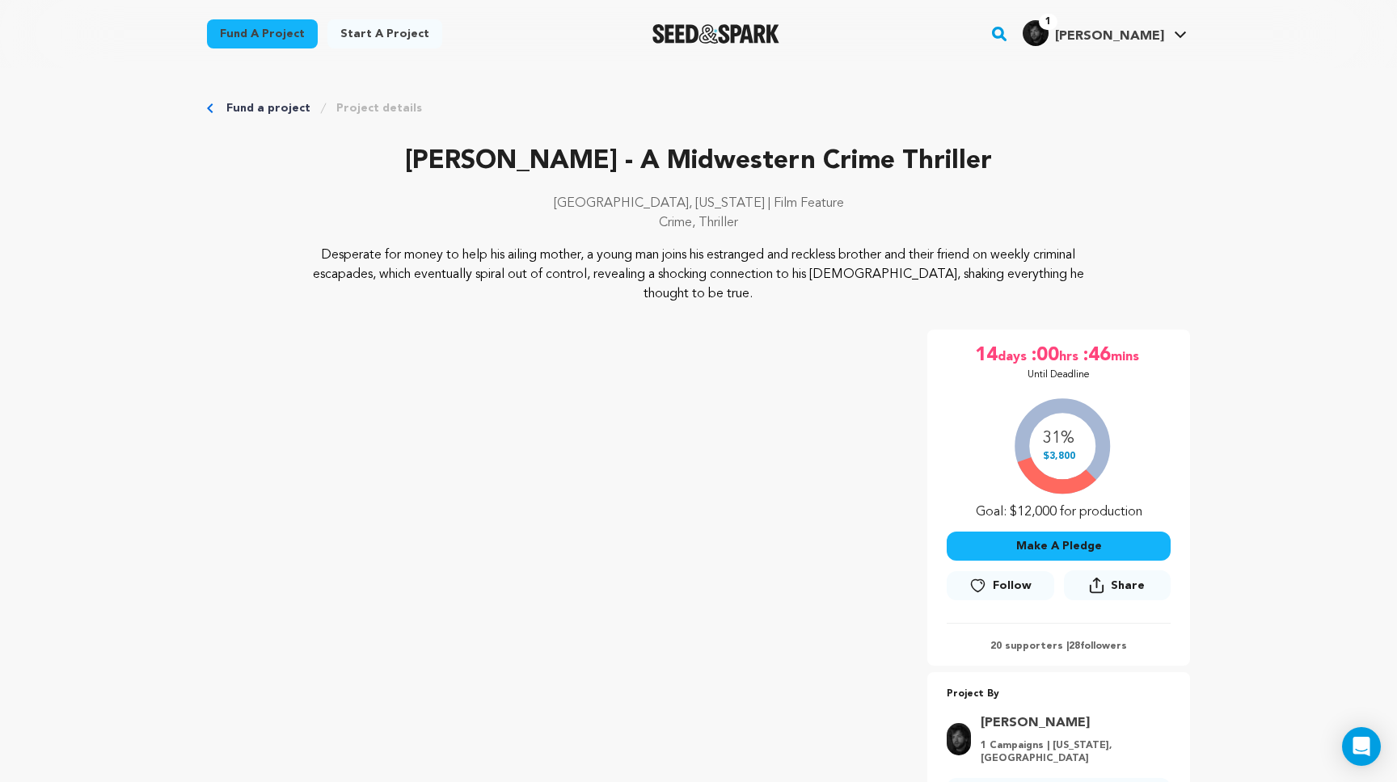
click at [942, 334] on div "14 days :00 hrs :46 mins Until Deadline 31% $3,800" at bounding box center [1058, 498] width 263 height 336
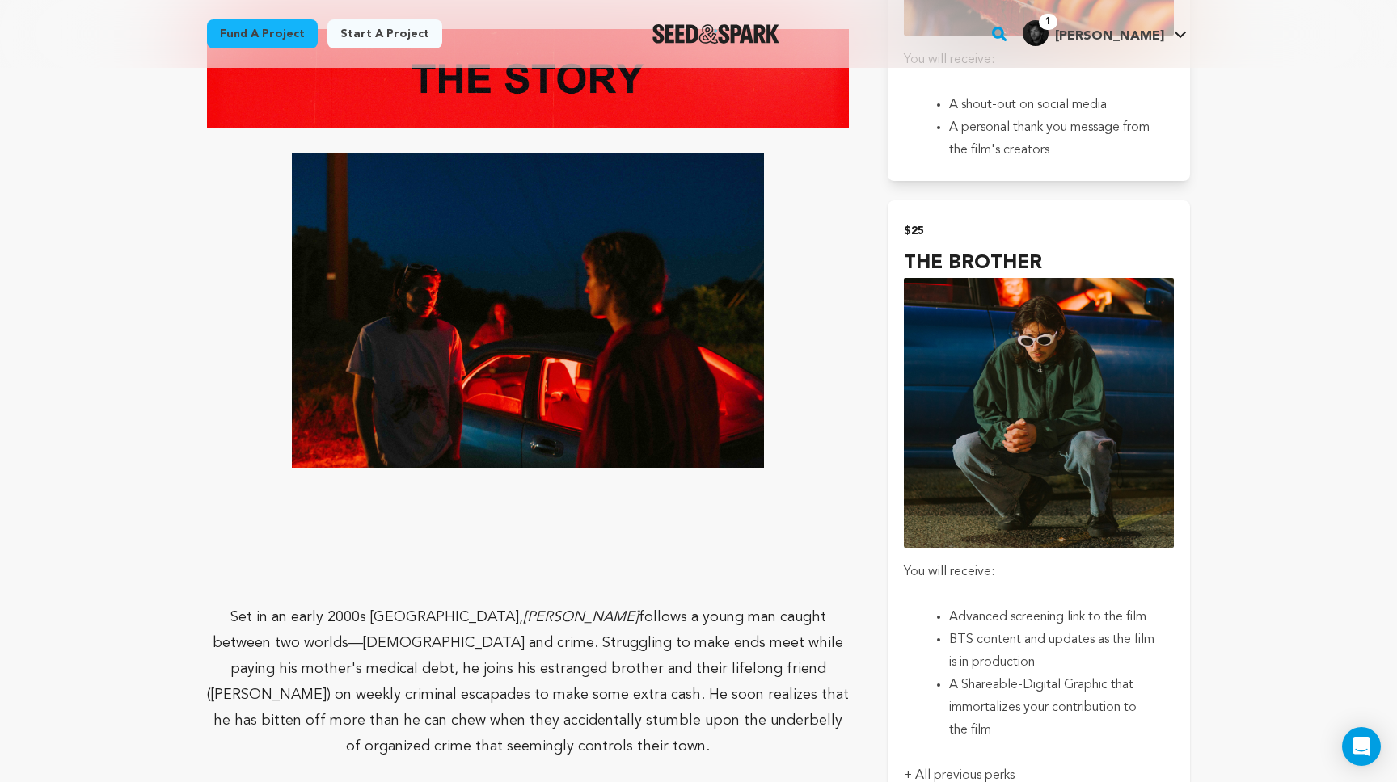
scroll to position [1845, 0]
